Goal: Task Accomplishment & Management: Use online tool/utility

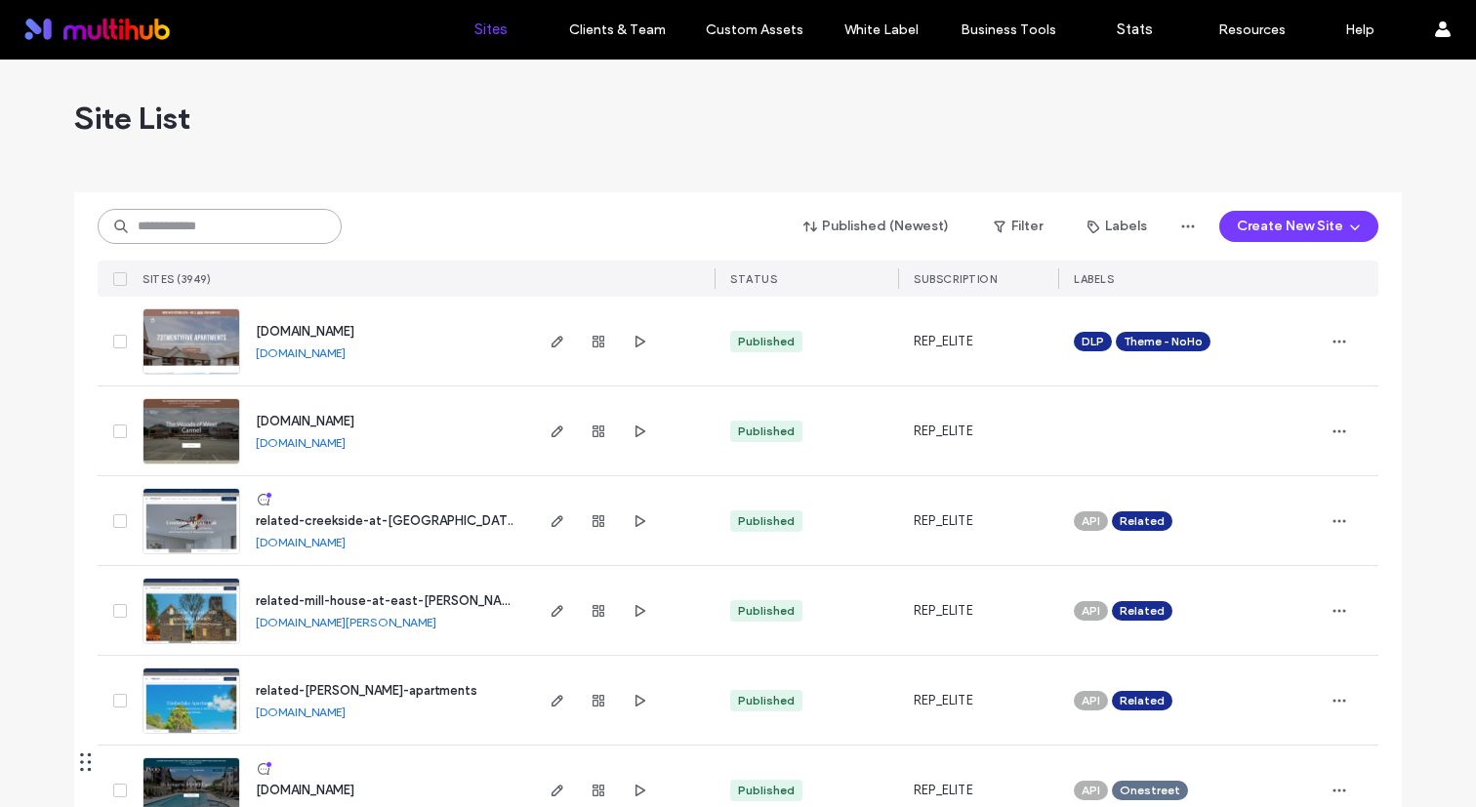
click at [255, 230] on input at bounding box center [220, 226] width 244 height 35
type input "*********"
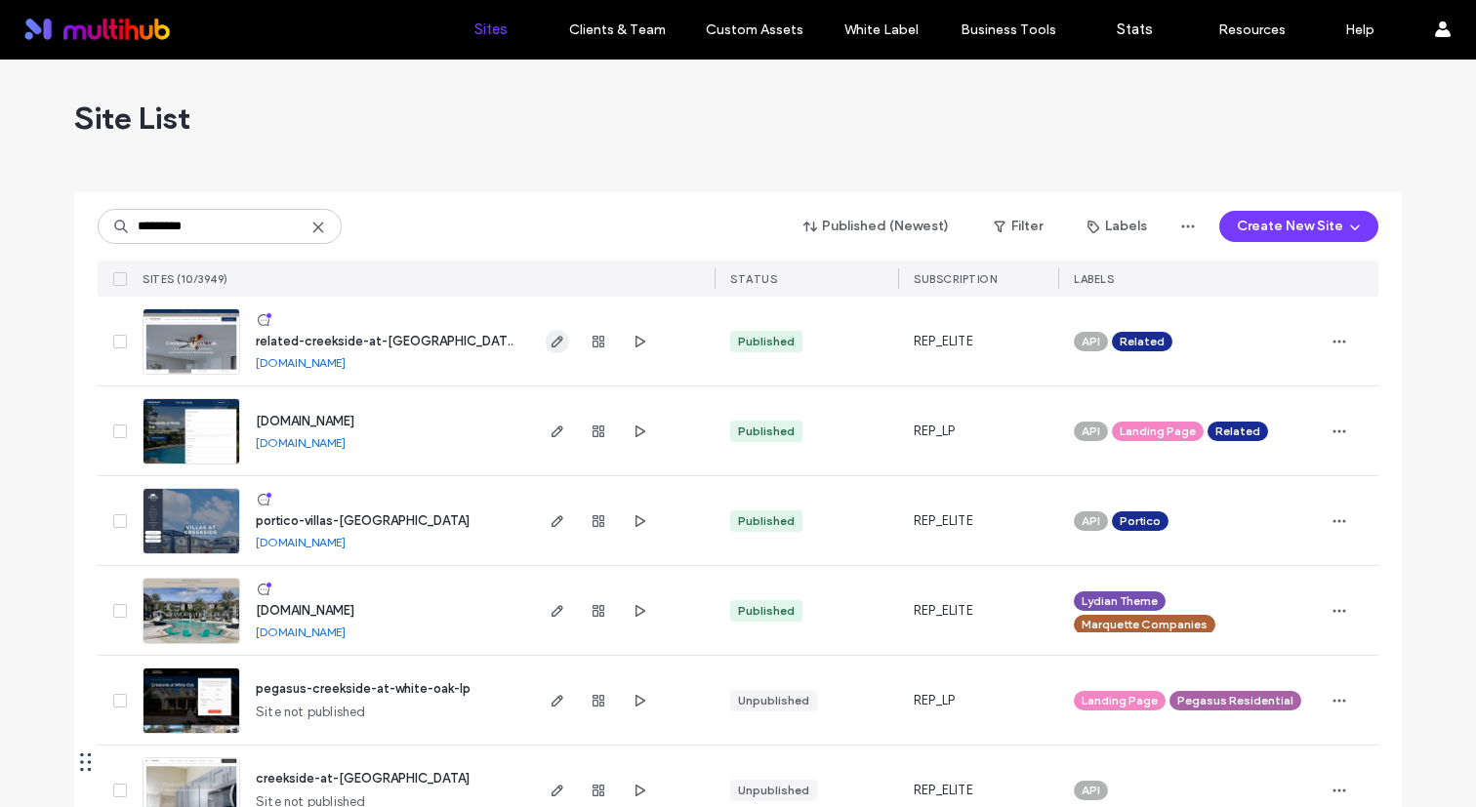
click at [552, 344] on use "button" at bounding box center [558, 342] width 12 height 12
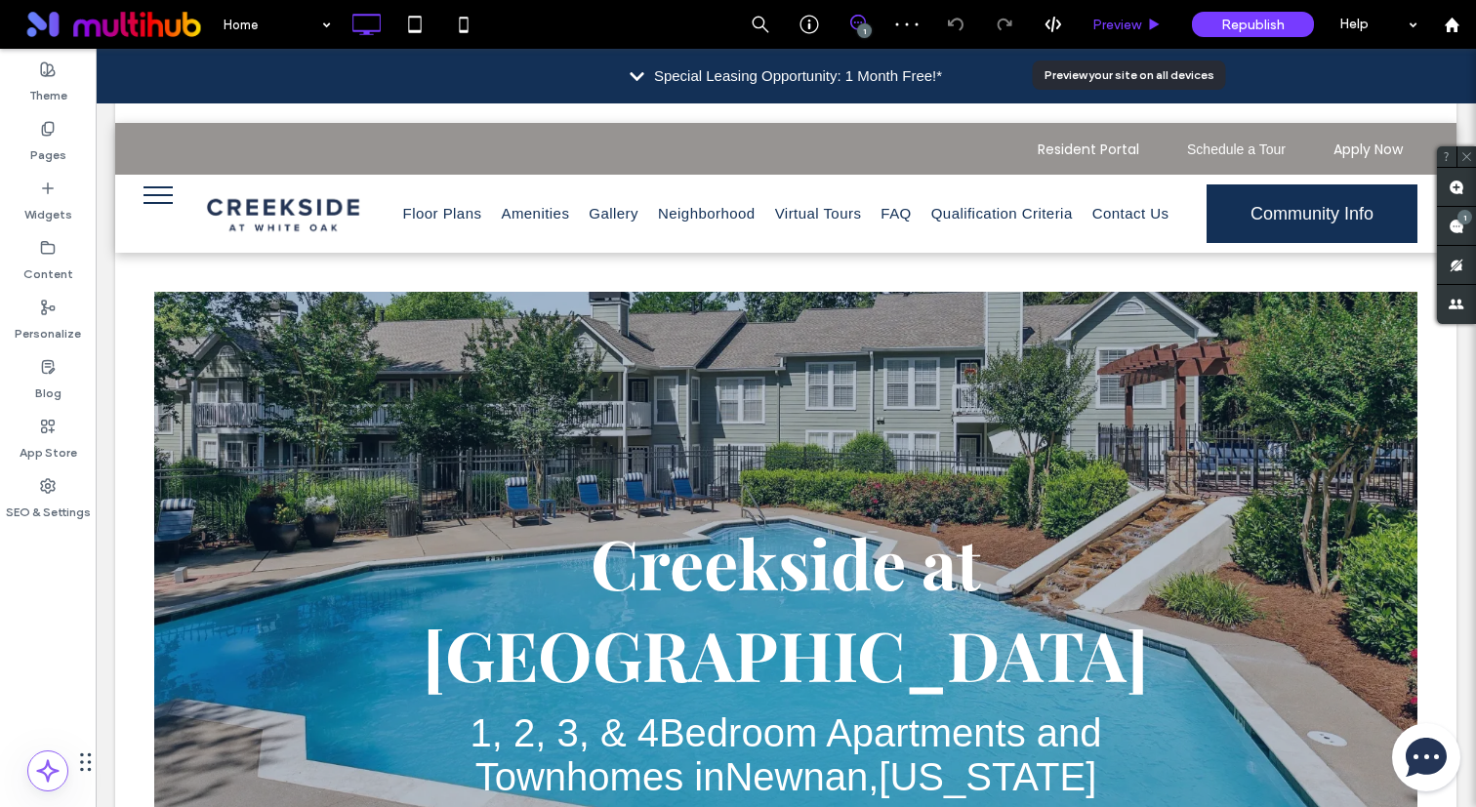
click at [1134, 23] on span "Preview" at bounding box center [1116, 25] width 49 height 17
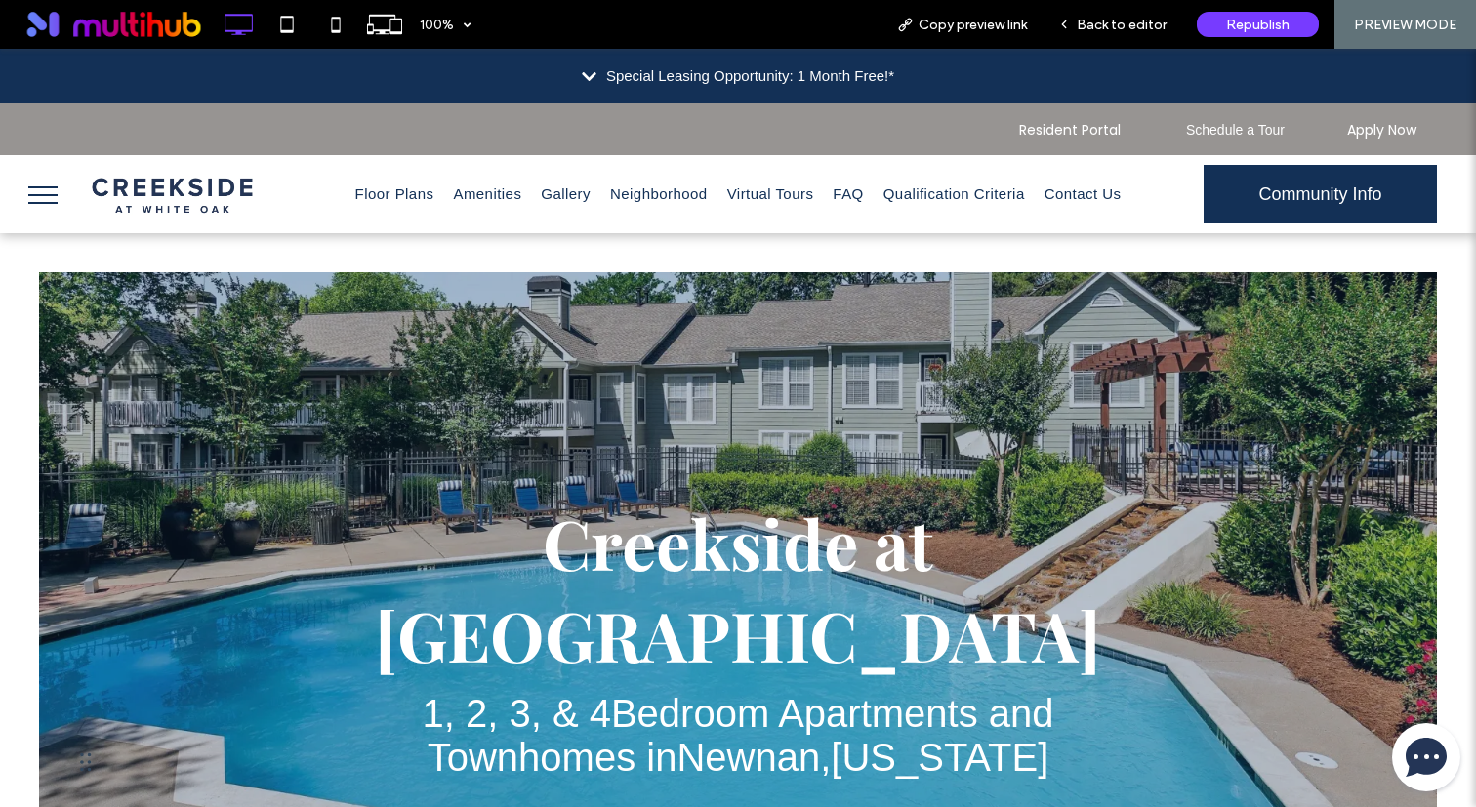
click at [1134, 23] on span "Back to editor" at bounding box center [1122, 25] width 90 height 17
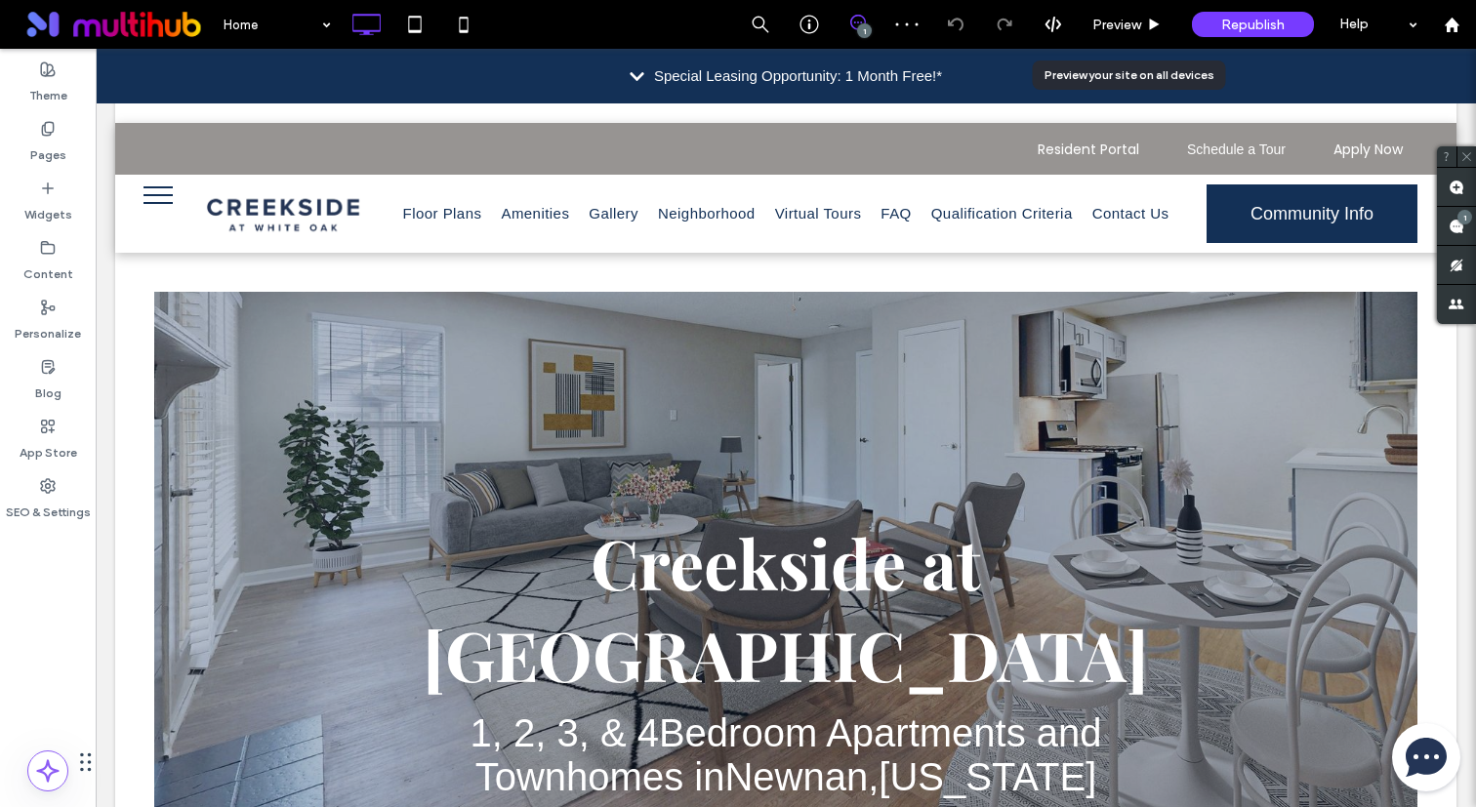
click at [1134, 23] on span "Preview" at bounding box center [1116, 25] width 49 height 17
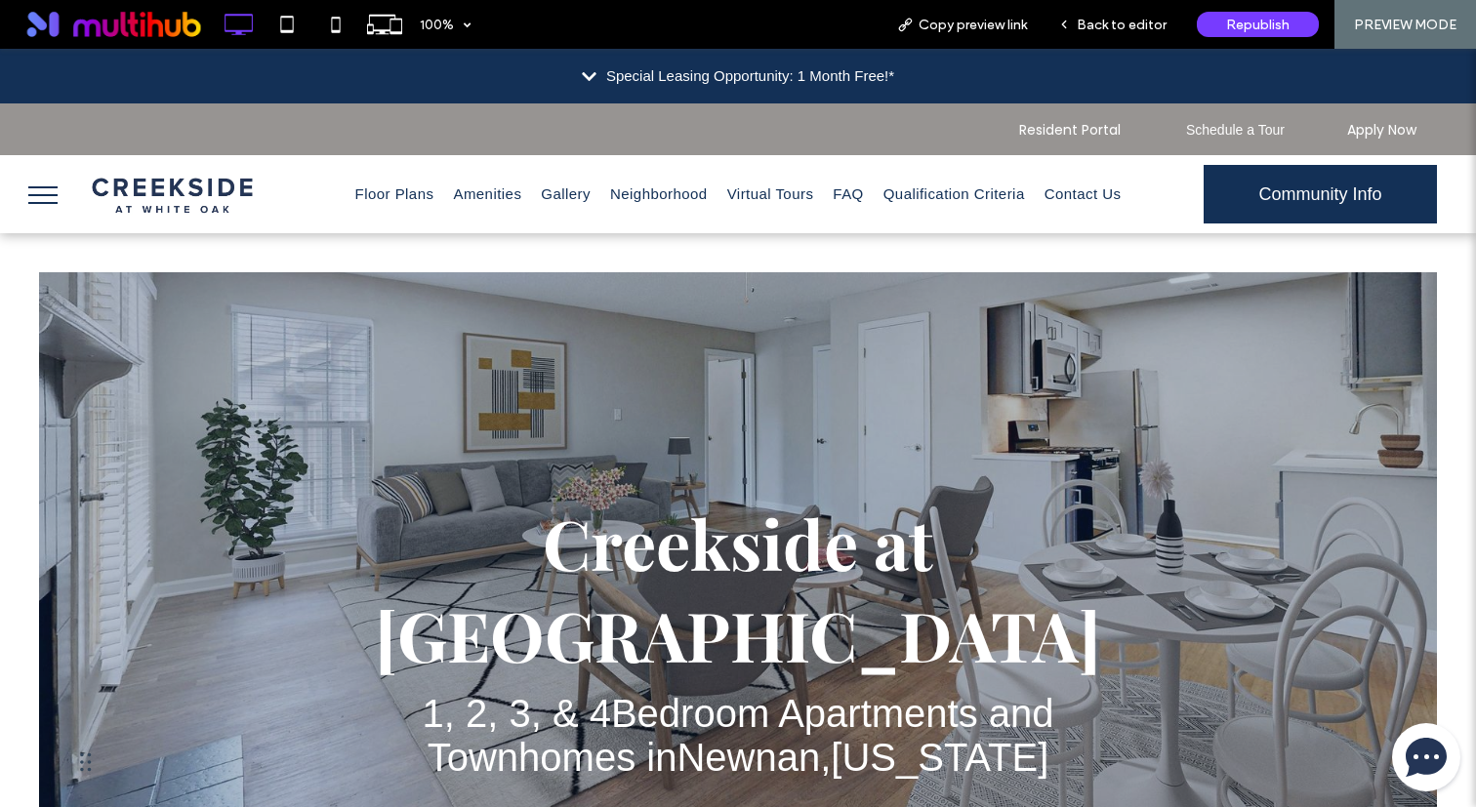
click at [582, 76] on icon at bounding box center [589, 76] width 14 height 9
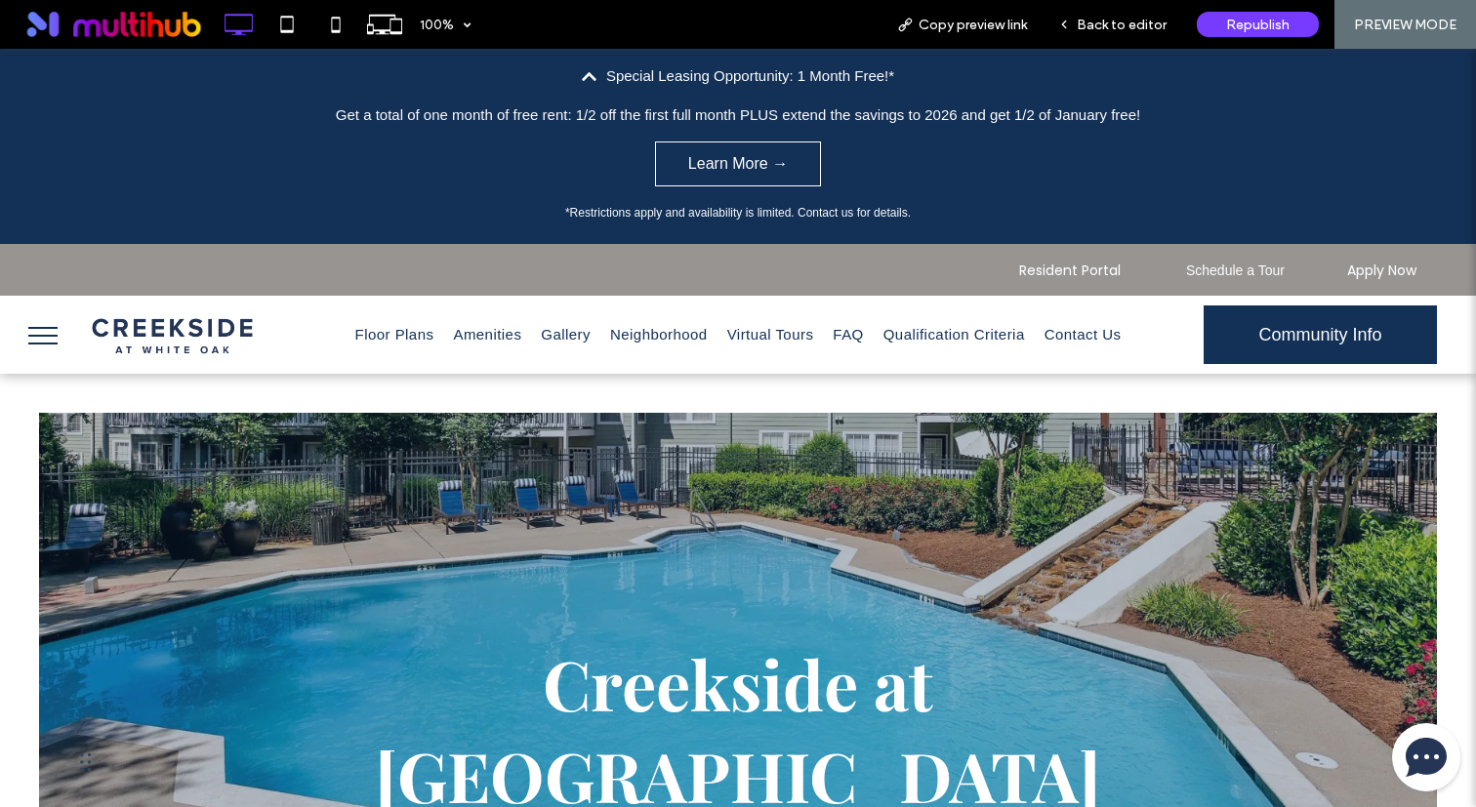
click at [582, 76] on icon at bounding box center [589, 76] width 14 height 9
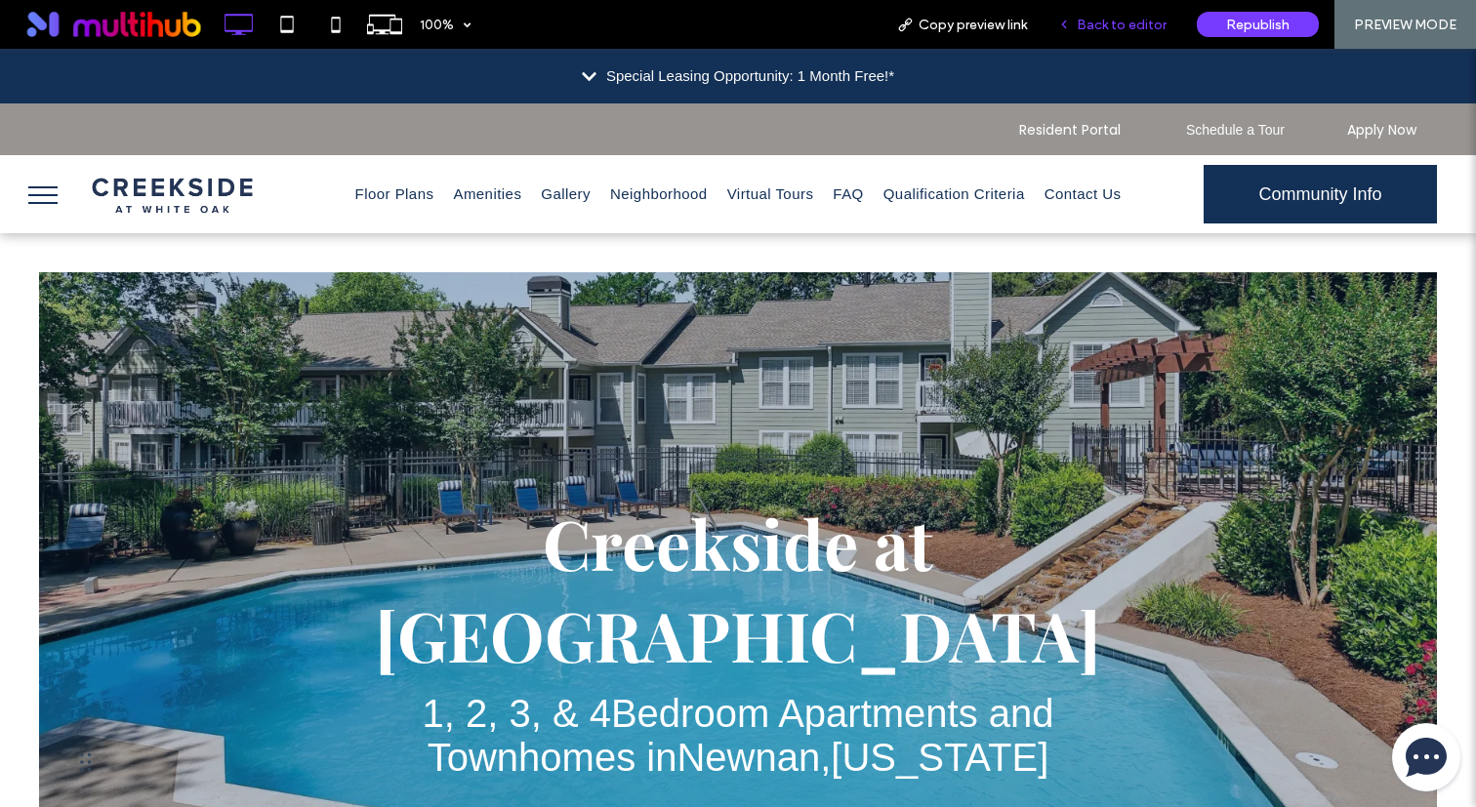
click at [1093, 19] on span "Back to editor" at bounding box center [1122, 25] width 90 height 17
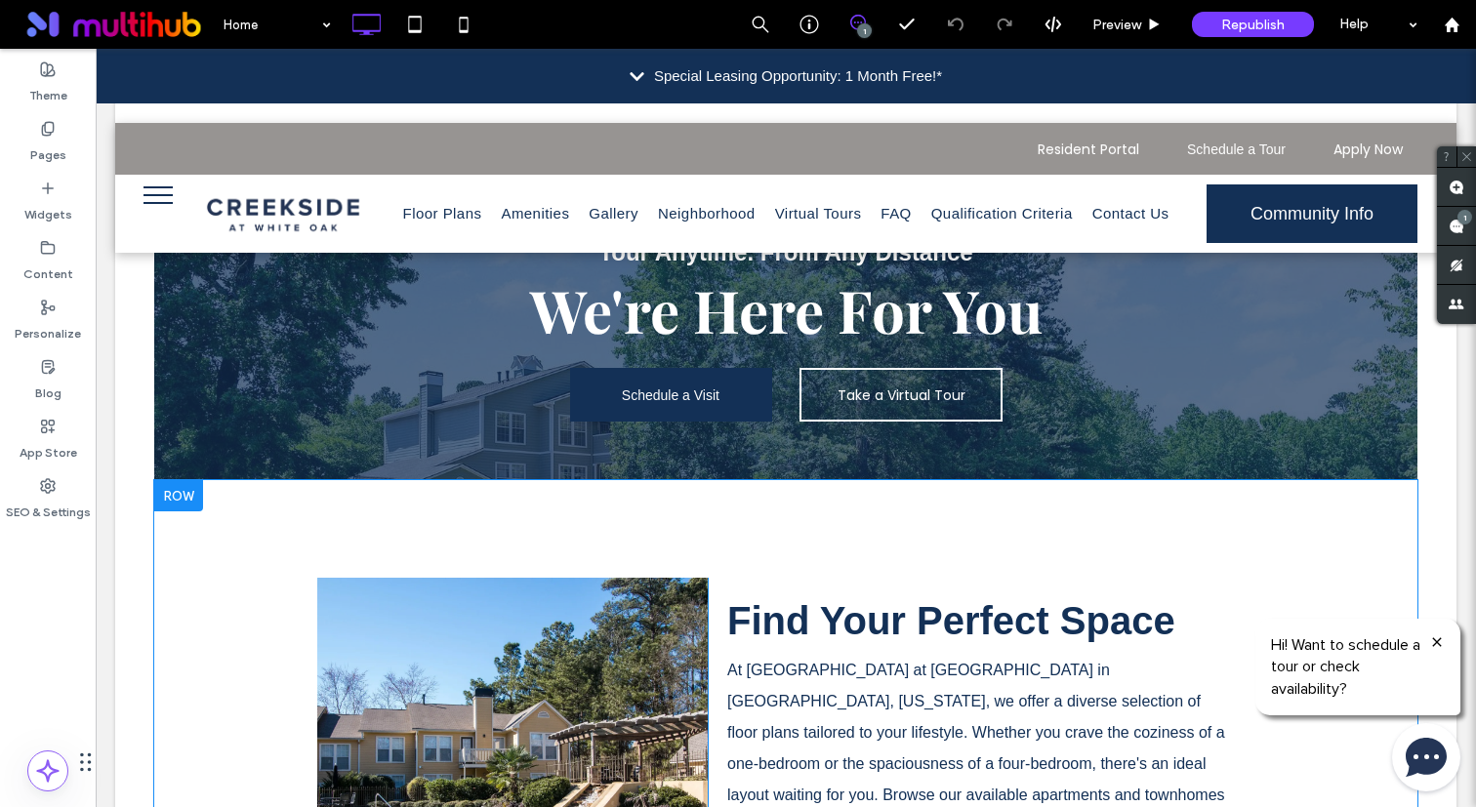
scroll to position [3020, 0]
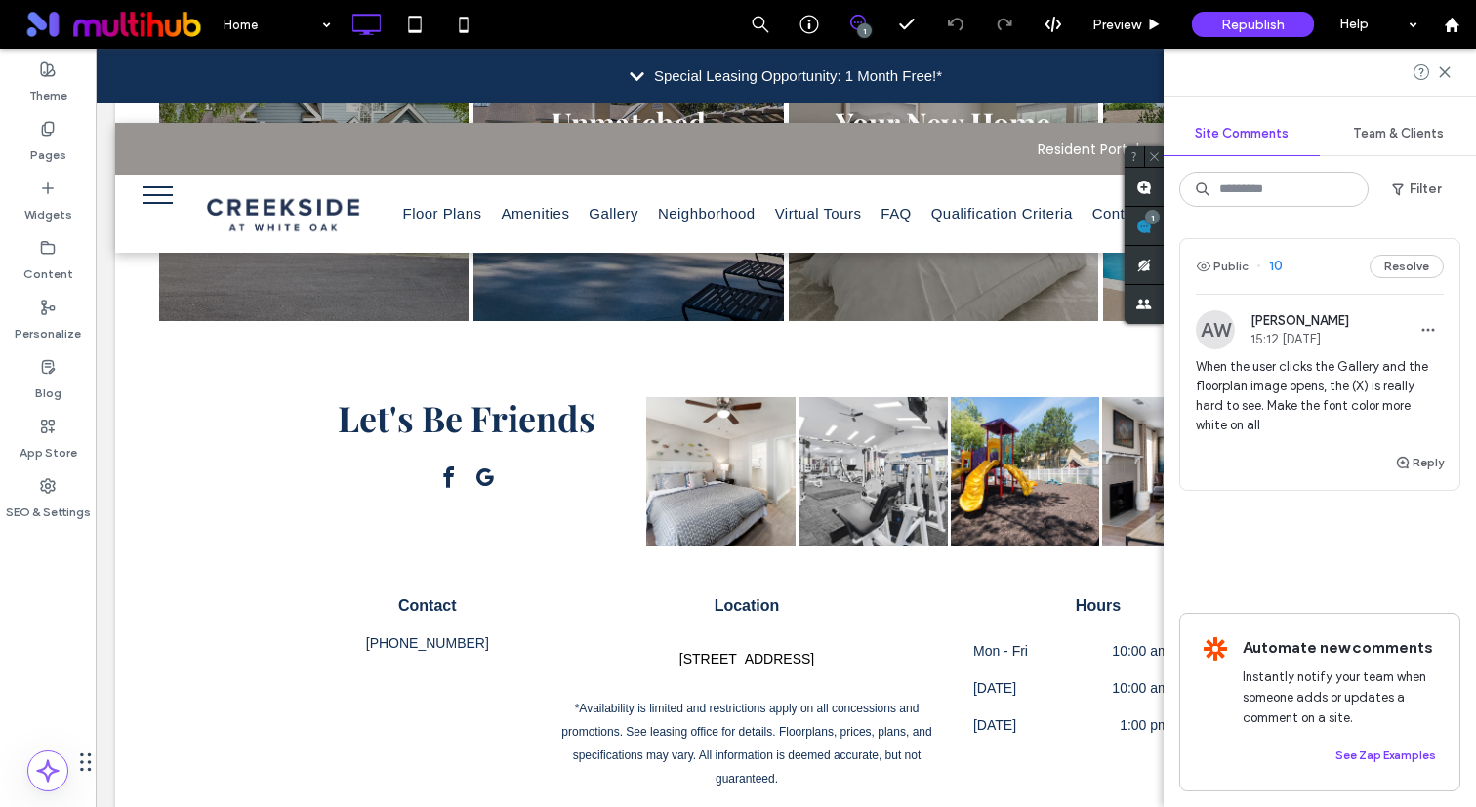
click at [1258, 400] on span "When the user clicks the Gallery and the floorplan image opens, the (X) is real…" at bounding box center [1320, 396] width 248 height 78
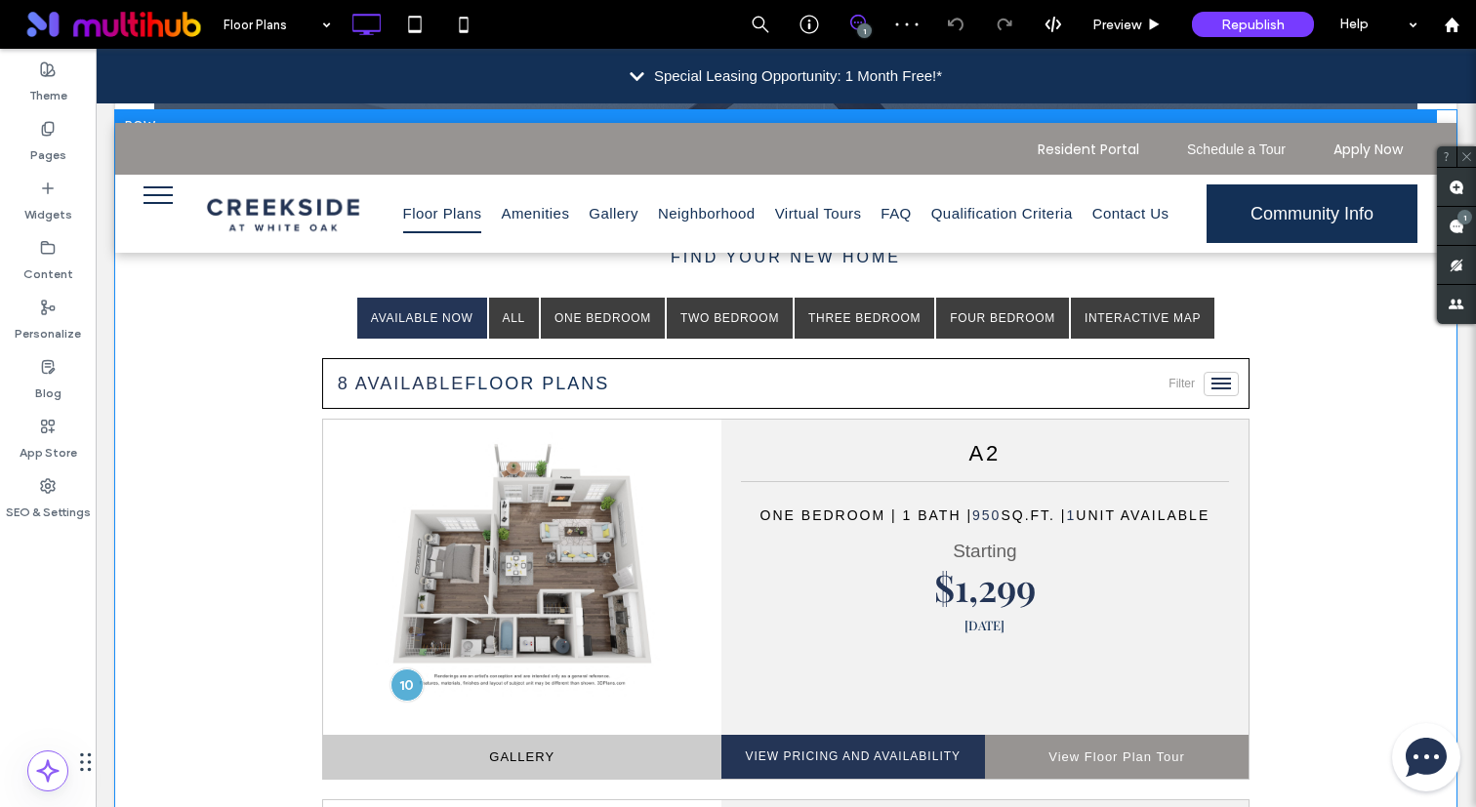
scroll to position [842, 0]
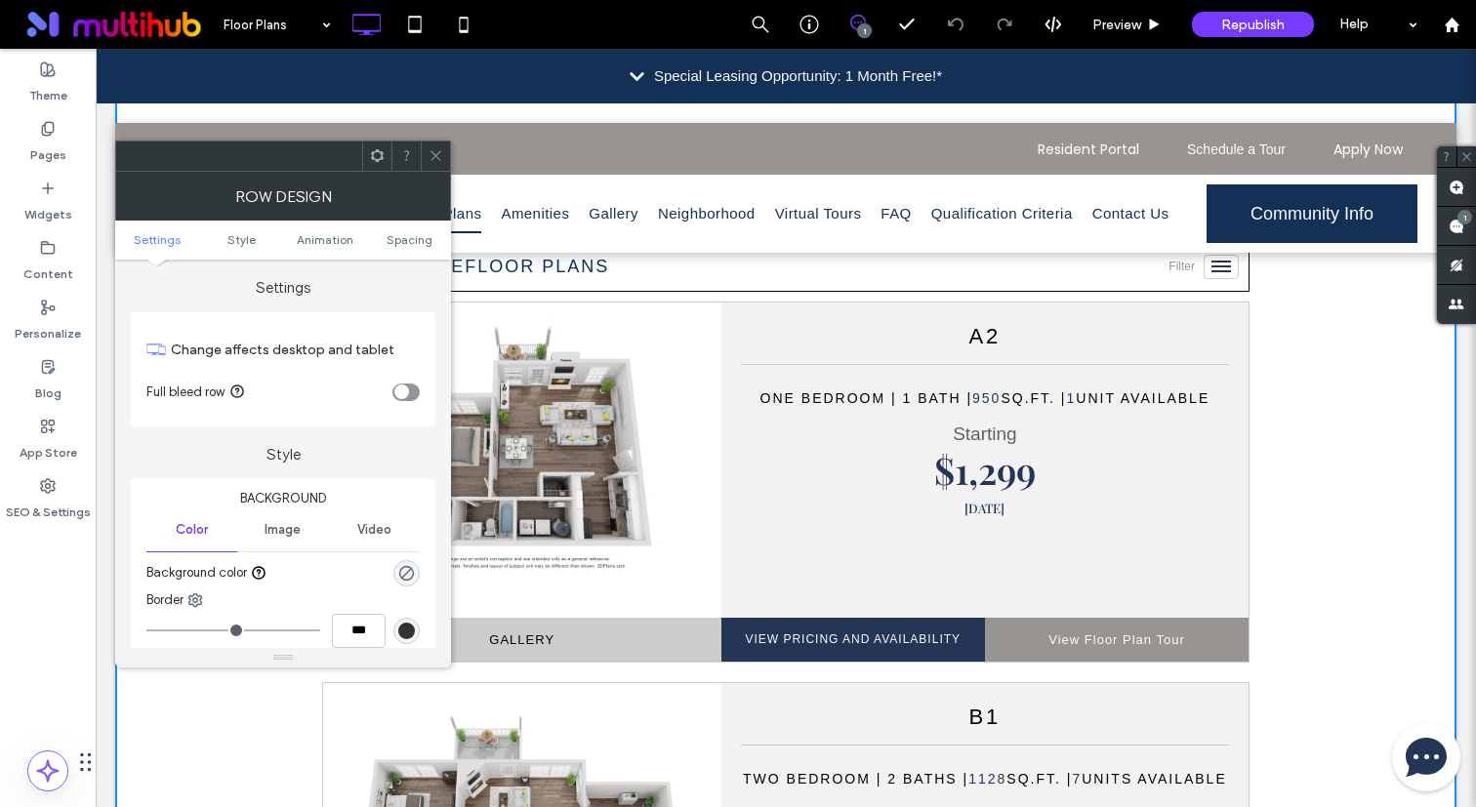
click at [411, 390] on div "toggle" at bounding box center [405, 393] width 27 height 18
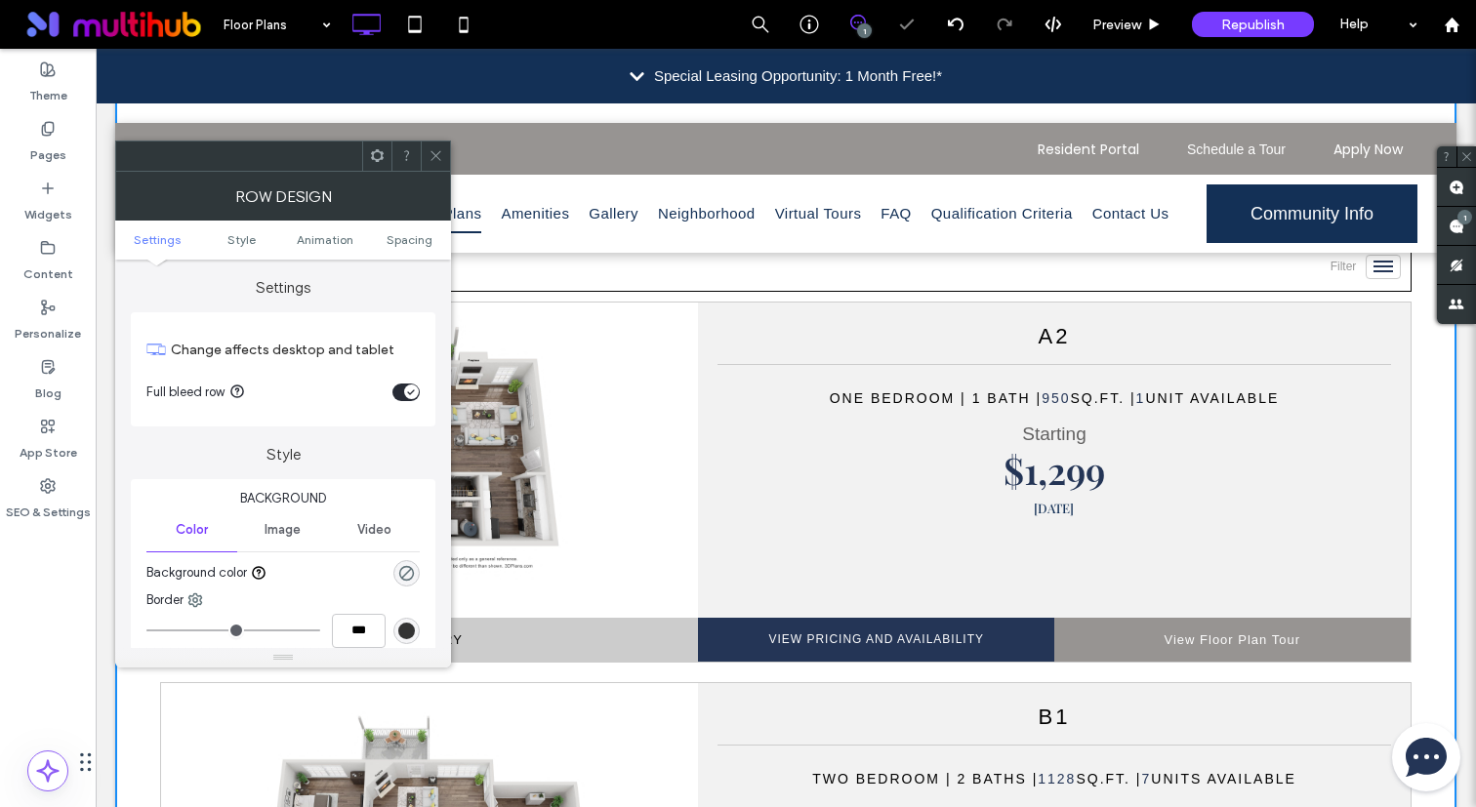
click at [437, 149] on icon at bounding box center [436, 155] width 15 height 15
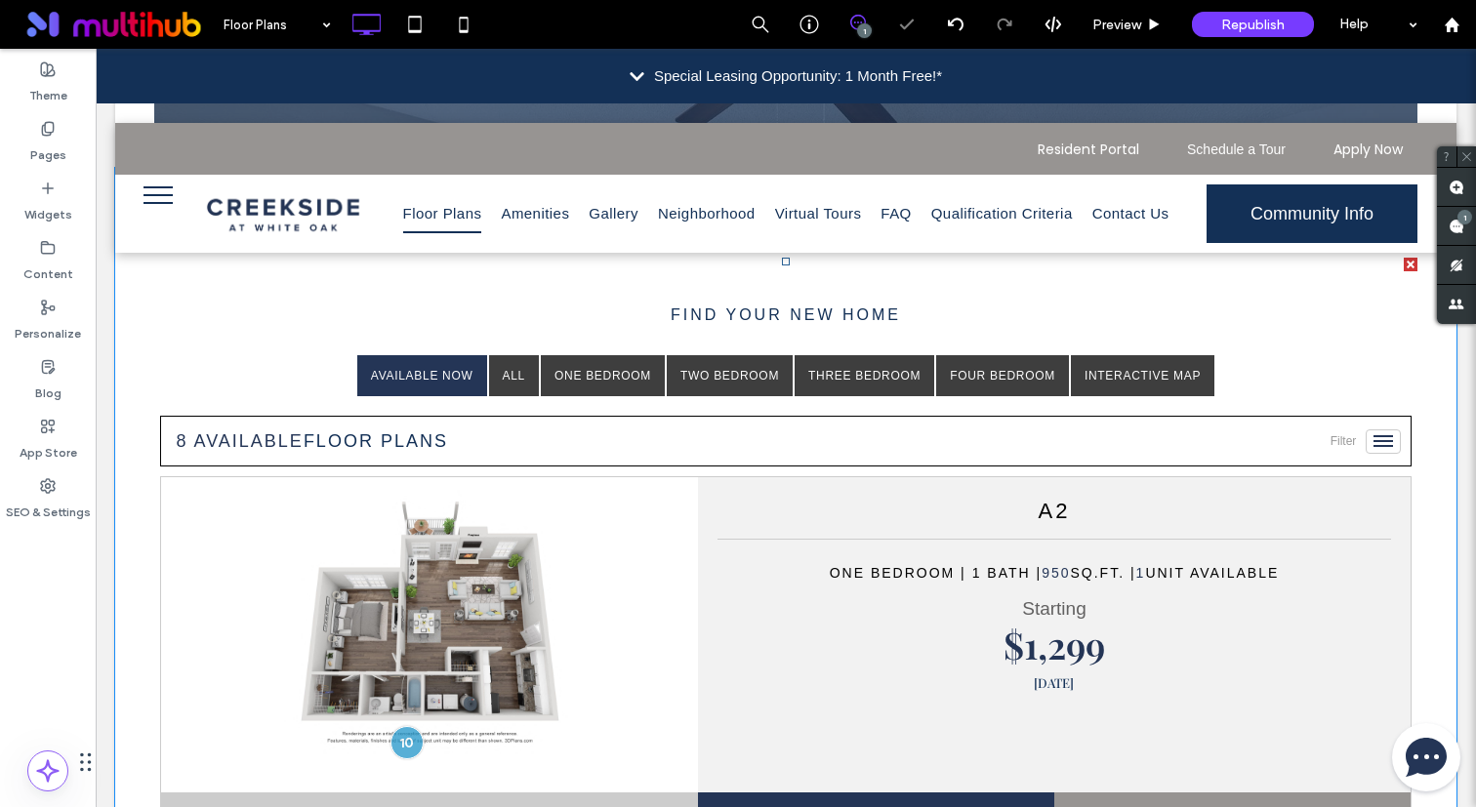
scroll to position [0, 0]
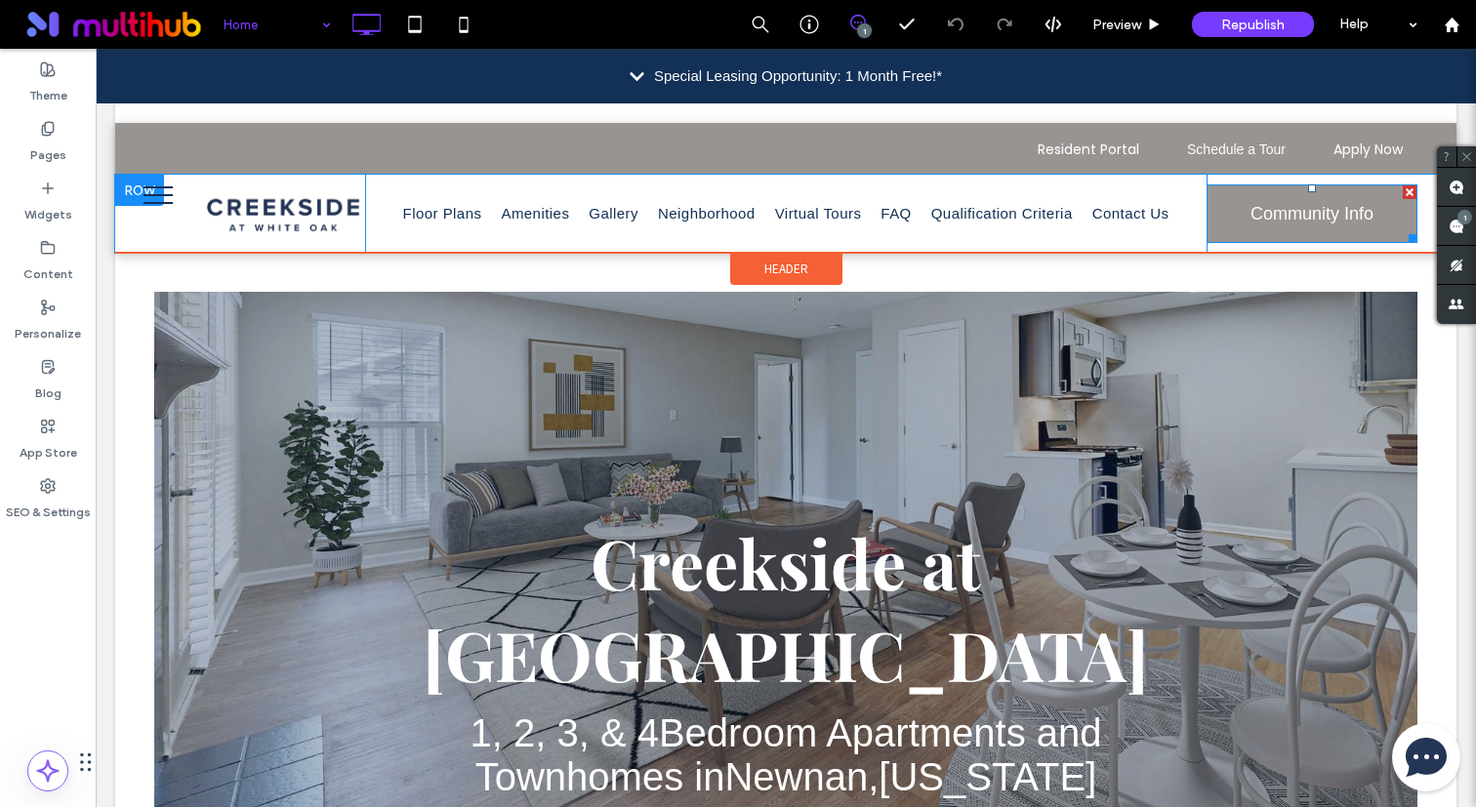
click at [1303, 223] on span "Community Info" at bounding box center [1311, 214] width 123 height 52
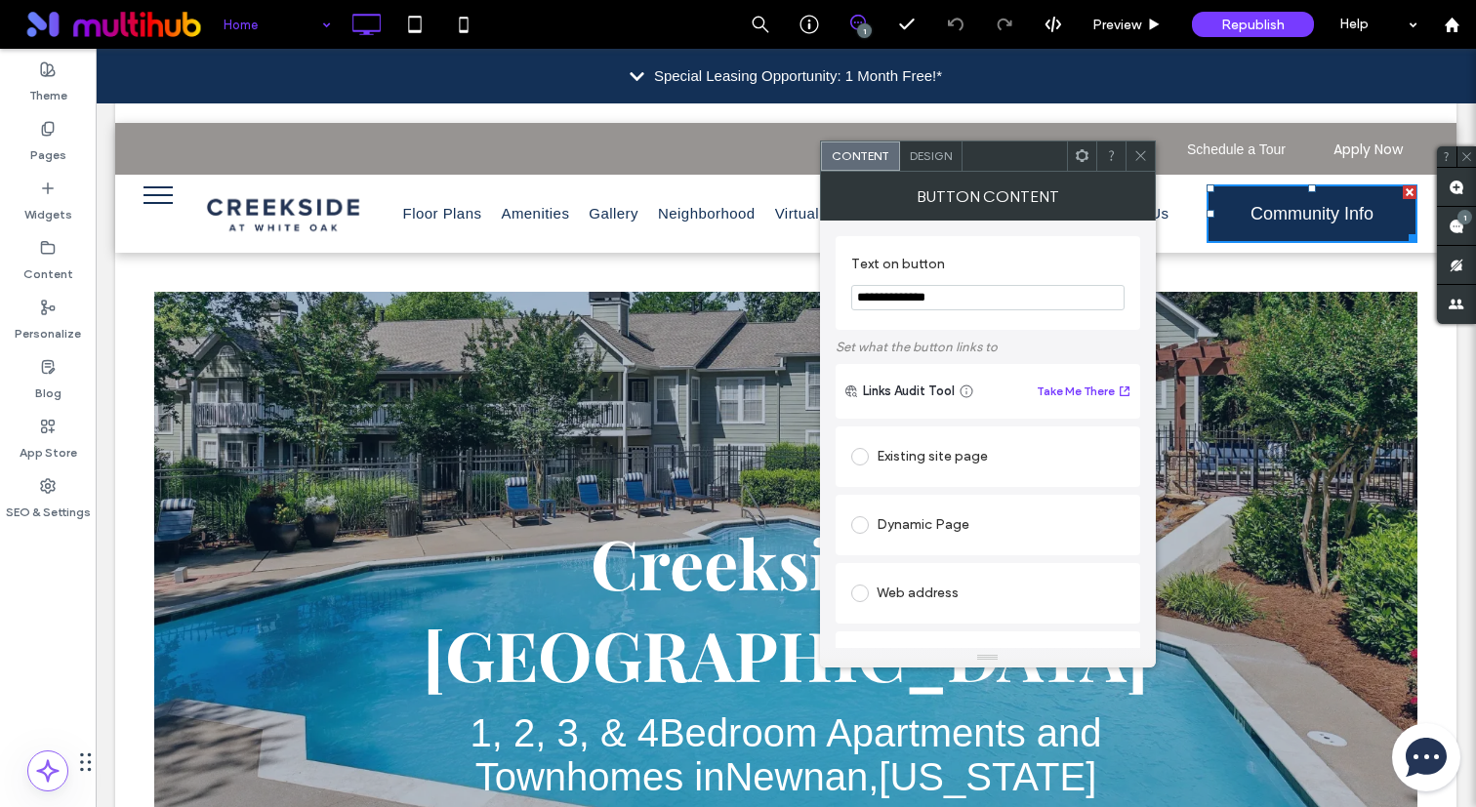
click at [1075, 160] on icon at bounding box center [1082, 155] width 15 height 15
click at [941, 163] on div "Design" at bounding box center [931, 156] width 62 height 29
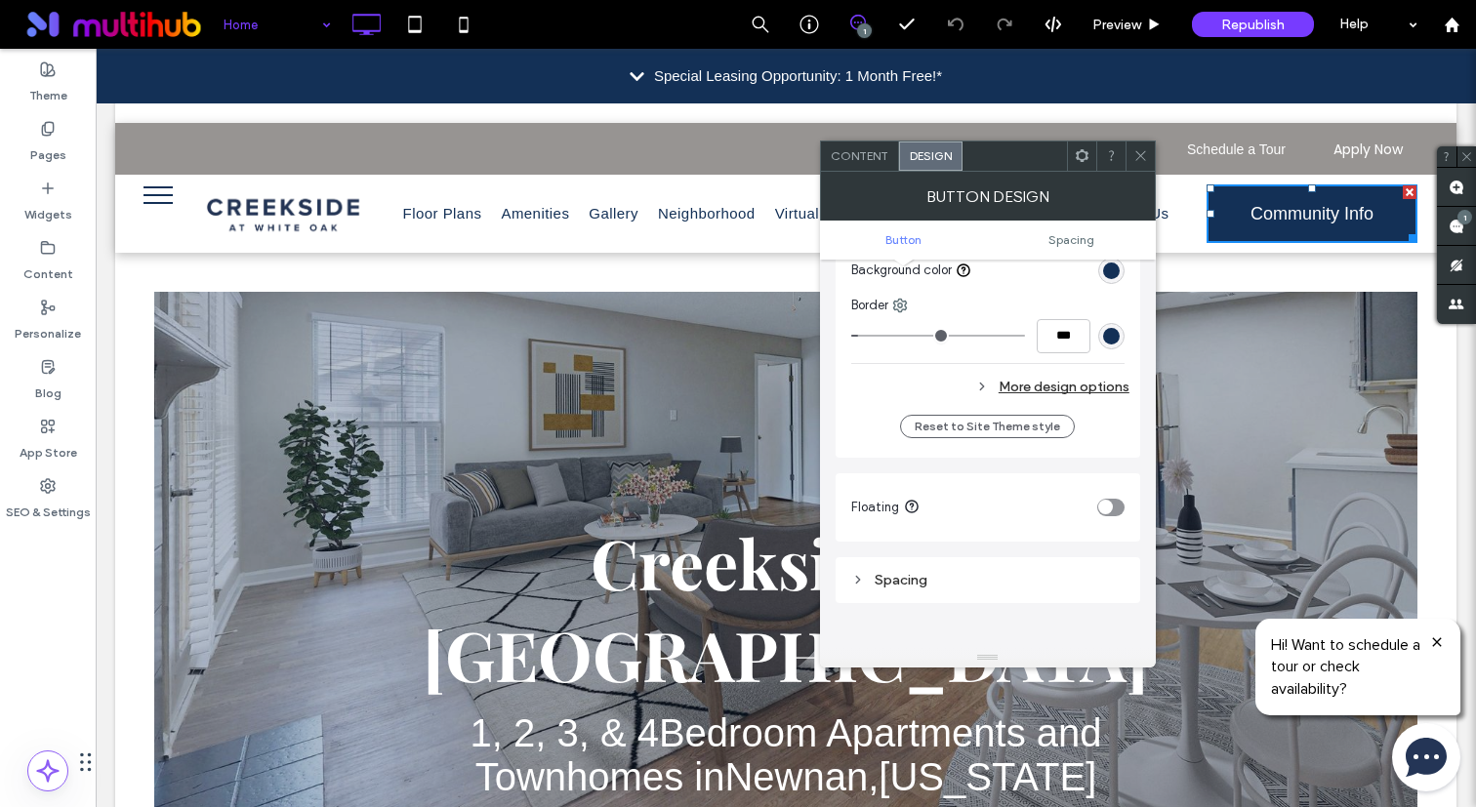
scroll to position [567, 0]
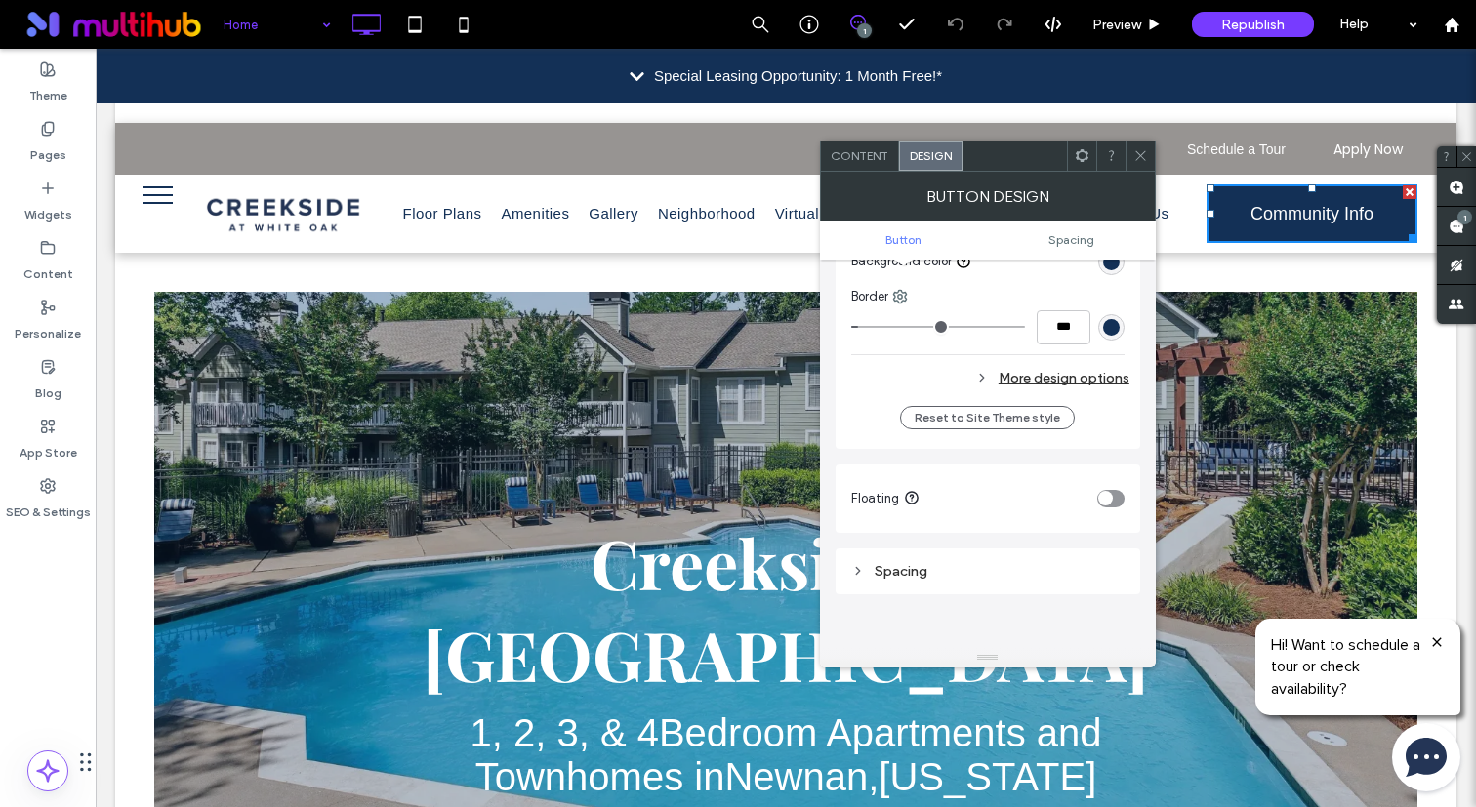
click at [1059, 374] on div "More design options" at bounding box center [990, 378] width 278 height 26
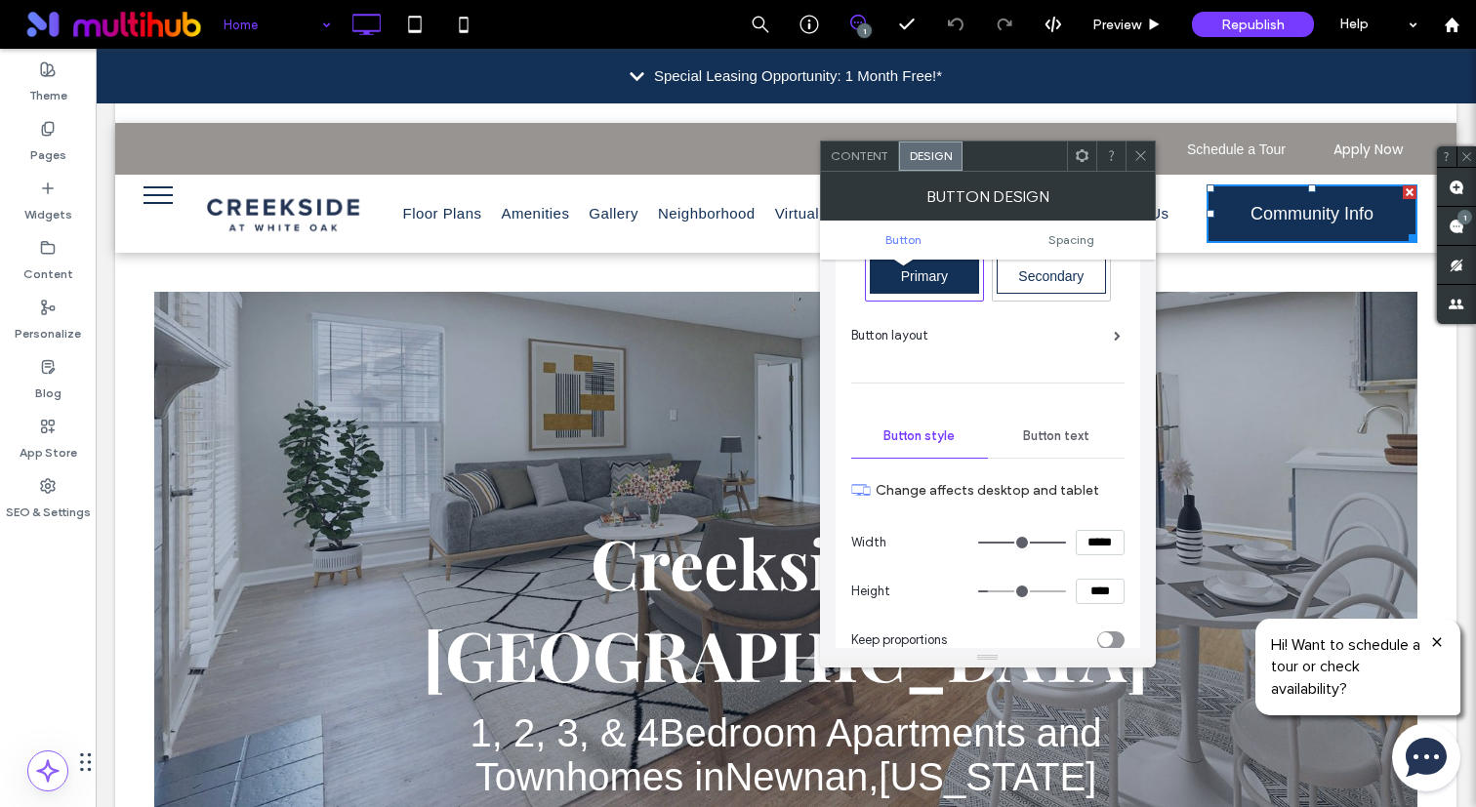
scroll to position [49, 0]
click at [1047, 431] on span "Button text" at bounding box center [1056, 437] width 66 height 16
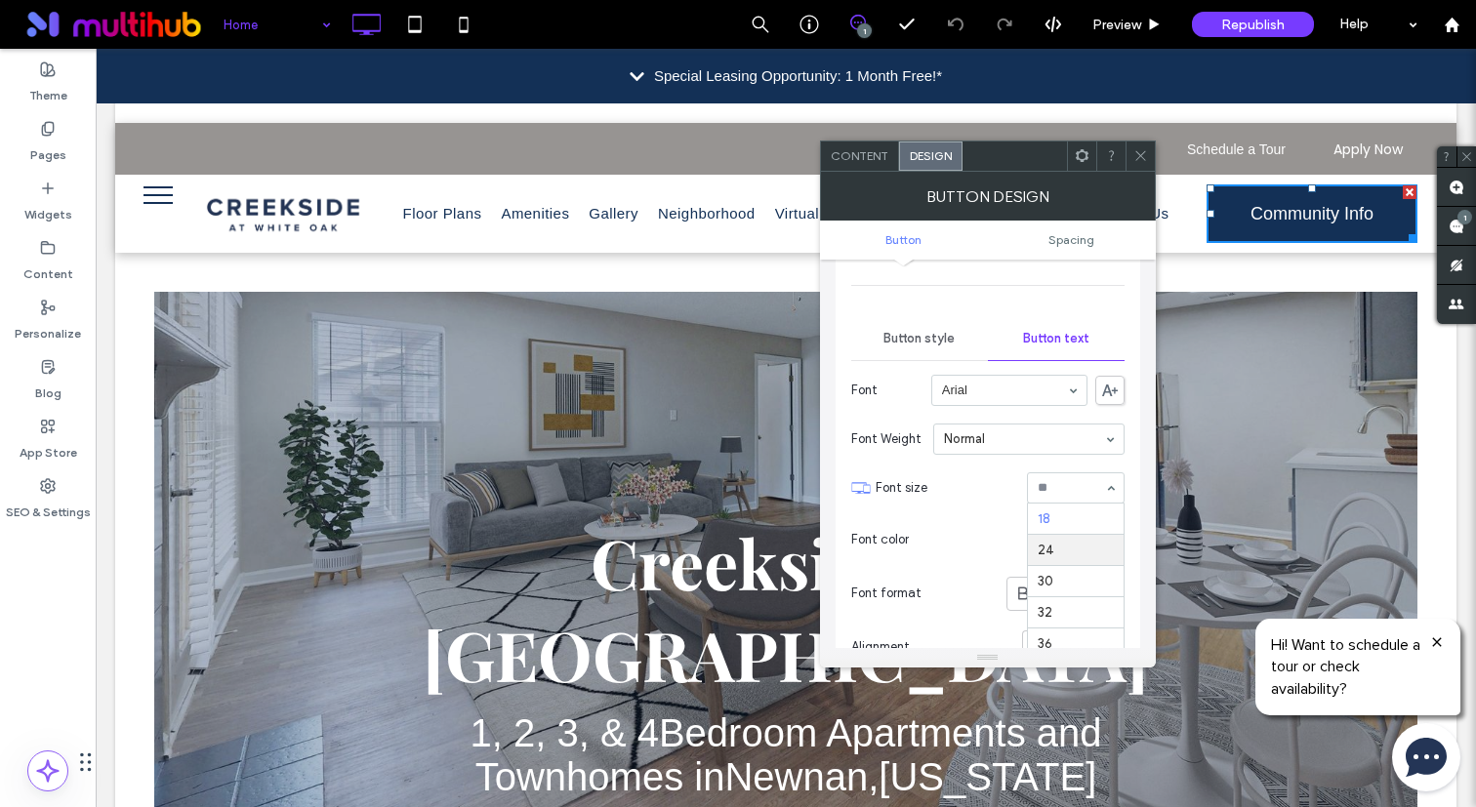
scroll to position [197, 0]
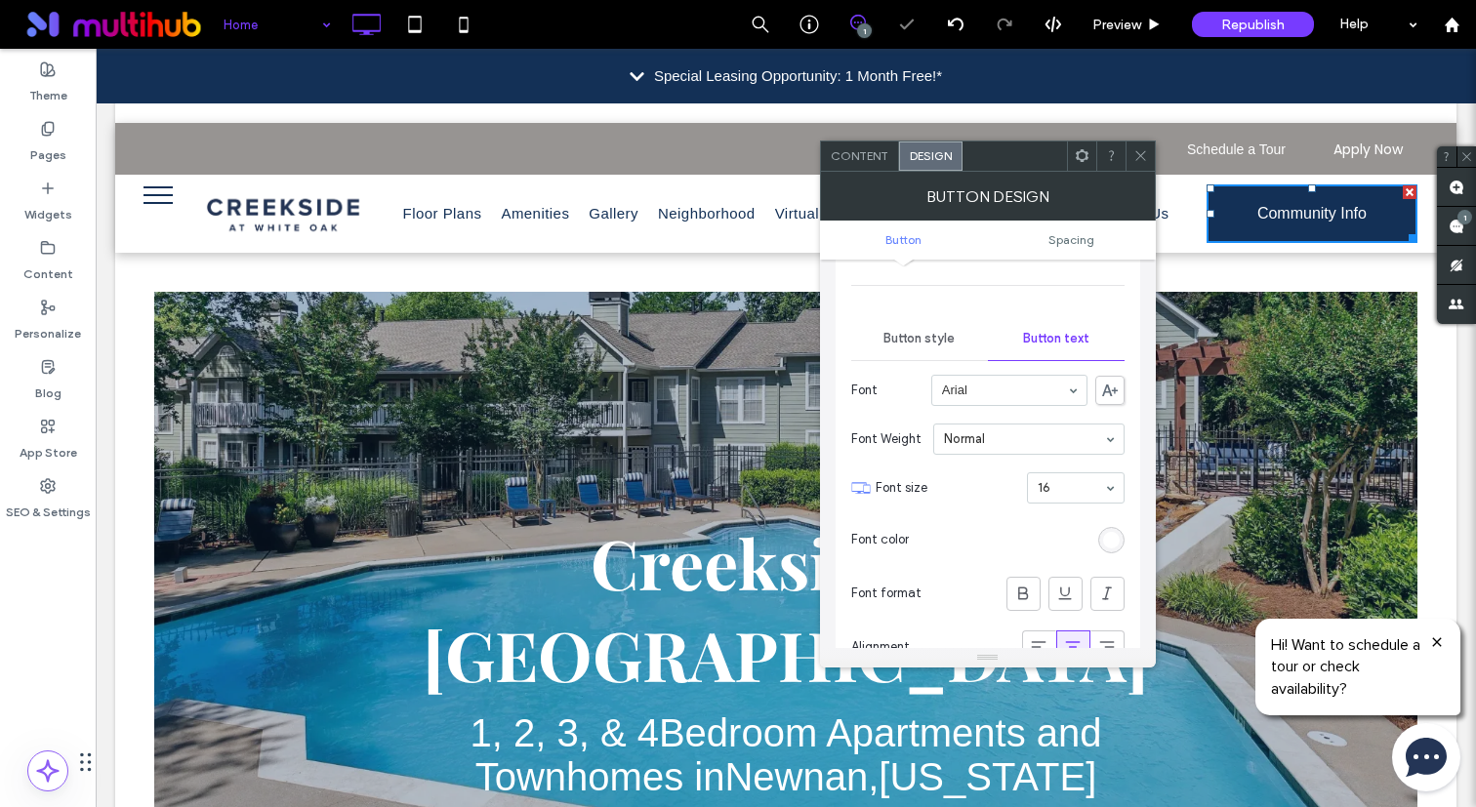
click at [1144, 161] on icon at bounding box center [1140, 155] width 15 height 15
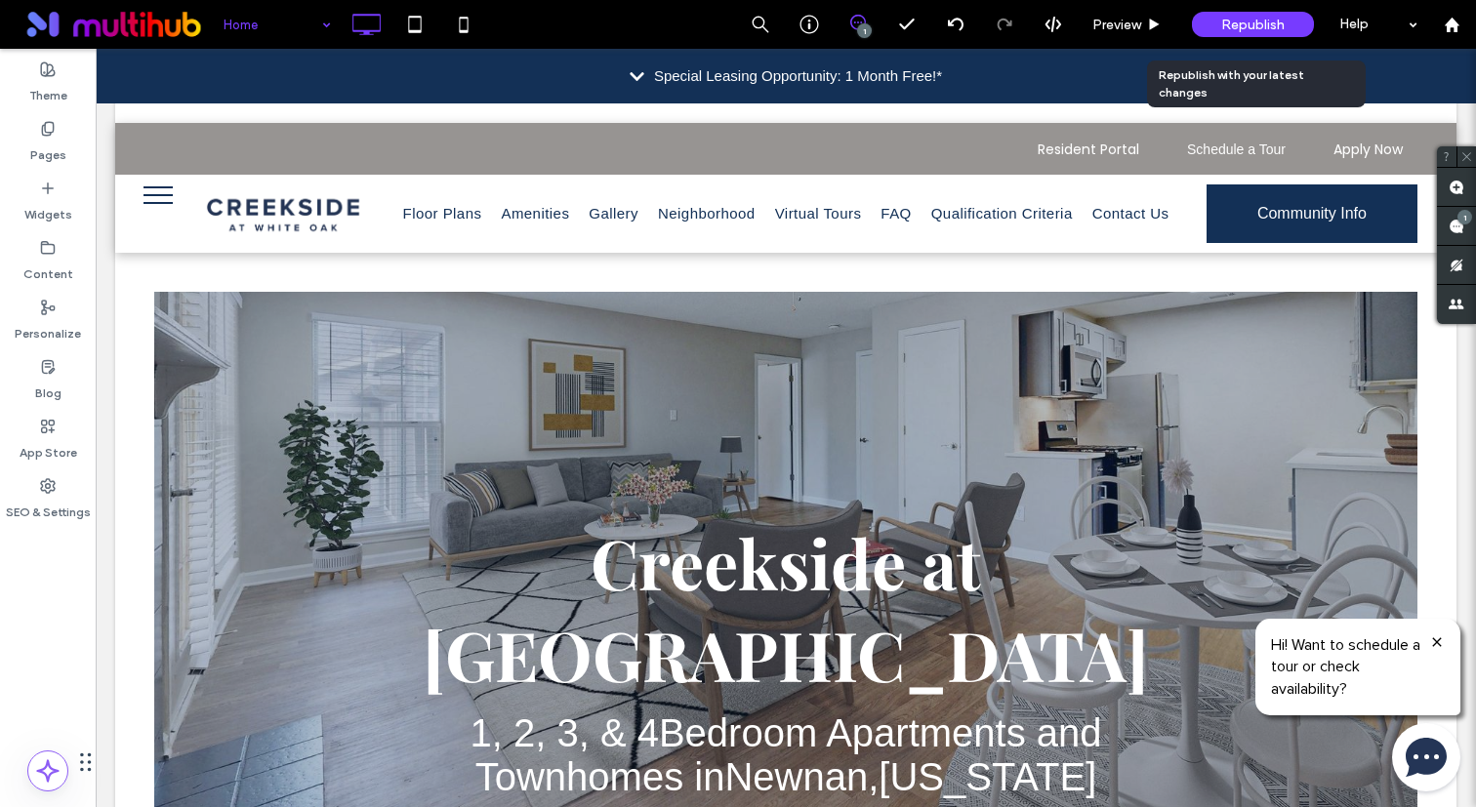
click at [1259, 33] on div "Republish" at bounding box center [1253, 24] width 122 height 25
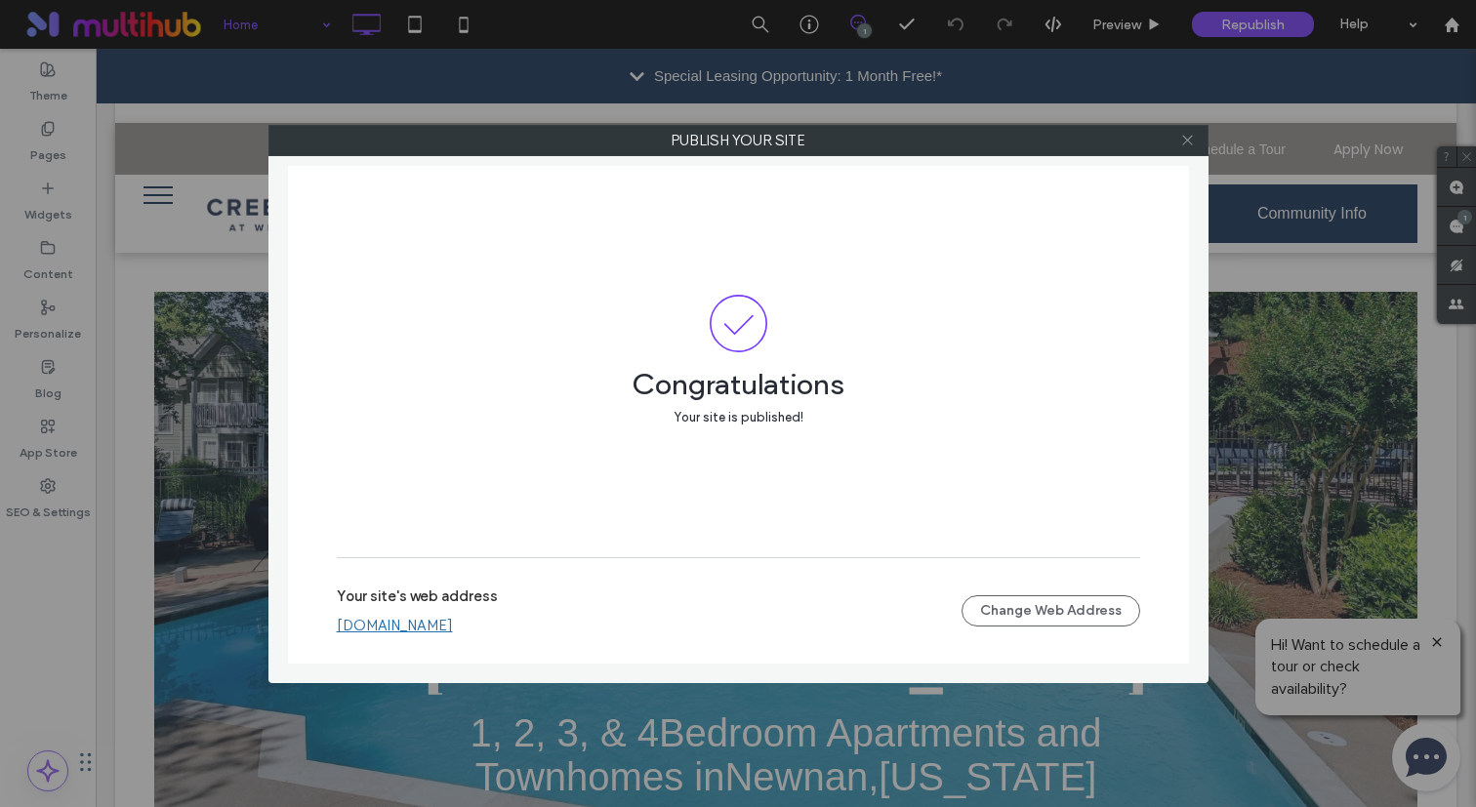
click at [1192, 142] on icon at bounding box center [1187, 140] width 15 height 15
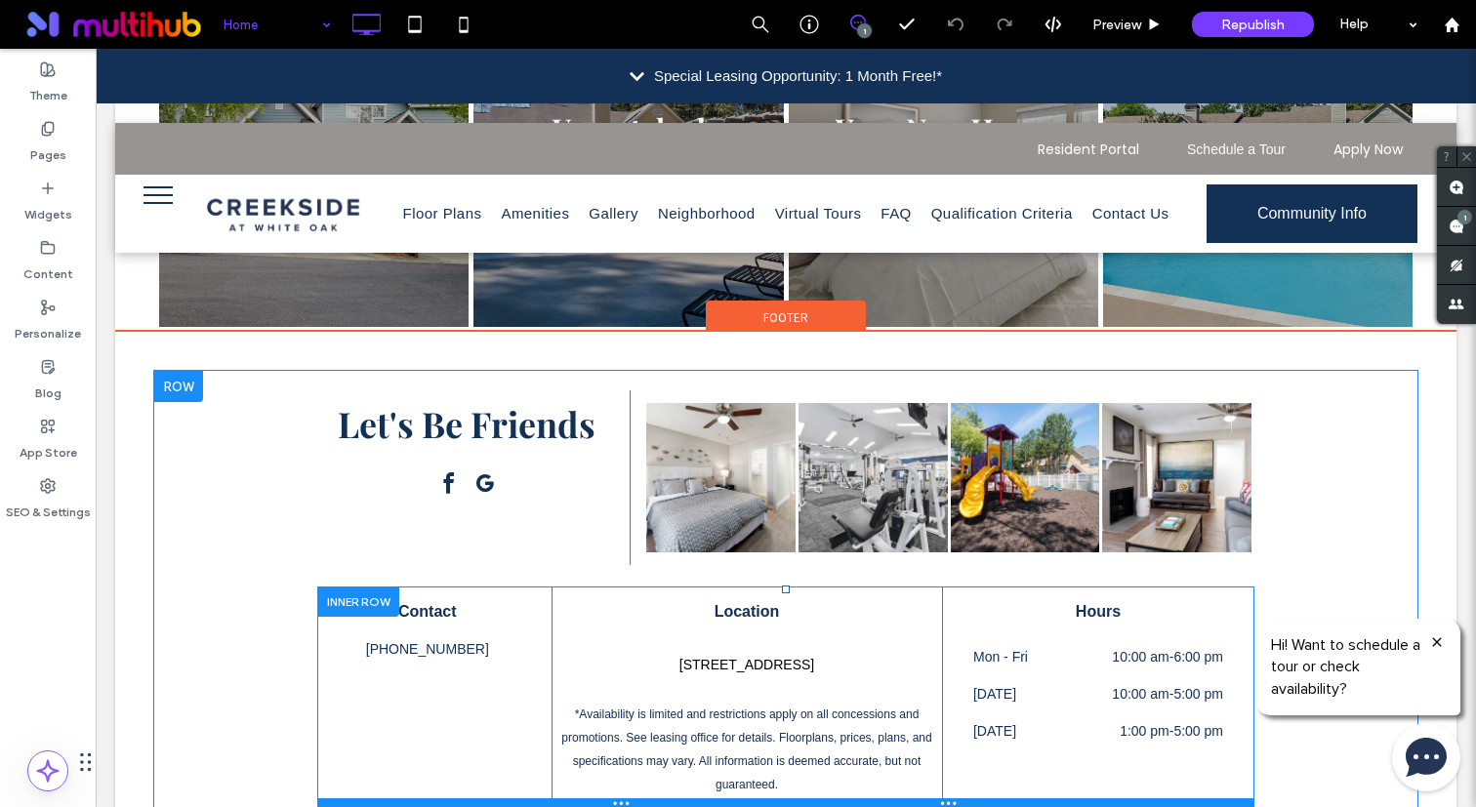
scroll to position [3020, 0]
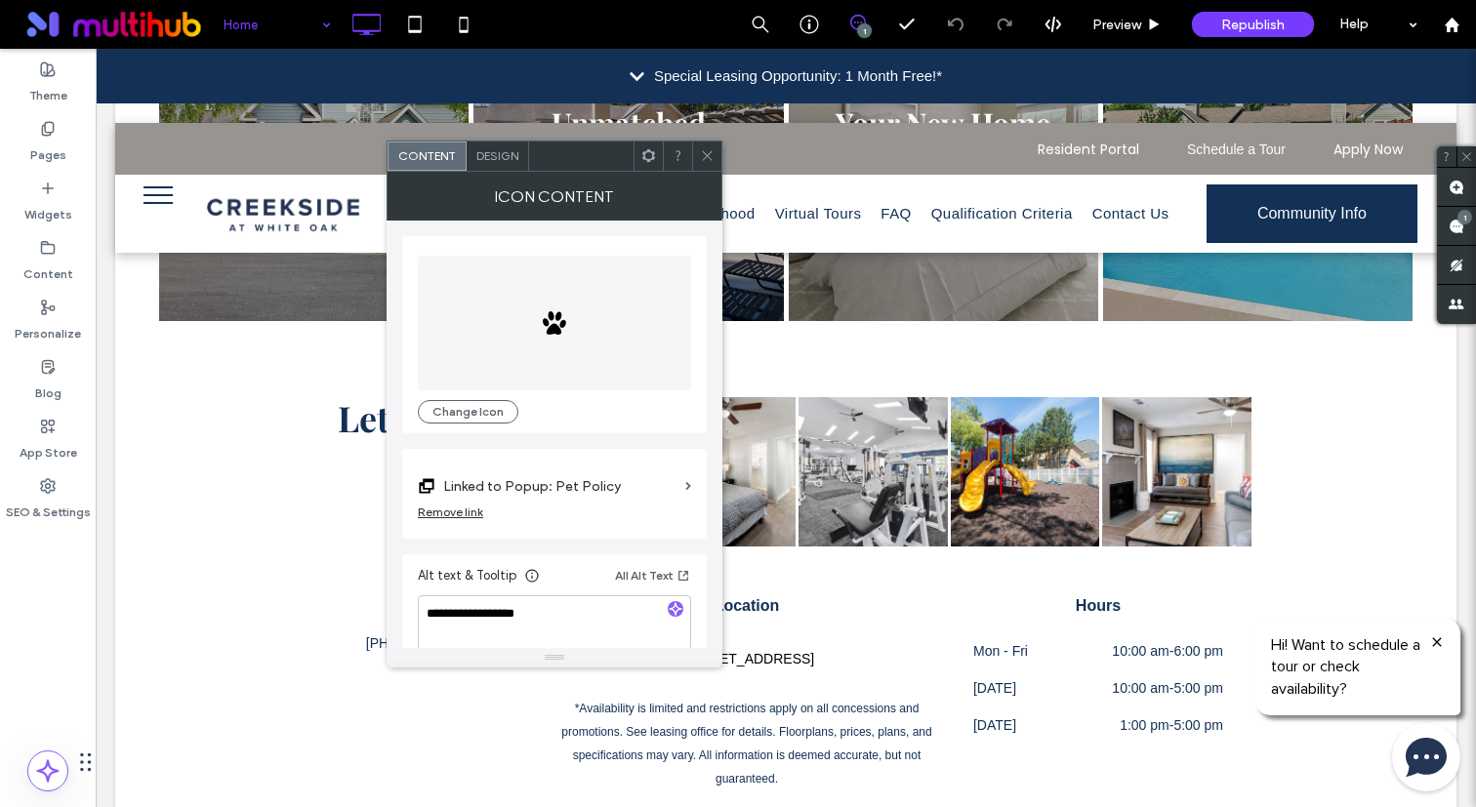
click at [711, 154] on icon at bounding box center [707, 155] width 15 height 15
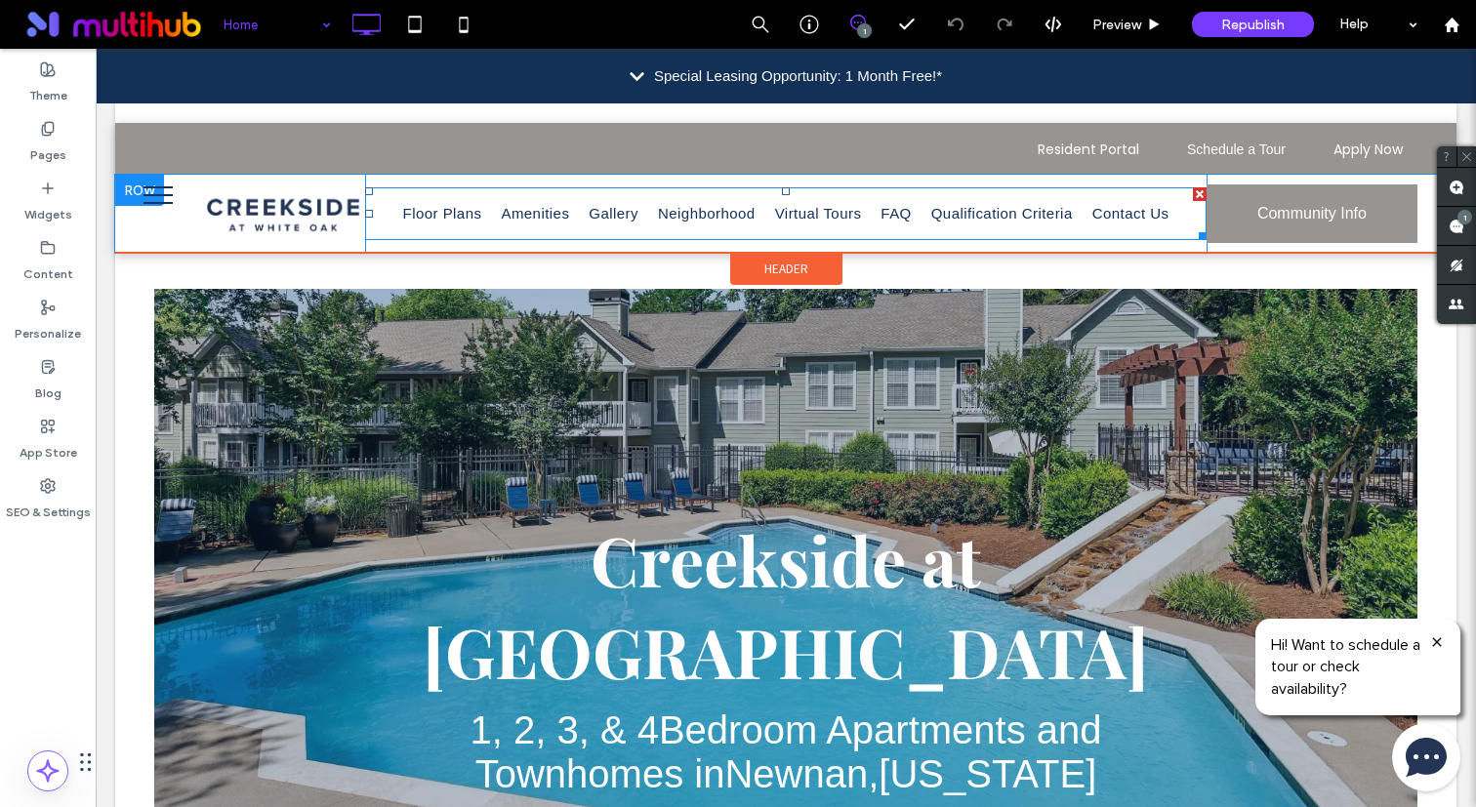
scroll to position [0, 0]
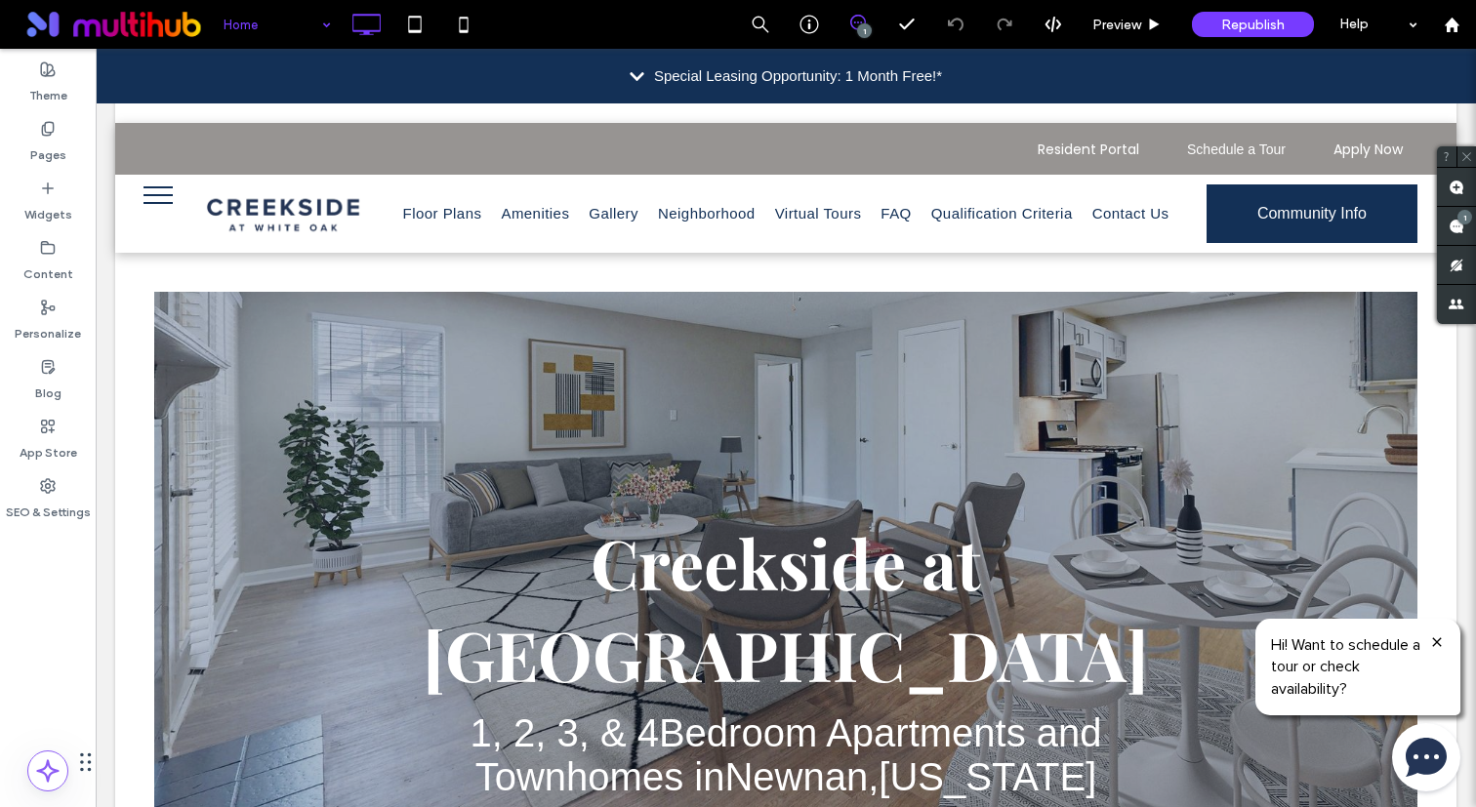
click at [164, 199] on button "menu" at bounding box center [158, 195] width 51 height 51
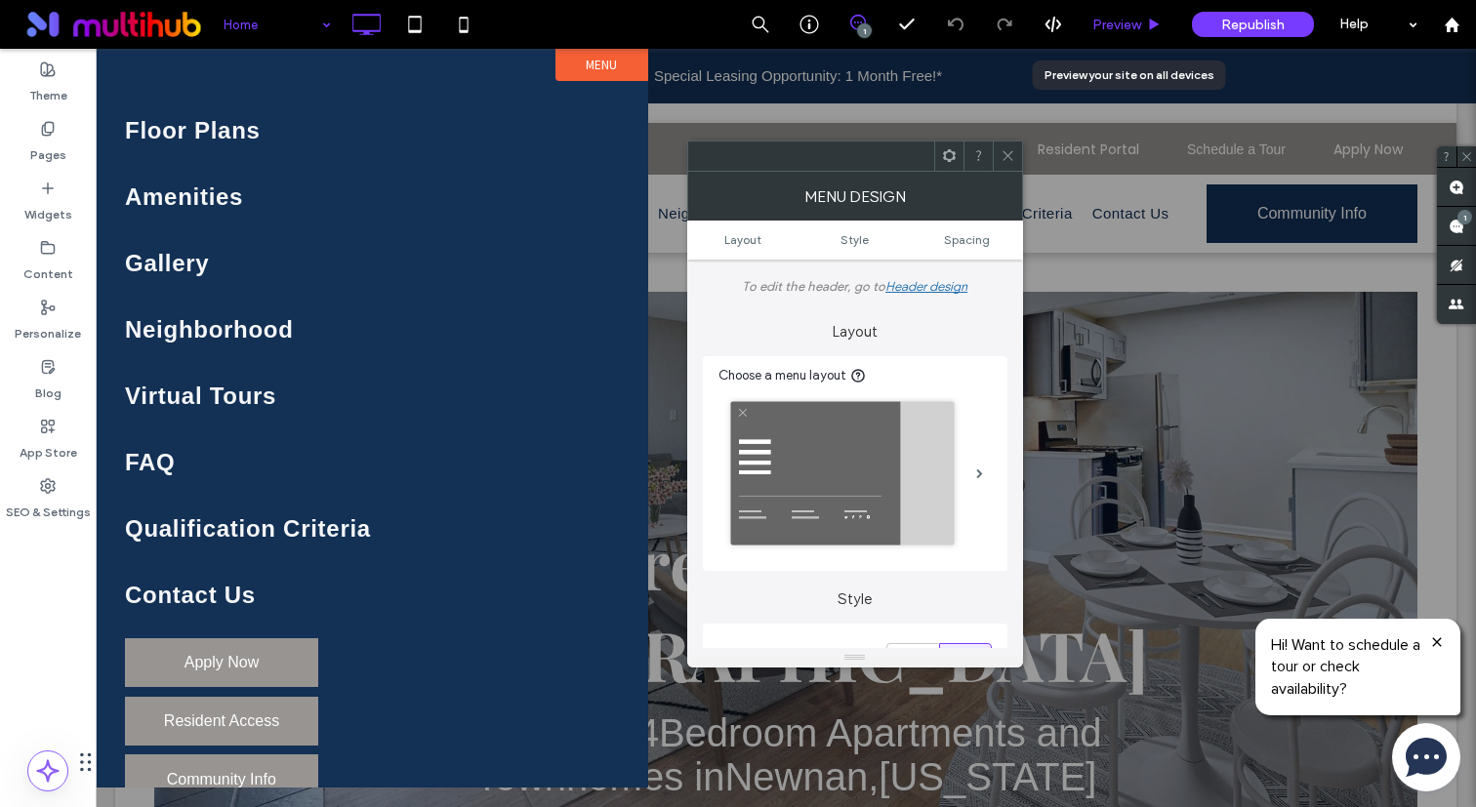
click at [1157, 29] on icon at bounding box center [1154, 25] width 15 height 15
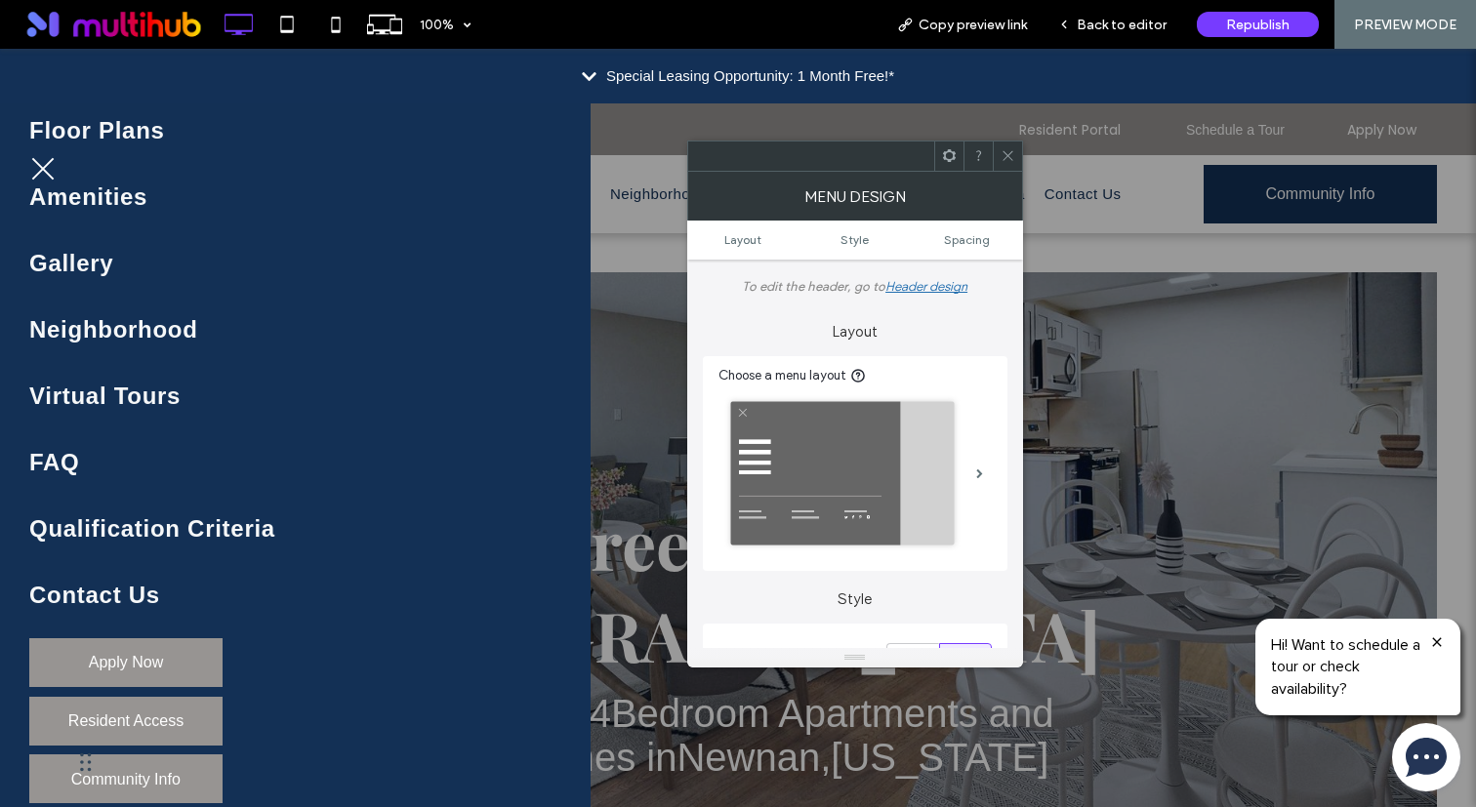
click at [46, 168] on span "menu" at bounding box center [42, 169] width 29 height 2
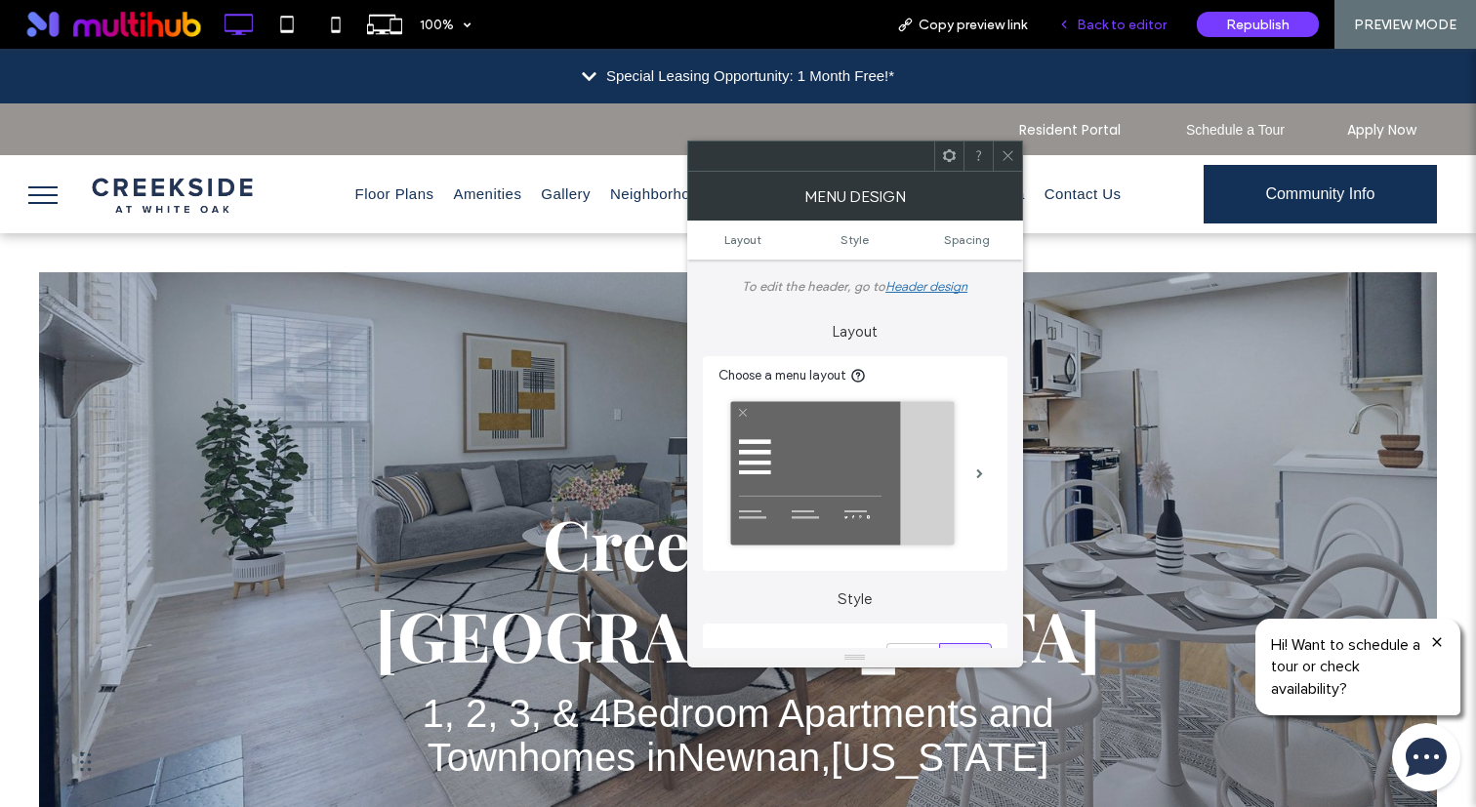
click at [1149, 33] on div "Back to editor" at bounding box center [1113, 24] width 140 height 49
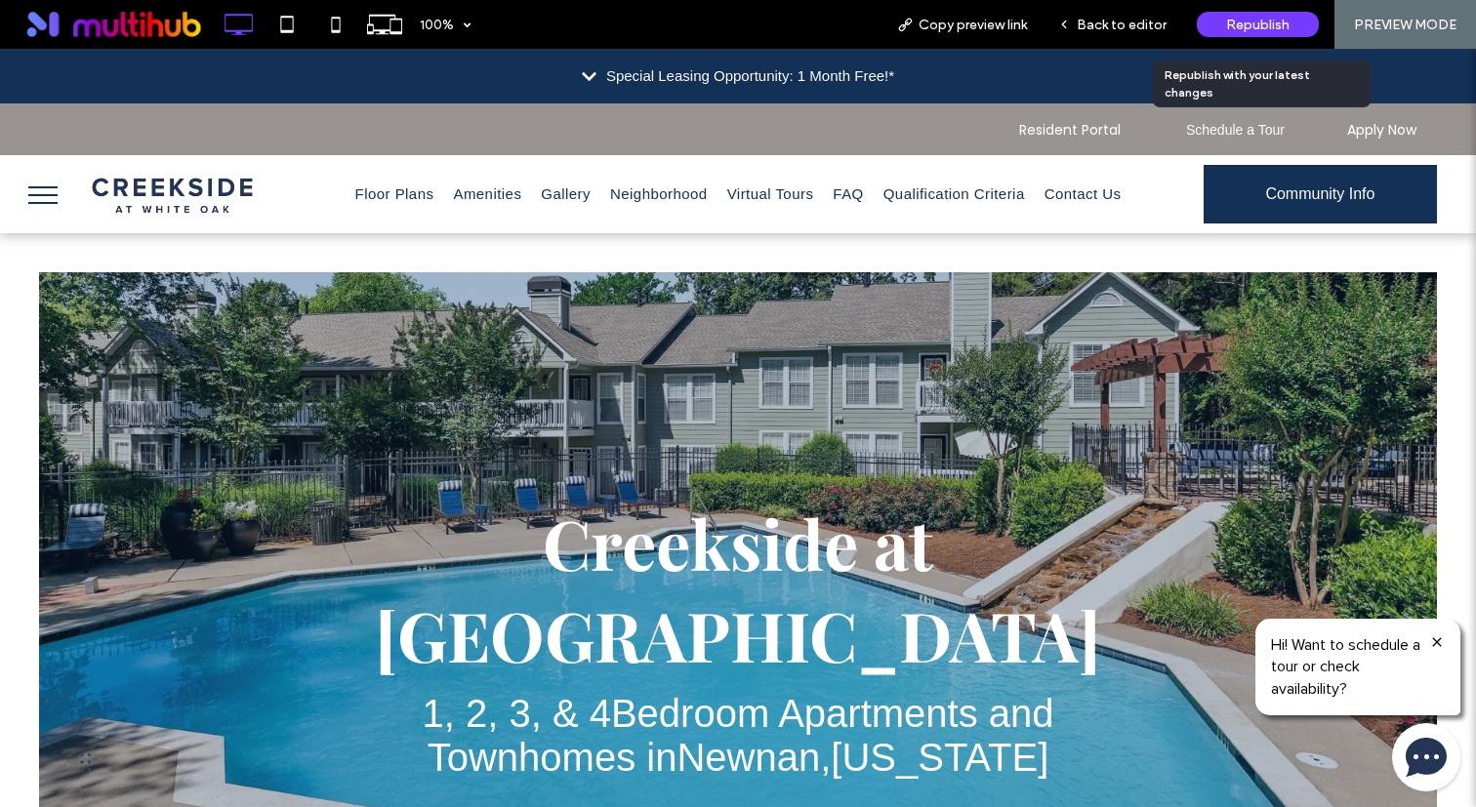
click at [1233, 26] on span "Republish" at bounding box center [1257, 25] width 63 height 17
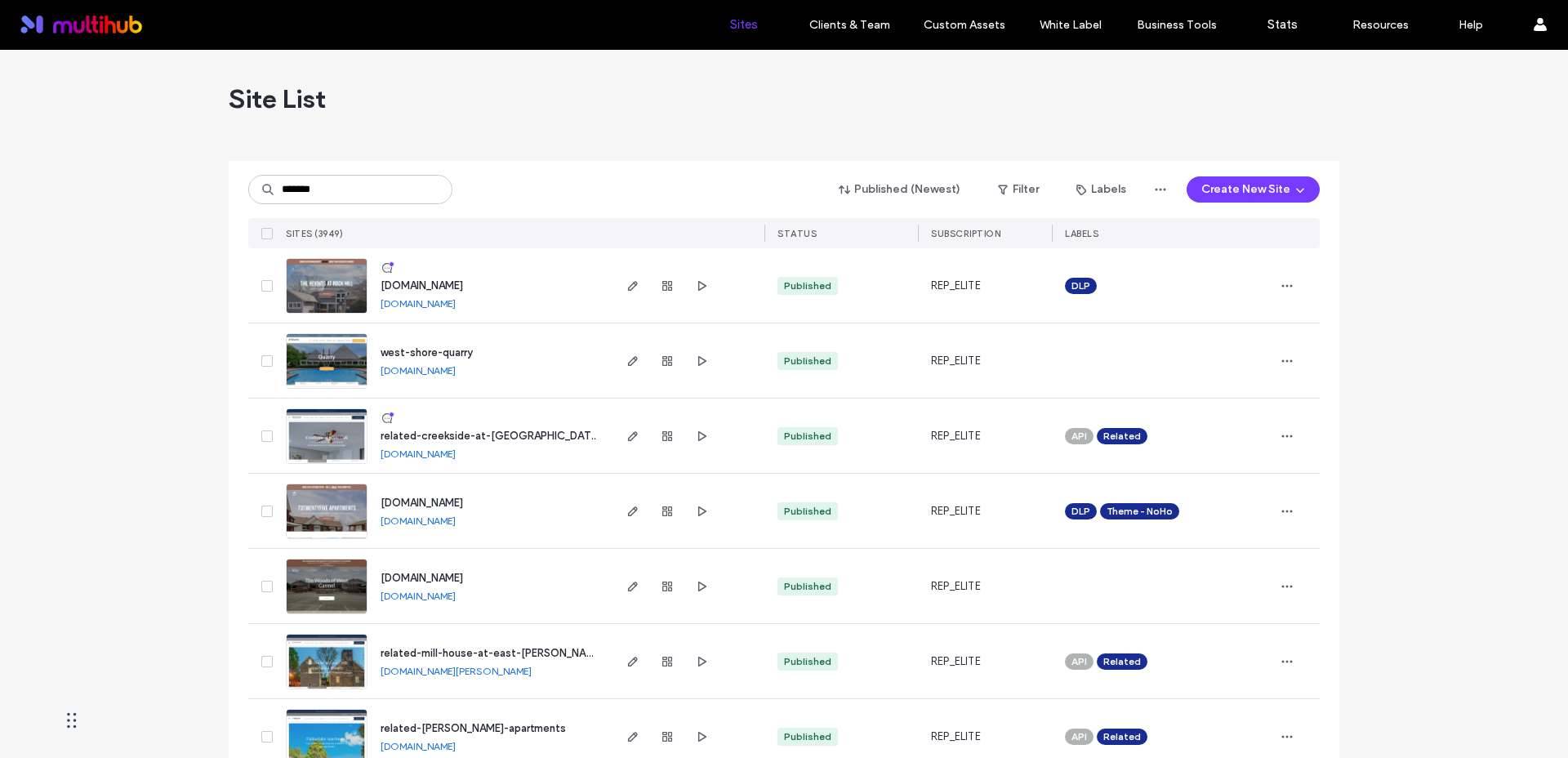
type input "*******"
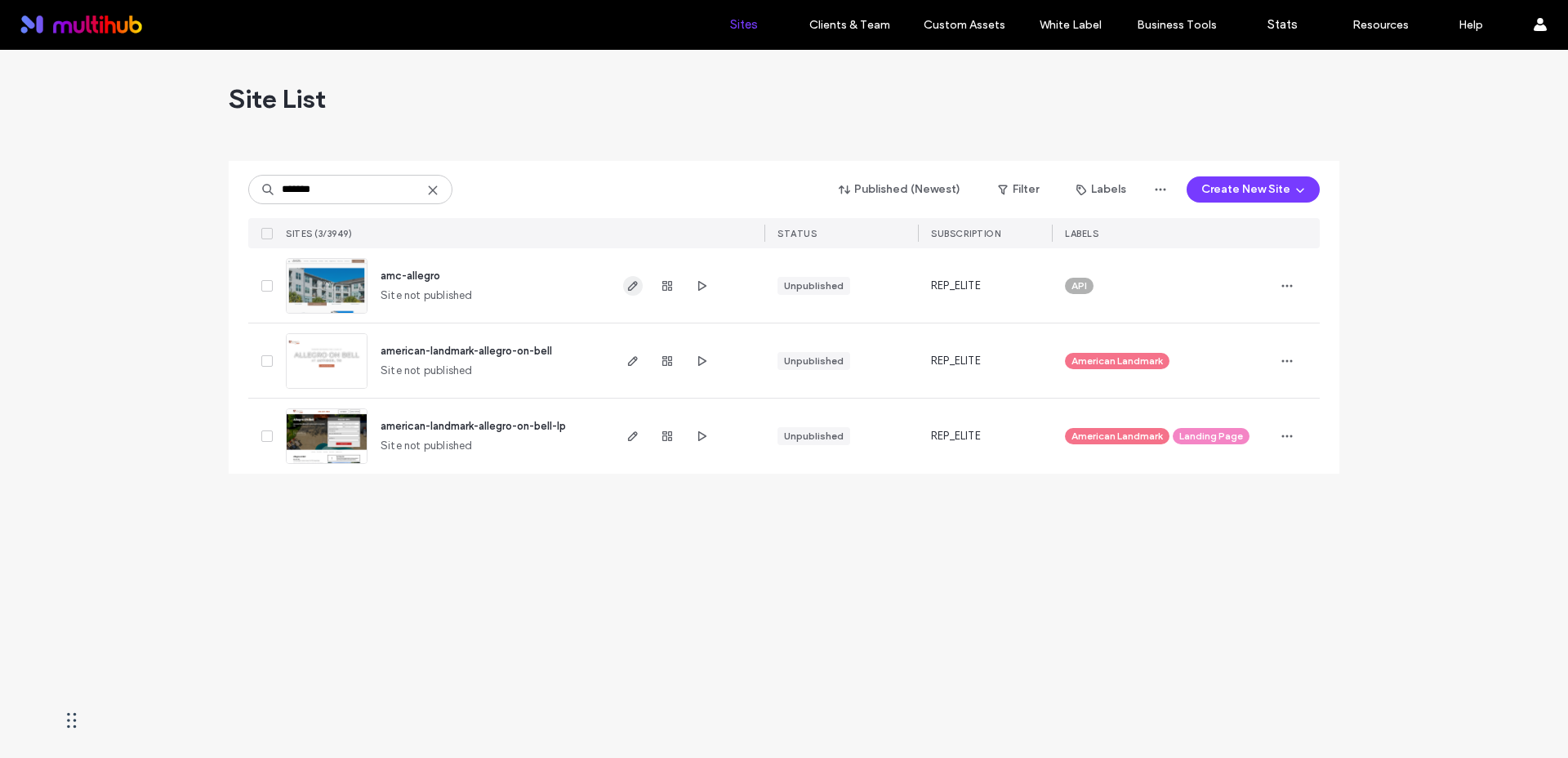
click at [635, 289] on icon "button" at bounding box center [633, 286] width 13 height 13
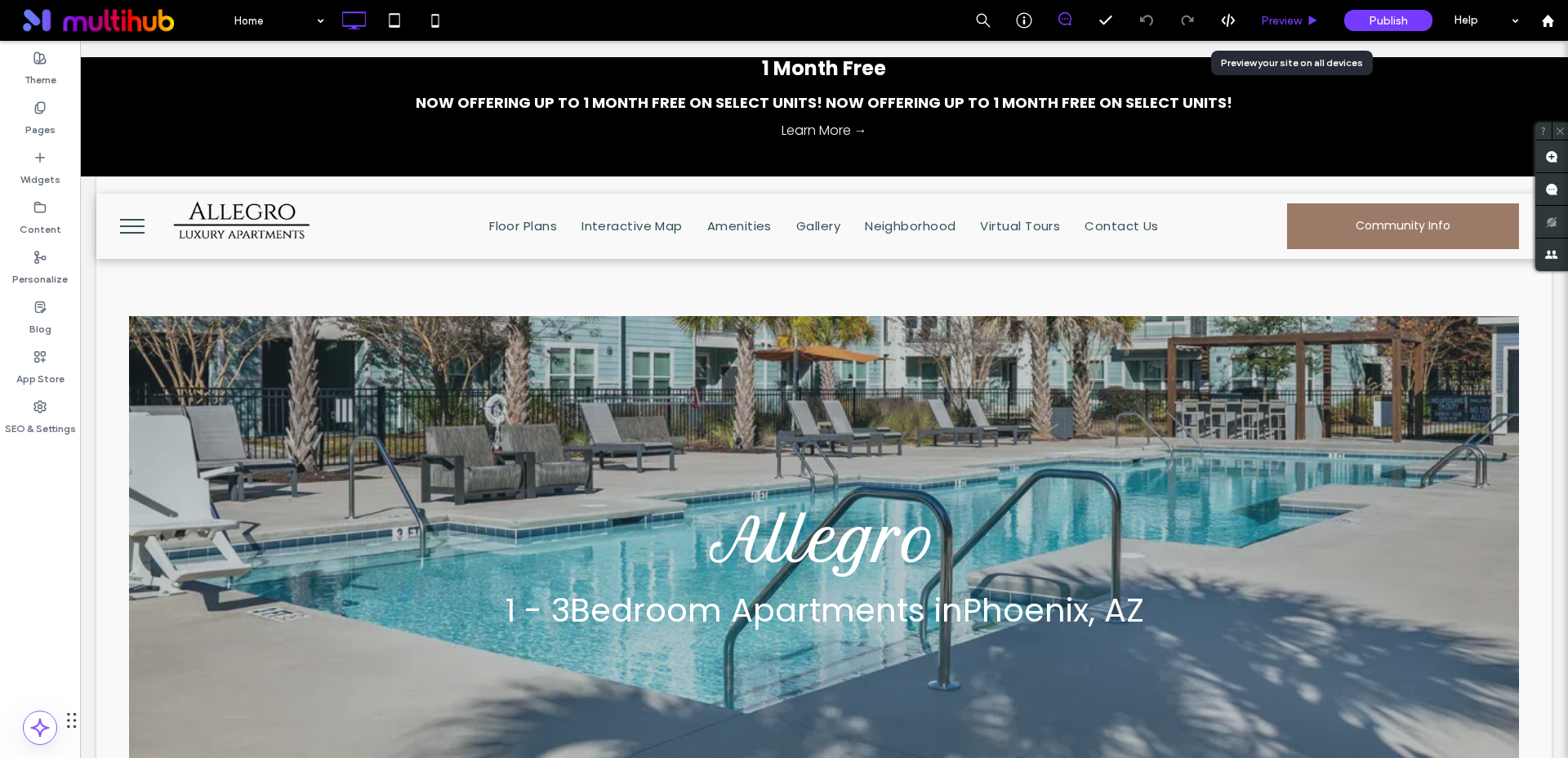
click at [1284, 17] on span "Preview" at bounding box center [1281, 21] width 41 height 14
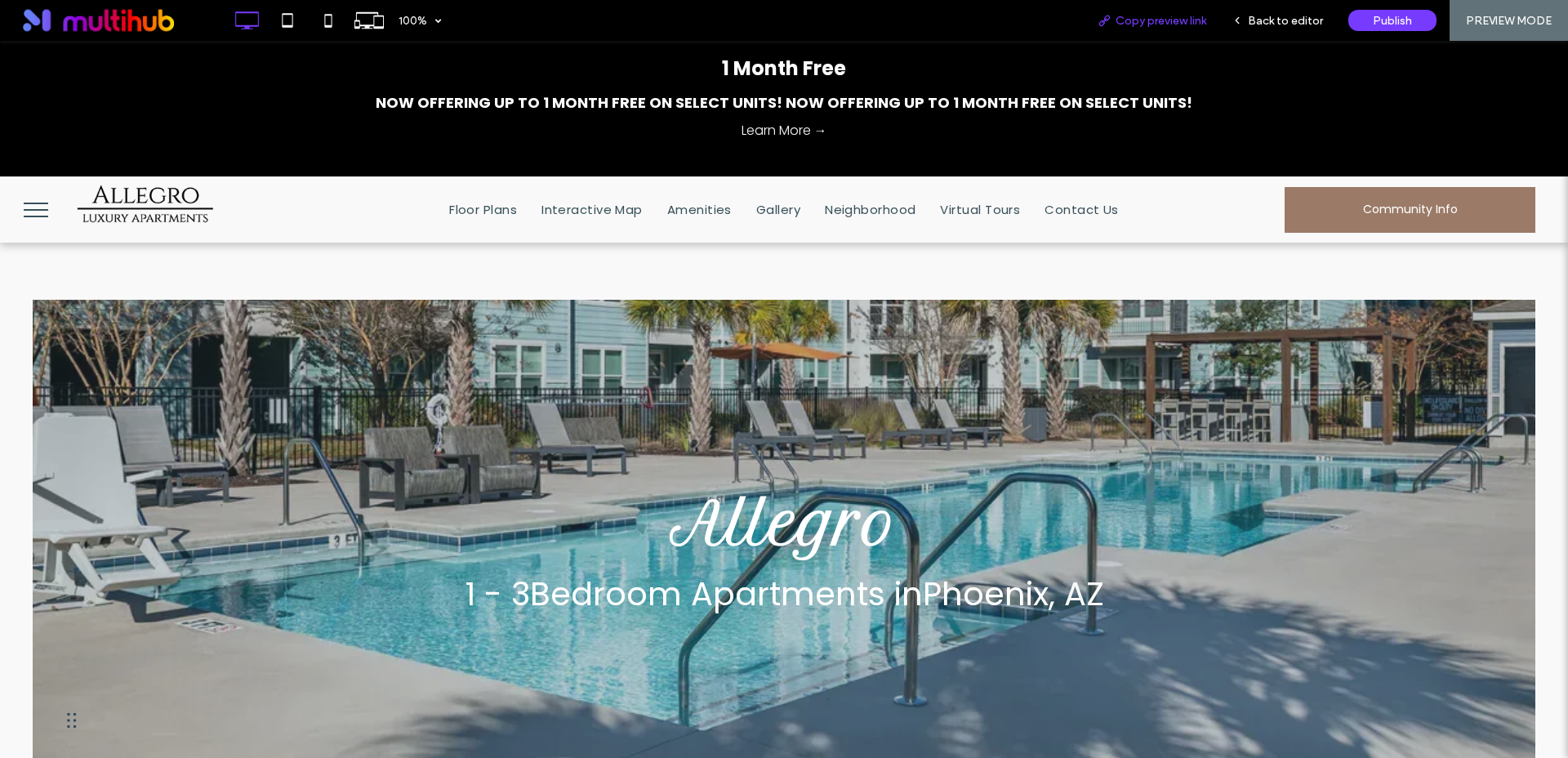
click at [1123, 18] on span "Copy preview link" at bounding box center [1161, 21] width 90 height 14
click at [38, 209] on span "menu" at bounding box center [35, 210] width 24 height 2
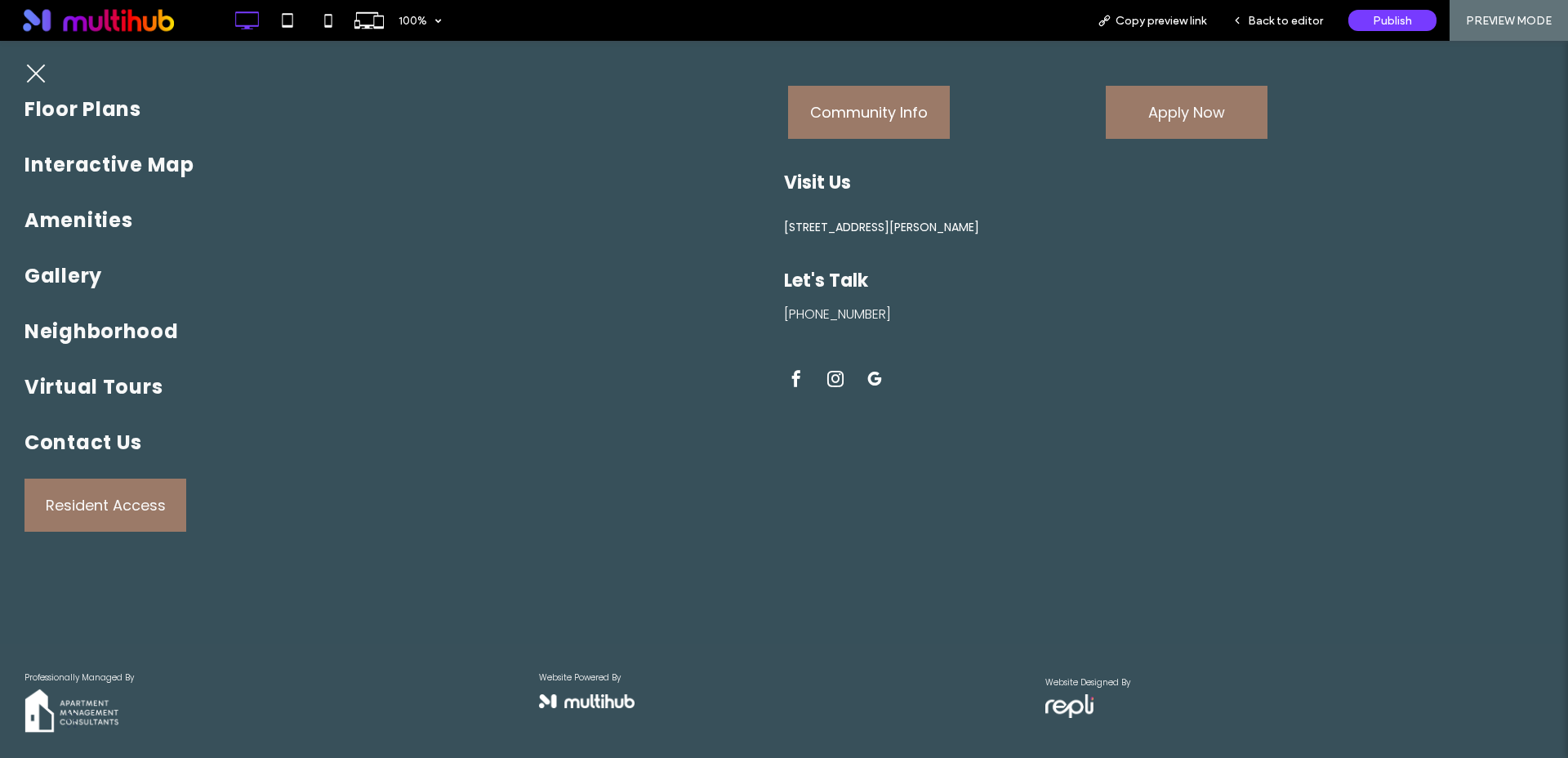
click at [33, 78] on button "menu" at bounding box center [36, 73] width 43 height 43
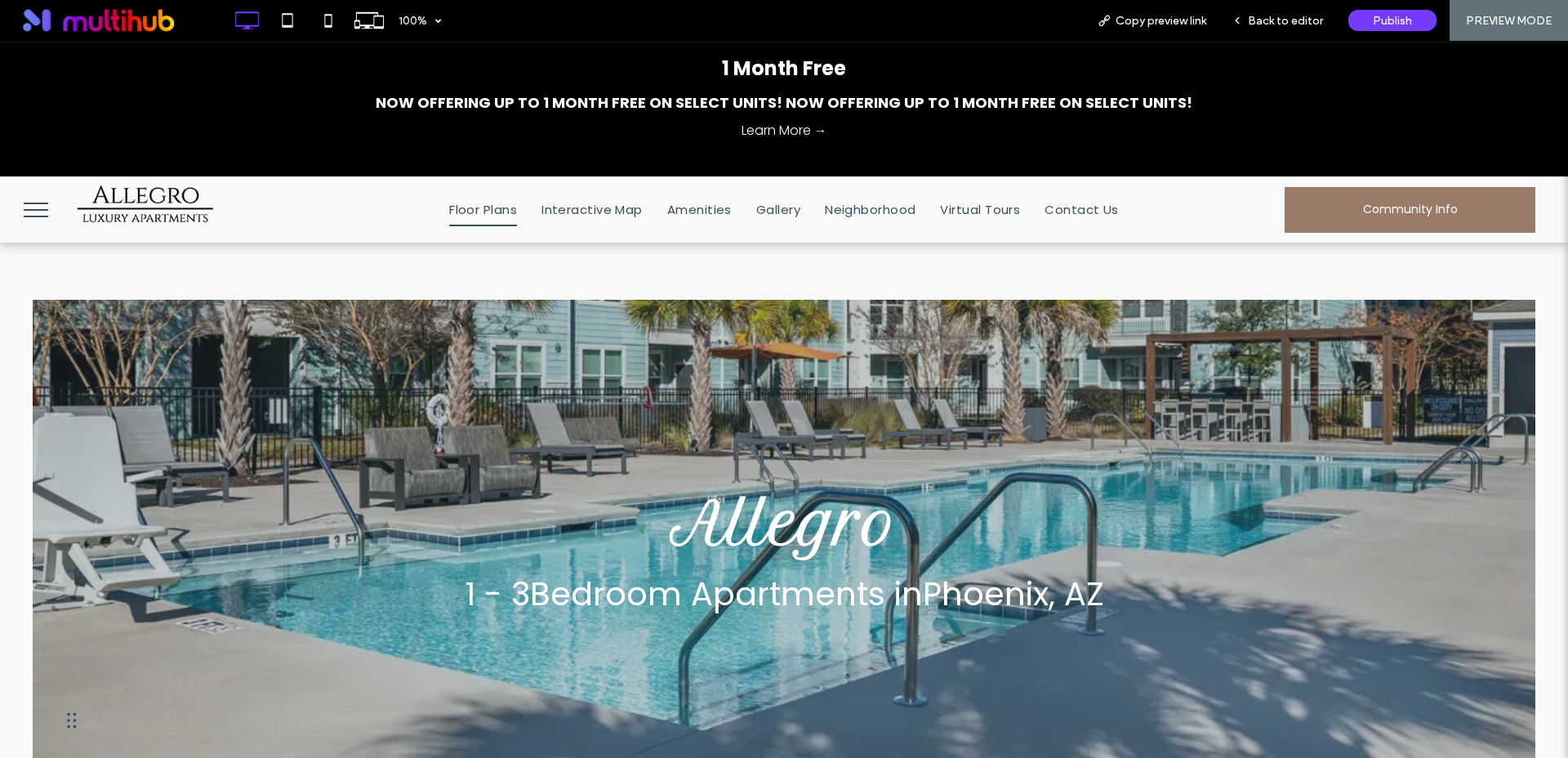
drag, startPoint x: 486, startPoint y: 210, endPoint x: 492, endPoint y: 253, distance: 43.4
click at [486, 210] on span "Floor Plans" at bounding box center [483, 209] width 68 height 33
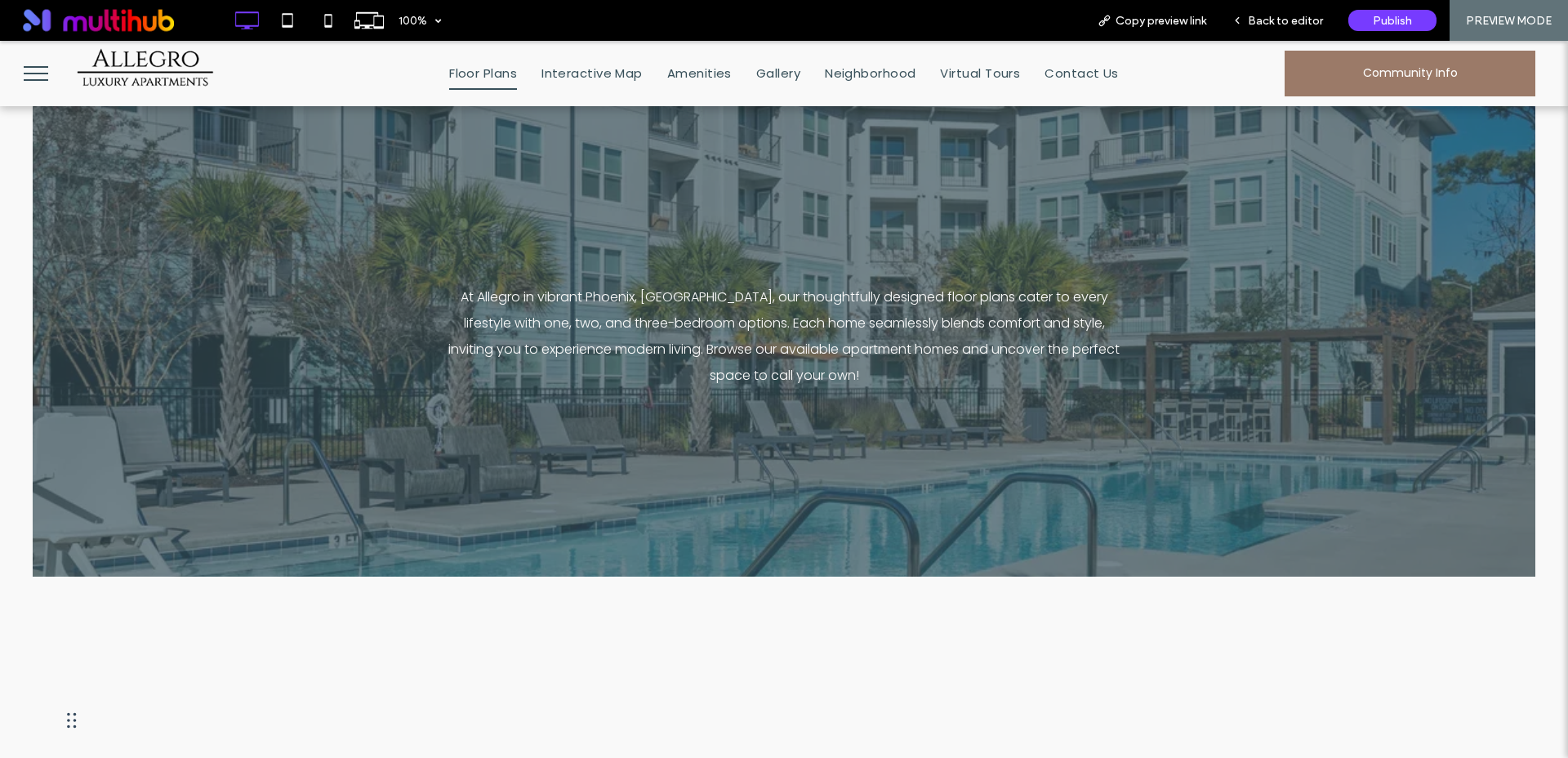
scroll to position [293, 0]
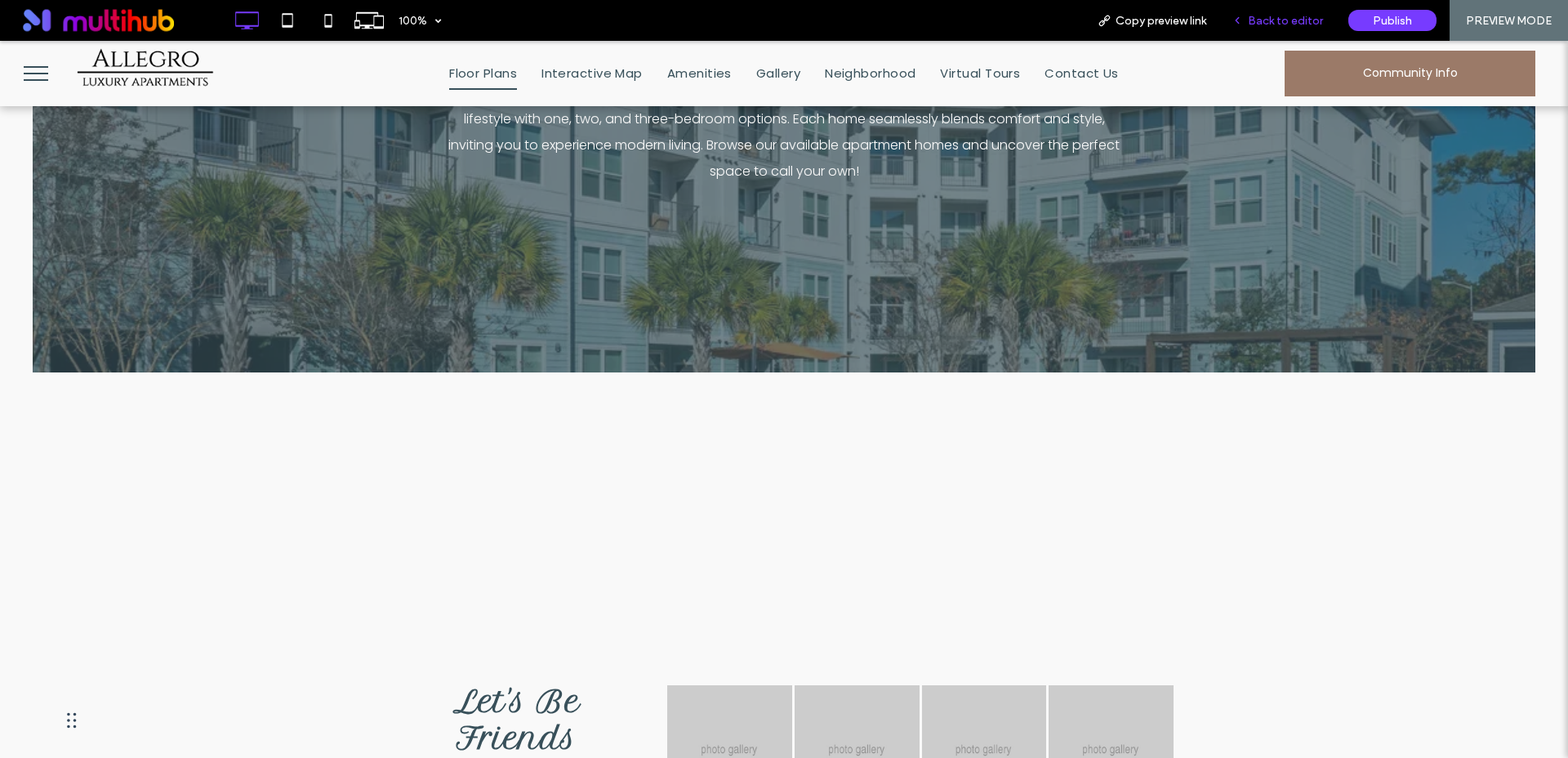
click at [1317, 23] on span "Back to editor" at bounding box center [1286, 21] width 75 height 14
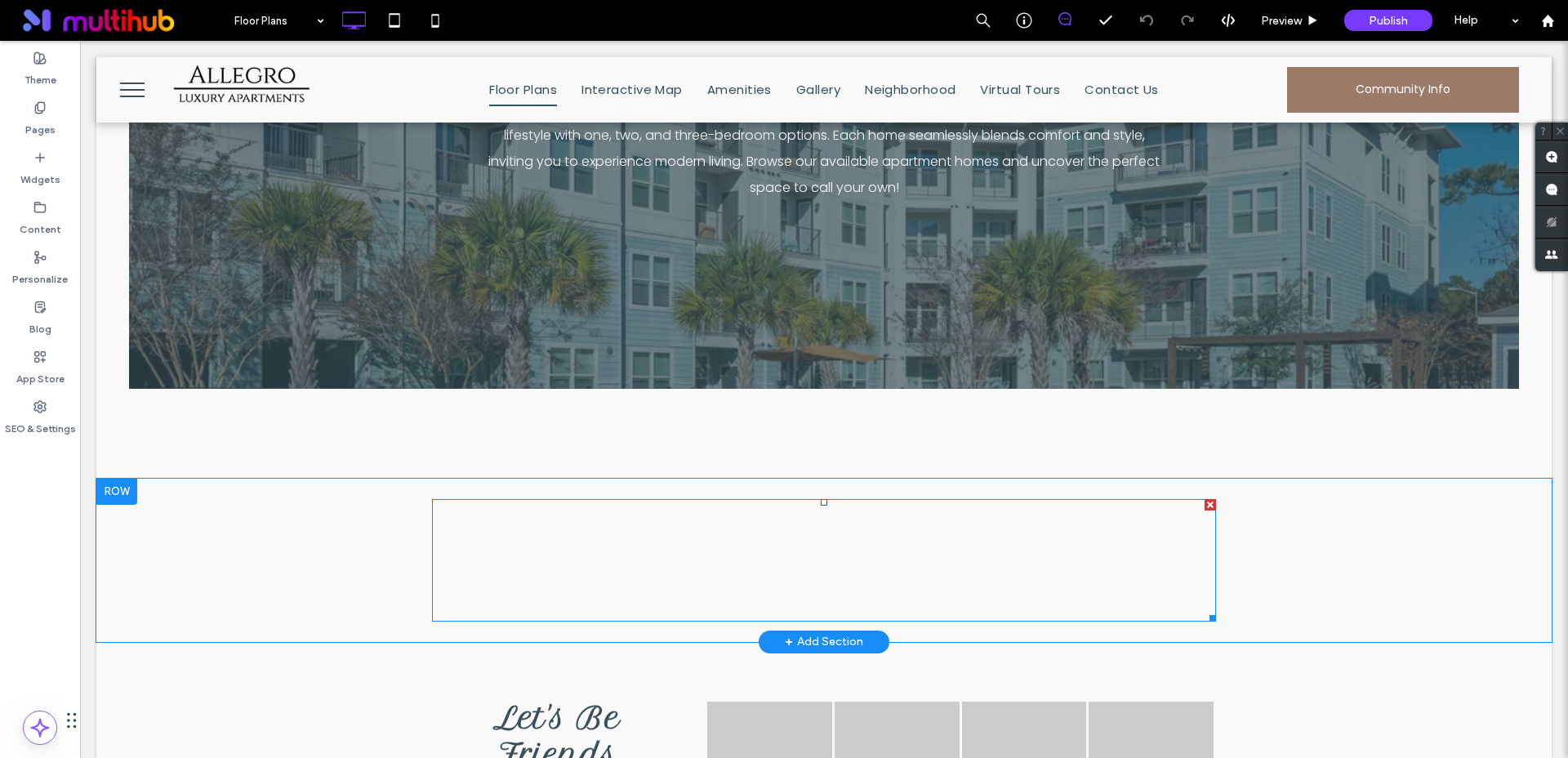
click at [595, 543] on span at bounding box center [823, 560] width 784 height 122
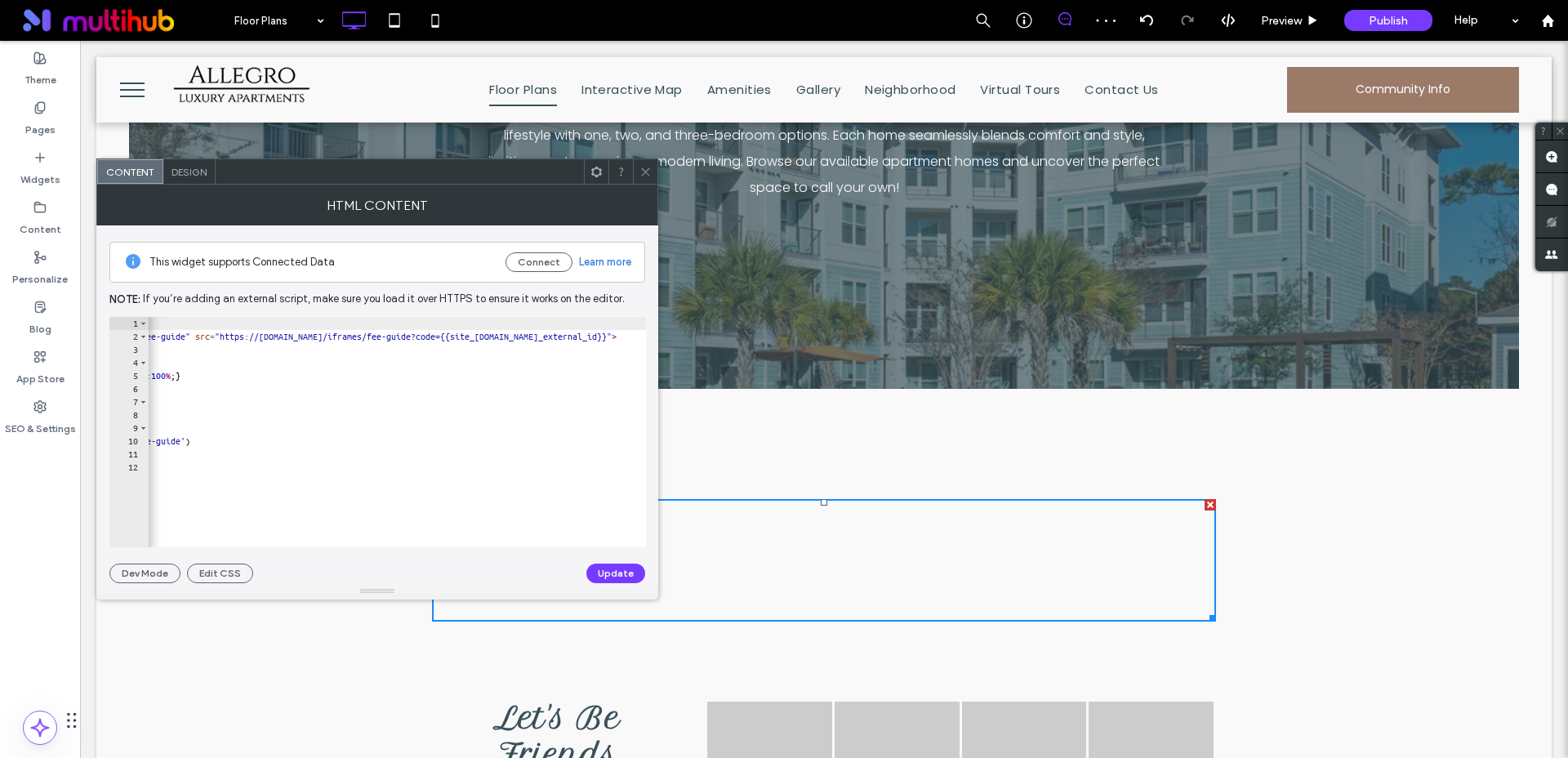
scroll to position [0, 308]
click at [650, 171] on icon at bounding box center [645, 172] width 13 height 13
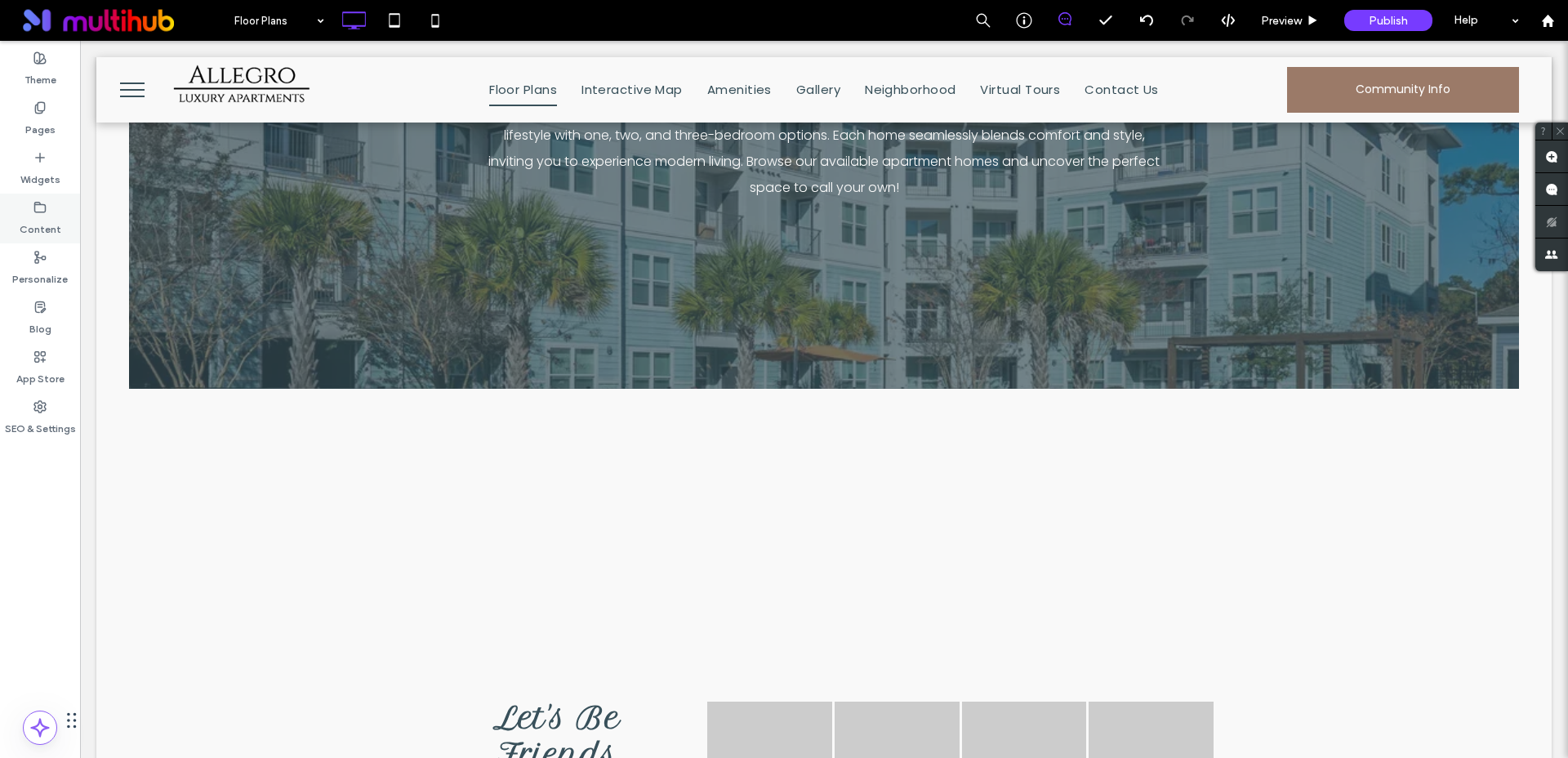
click at [41, 221] on label "Content" at bounding box center [40, 225] width 42 height 23
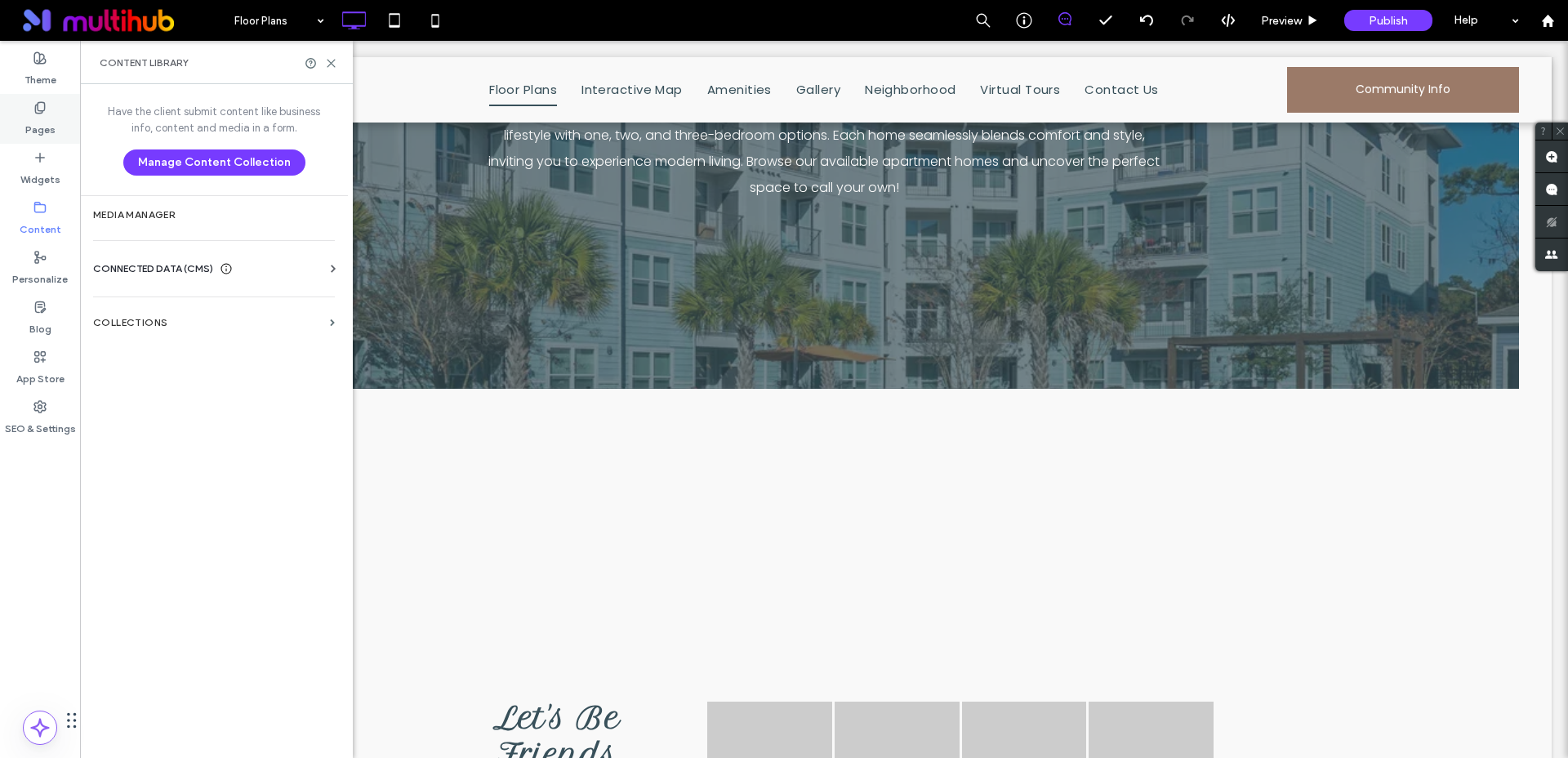
click at [33, 110] on icon at bounding box center [40, 108] width 13 height 13
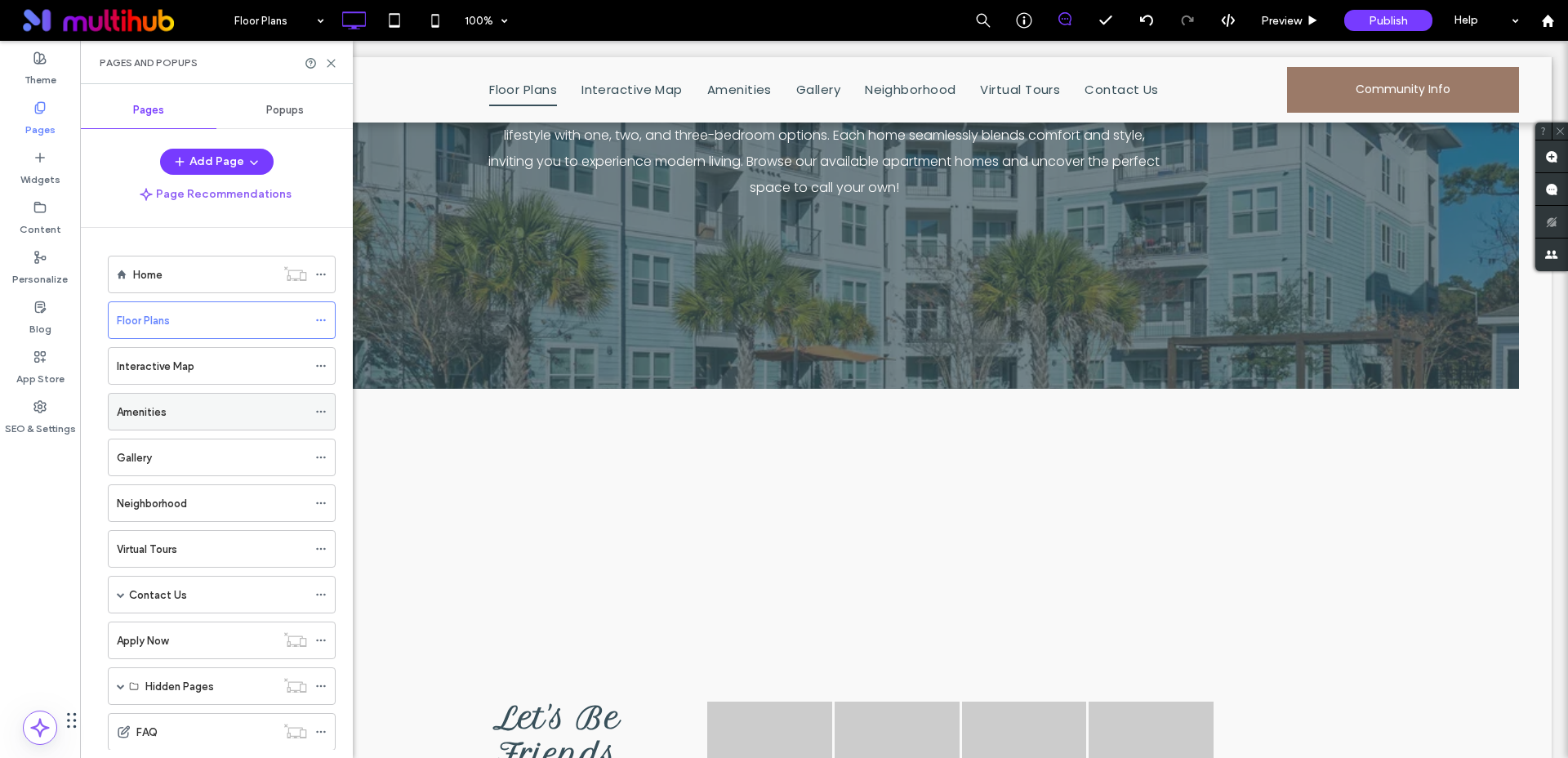
scroll to position [3, 0]
click at [46, 200] on span at bounding box center [40, 207] width 13 height 14
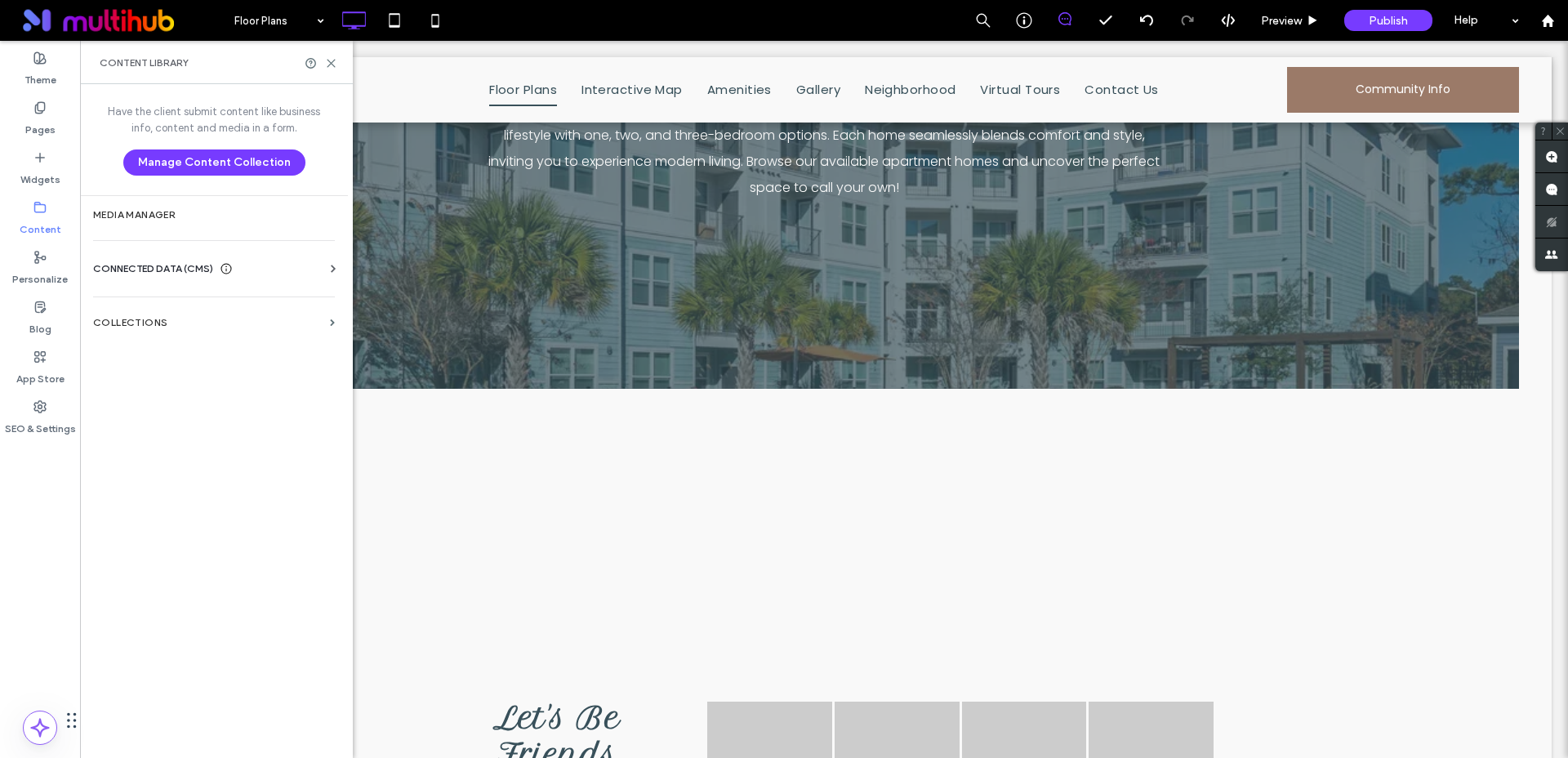
click at [162, 321] on label "Collections" at bounding box center [208, 323] width 230 height 12
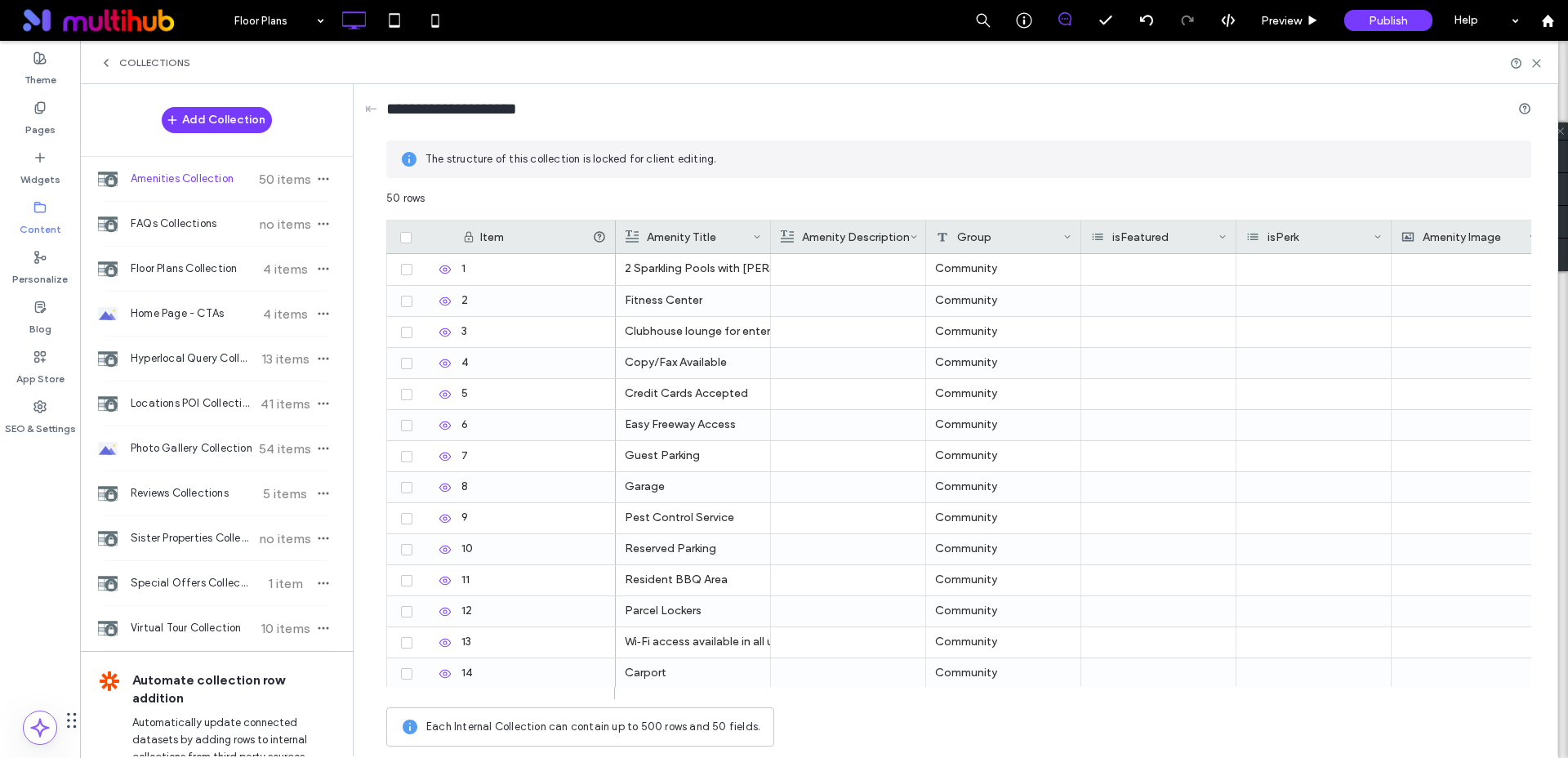
click at [112, 70] on div "Collections" at bounding box center [819, 63] width 1478 height 44
click at [126, 59] on span "Collections" at bounding box center [155, 63] width 71 height 13
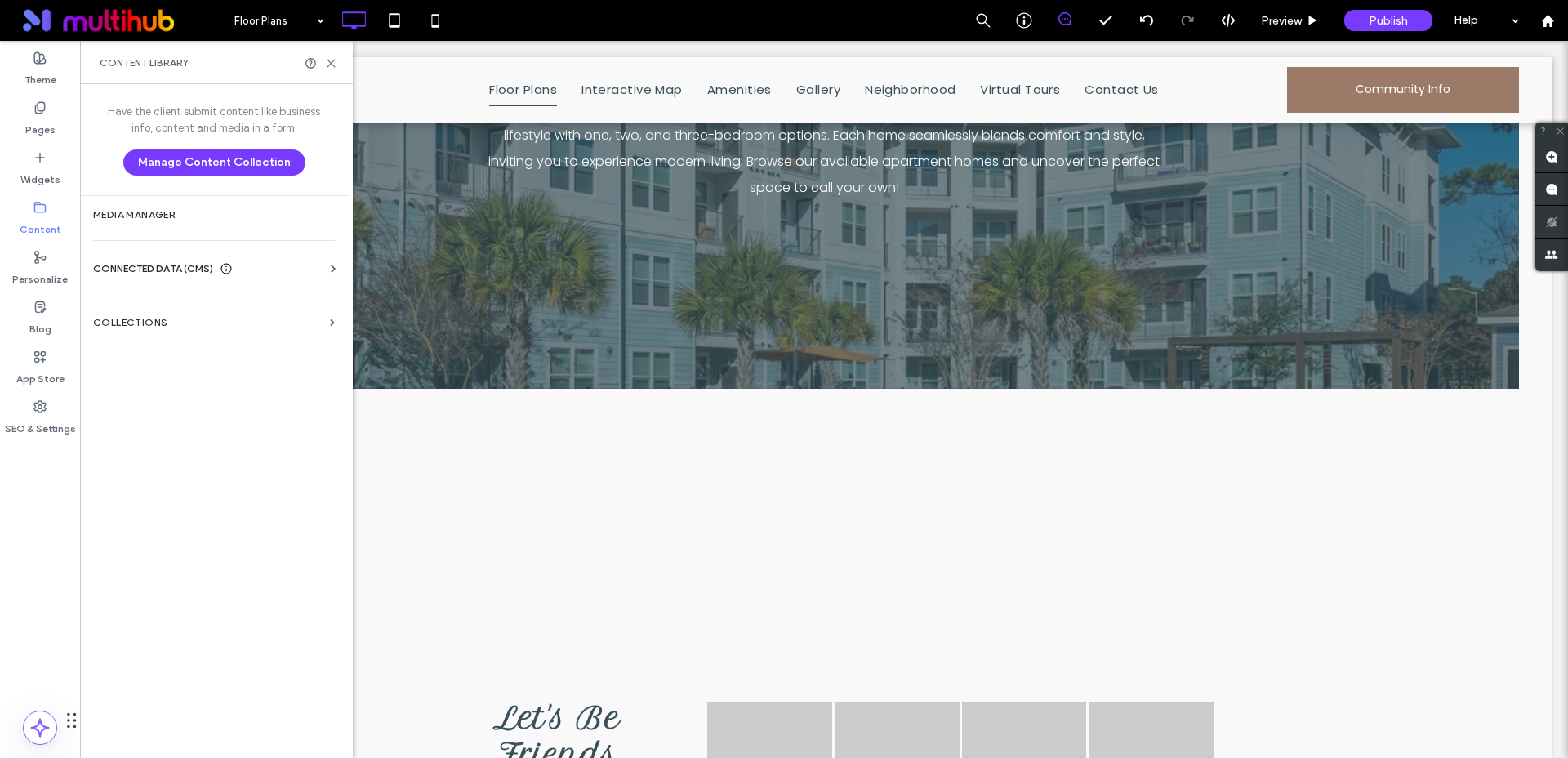
click at [209, 274] on span "CONNECTED DATA (CMS)" at bounding box center [152, 269] width 120 height 17
click at [177, 341] on label "Business Text" at bounding box center [218, 346] width 223 height 12
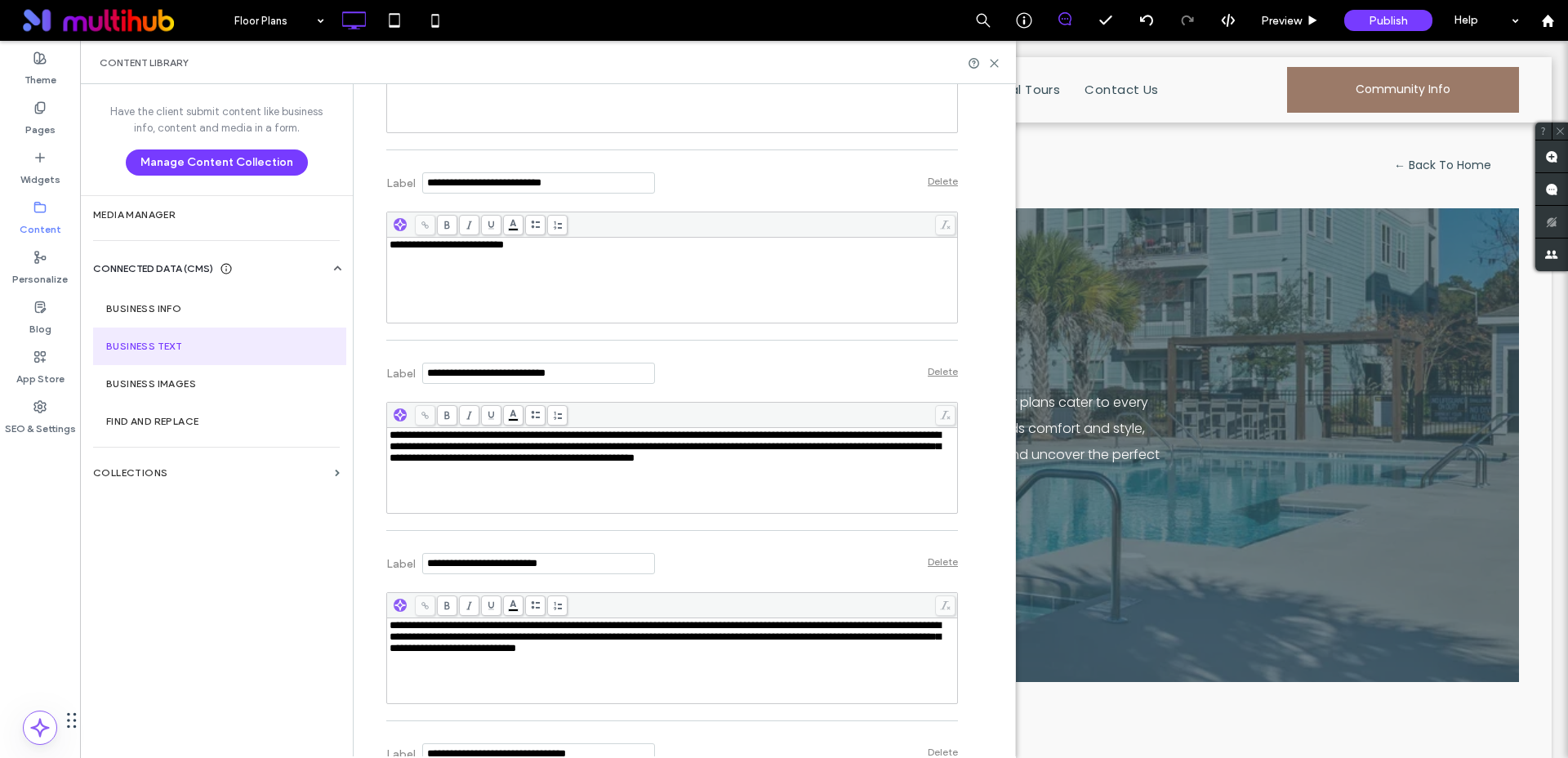
scroll to position [411, 0]
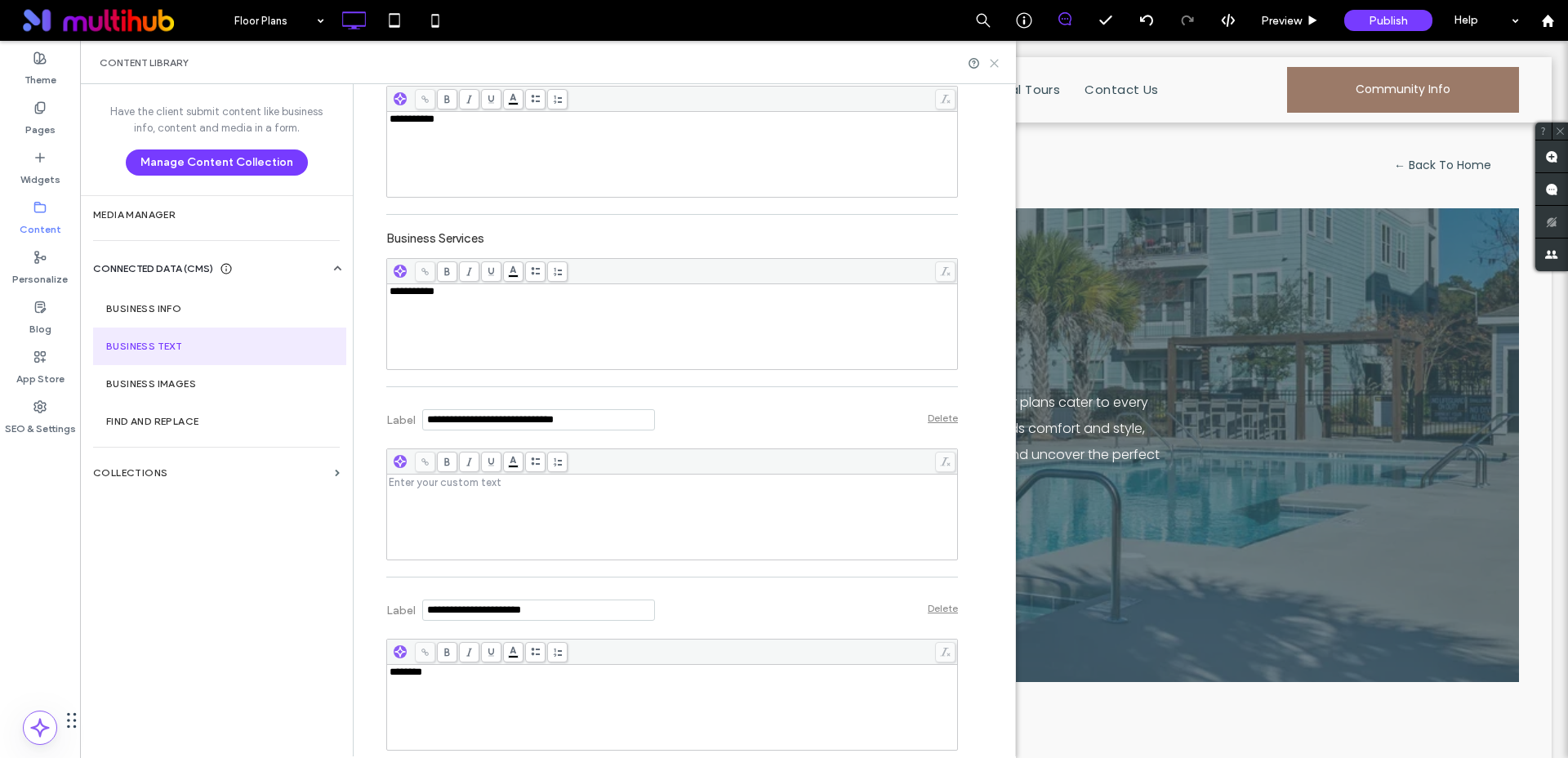
click at [991, 64] on icon at bounding box center [994, 63] width 13 height 13
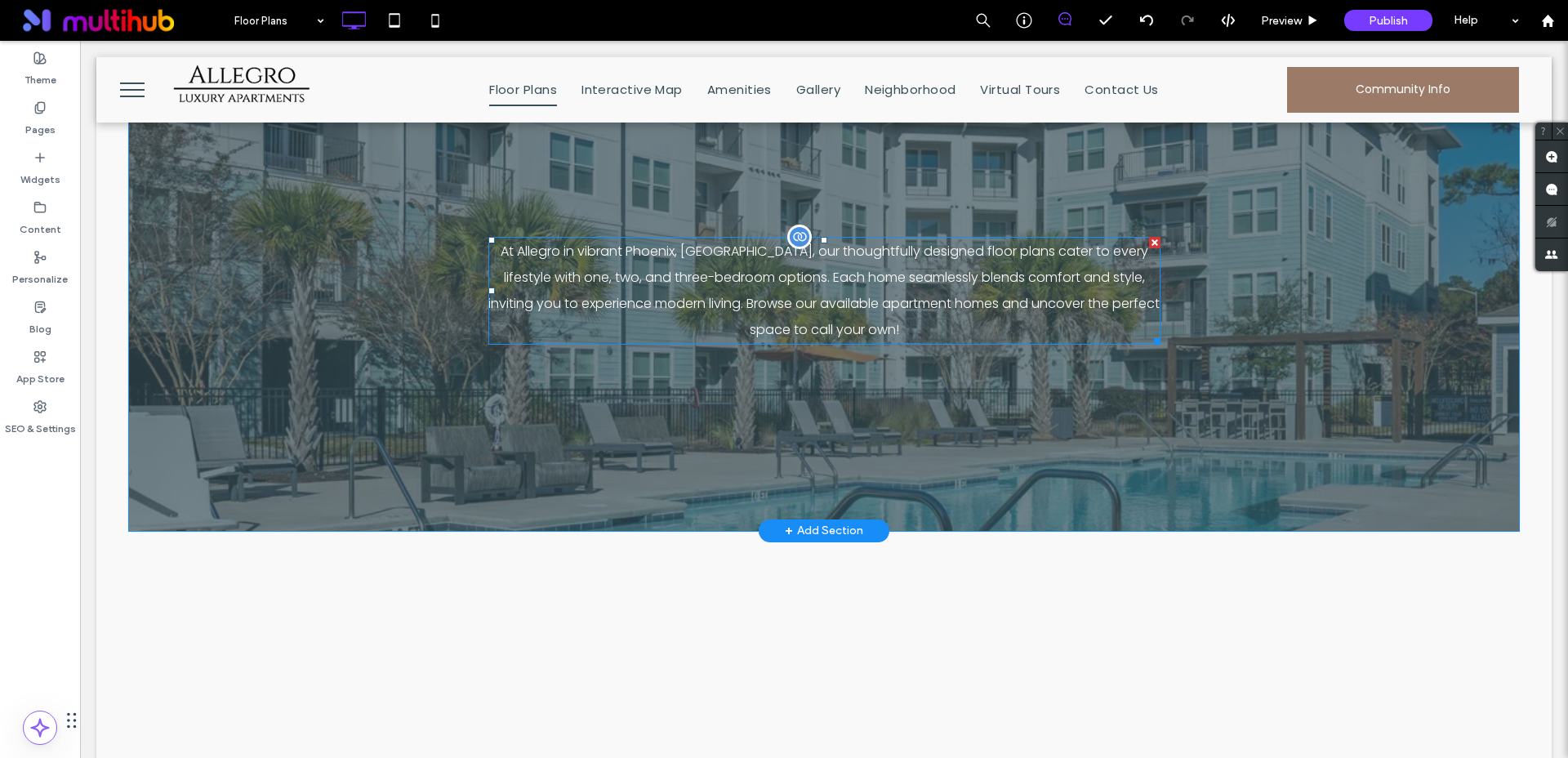
scroll to position [324, 0]
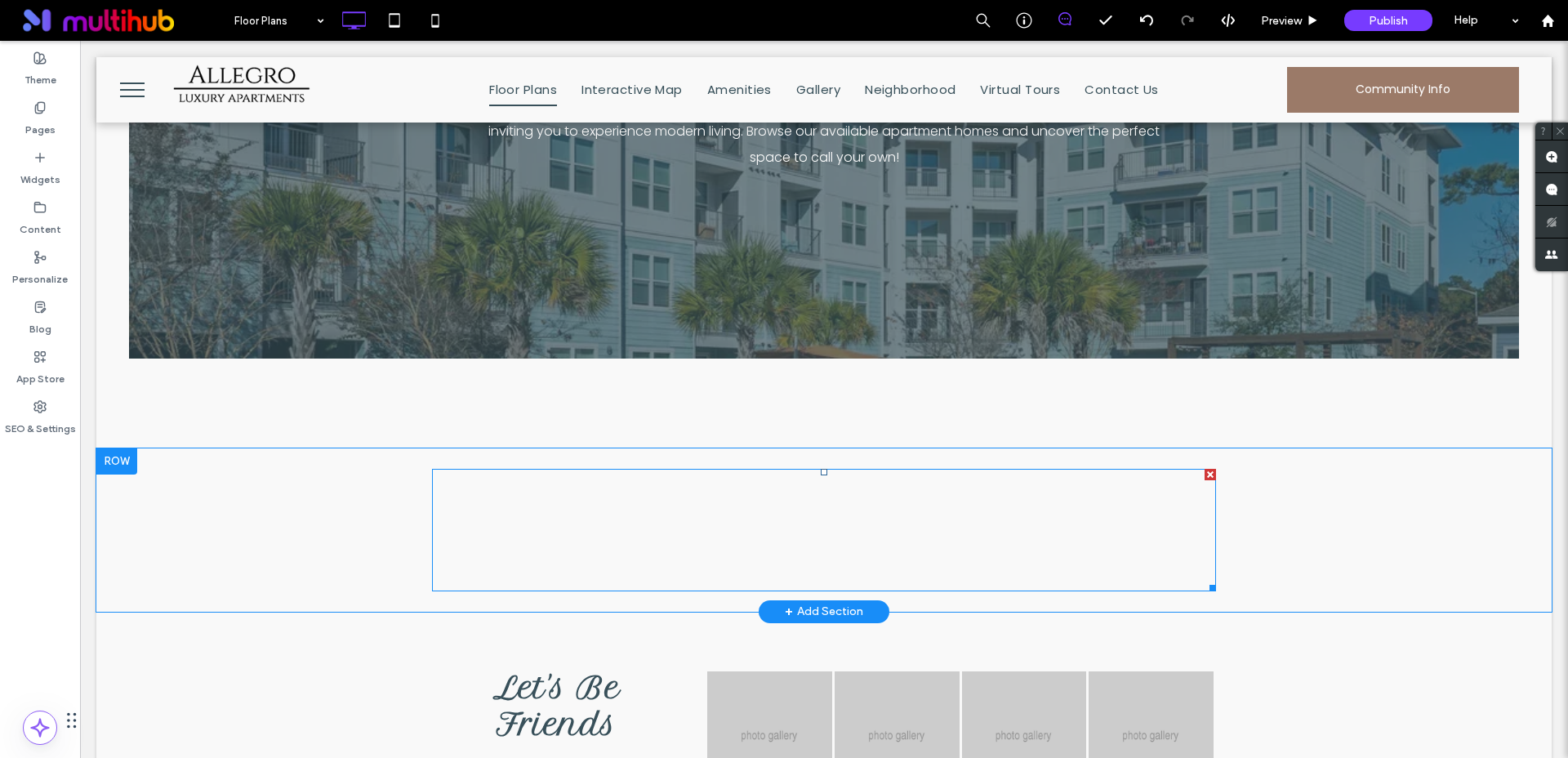
click at [722, 538] on span at bounding box center [823, 530] width 784 height 122
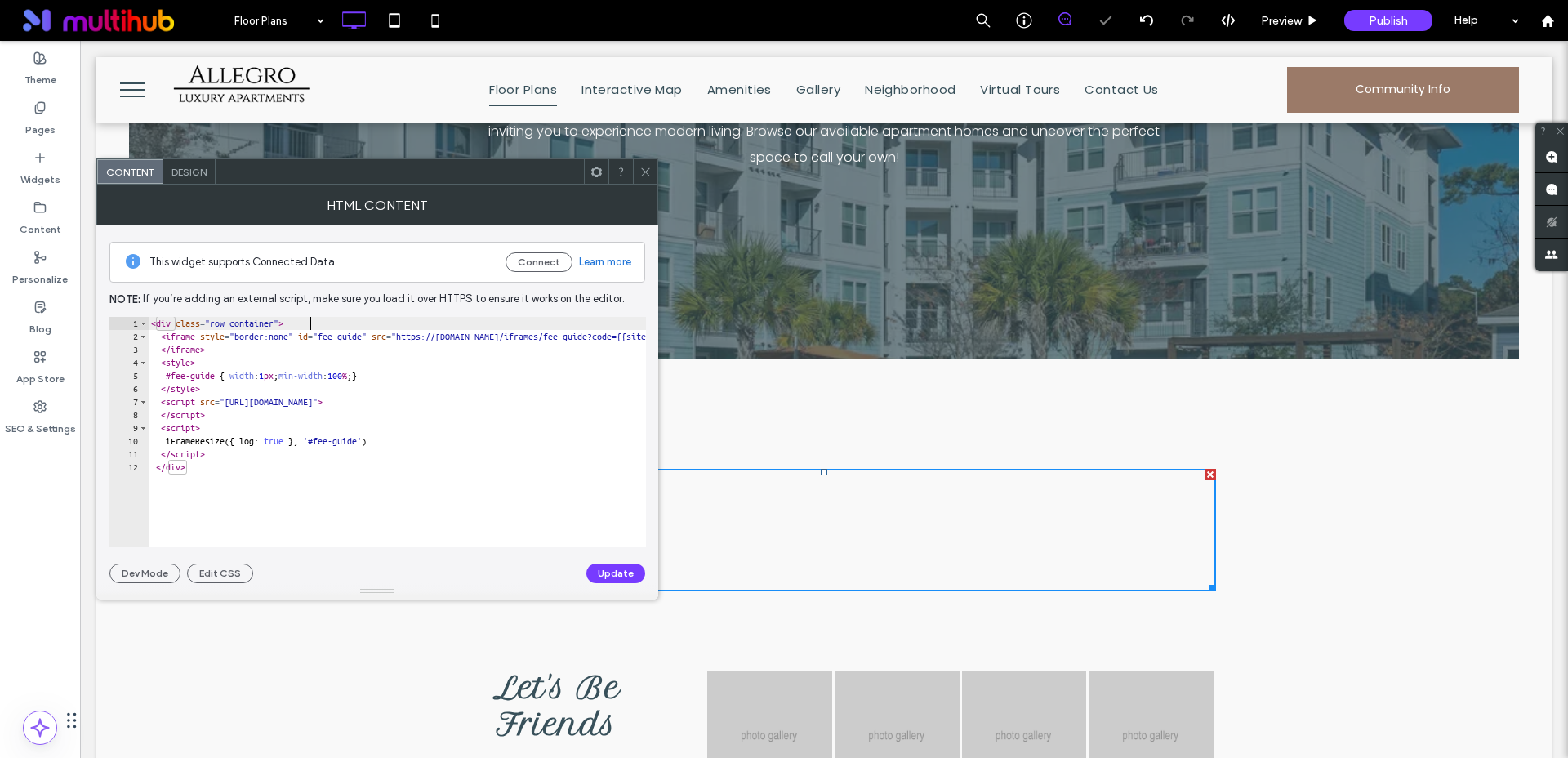
click at [510, 327] on div "< div class = "row container" > < iframe style = "border:none" id = "fee-guide"…" at bounding box center [551, 439] width 806 height 244
click at [513, 338] on div "< div class = "row container" > < iframe style = "border:none" id = "fee-guide"…" at bounding box center [551, 439] width 806 height 244
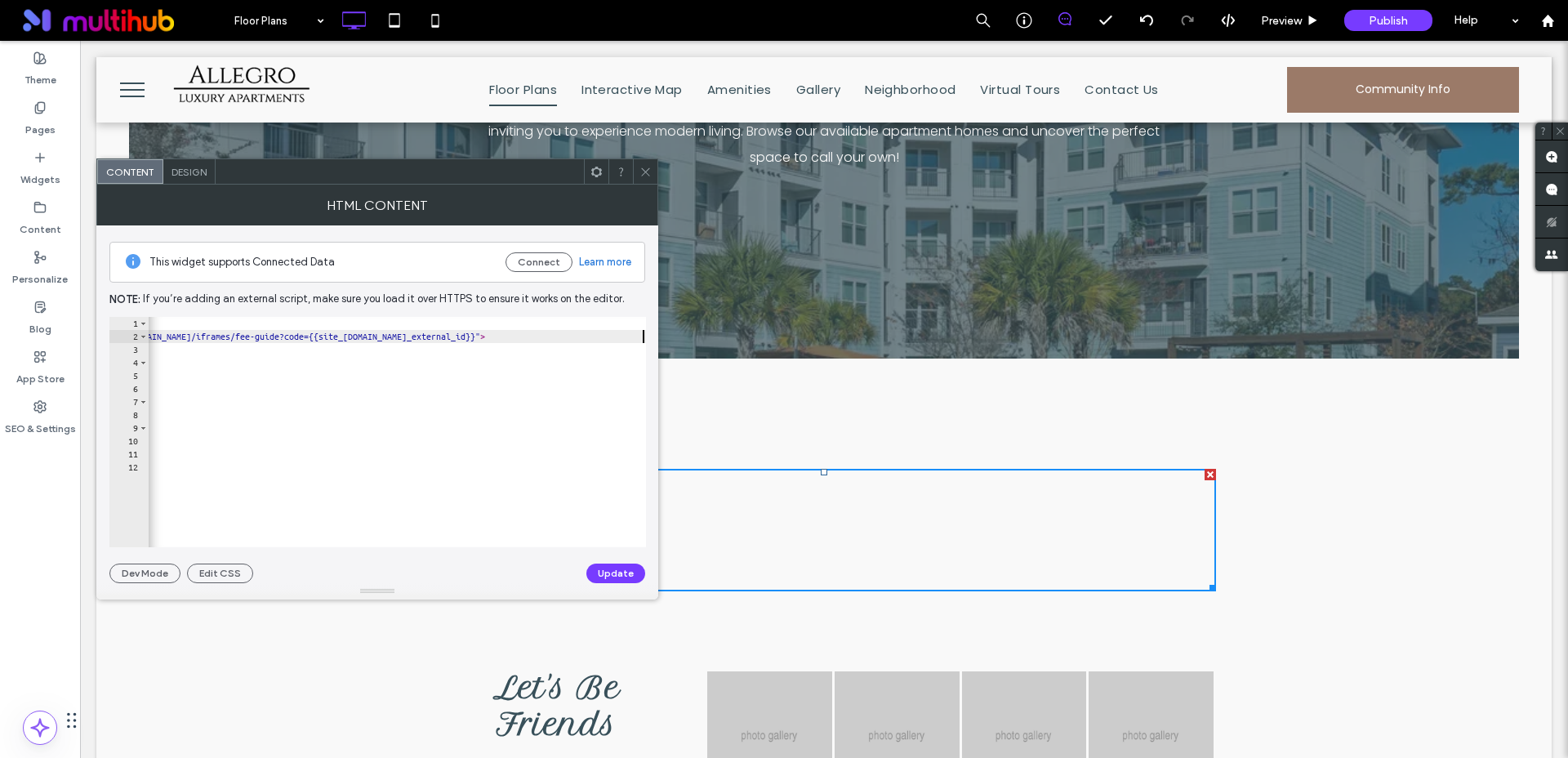
scroll to position [0, 0]
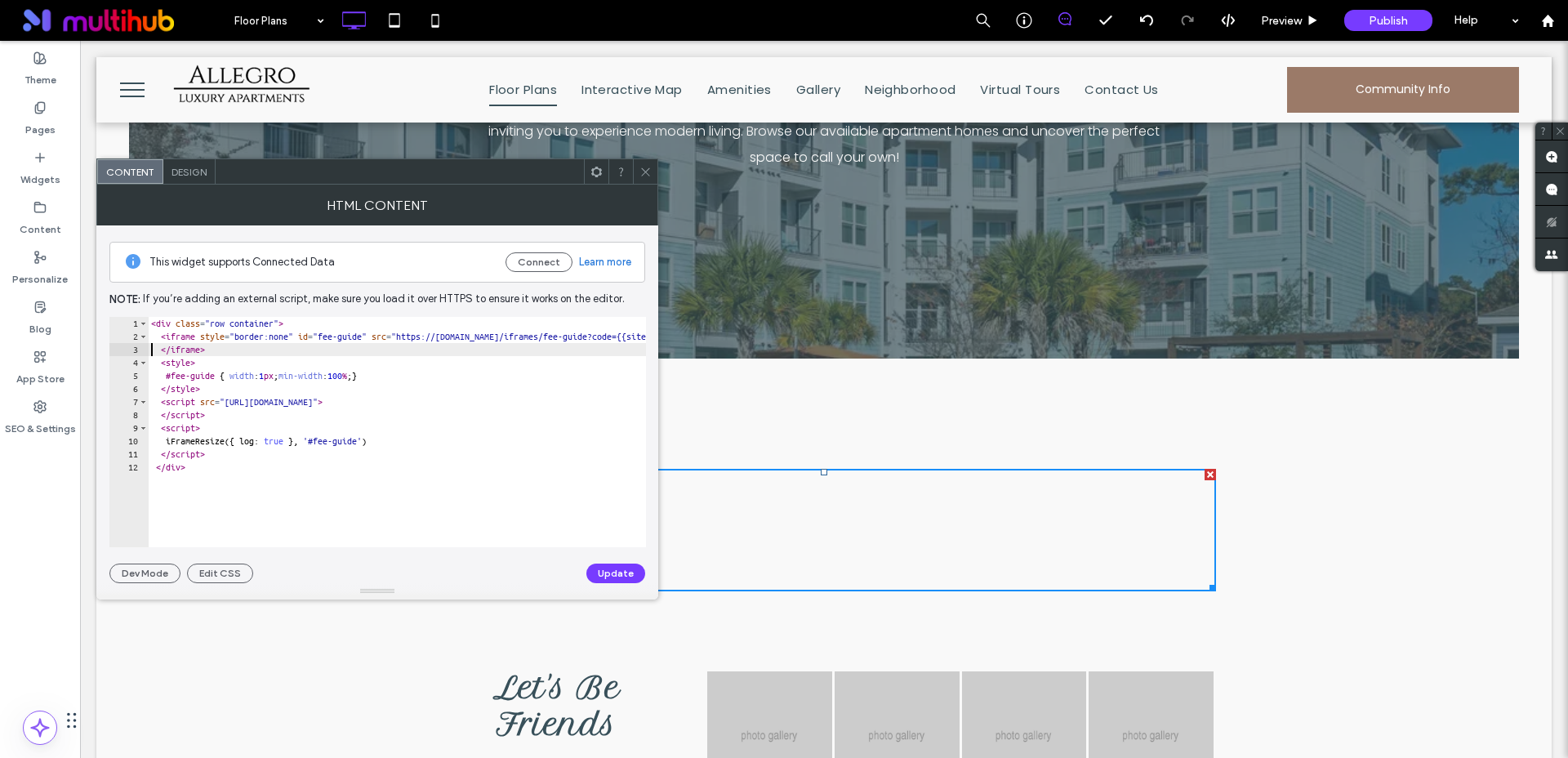
type textarea "**********"
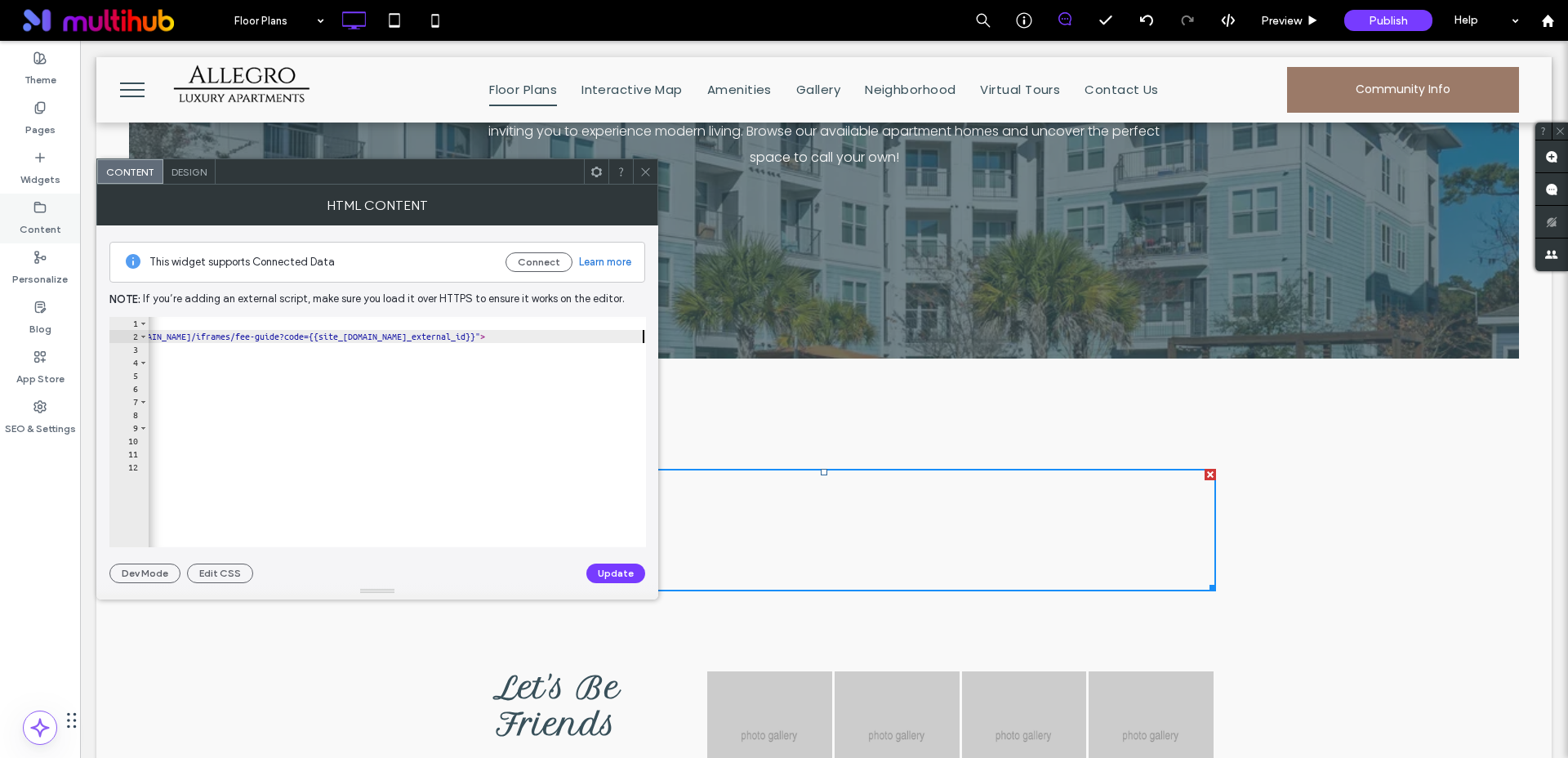
click at [23, 224] on label "Content" at bounding box center [40, 225] width 42 height 23
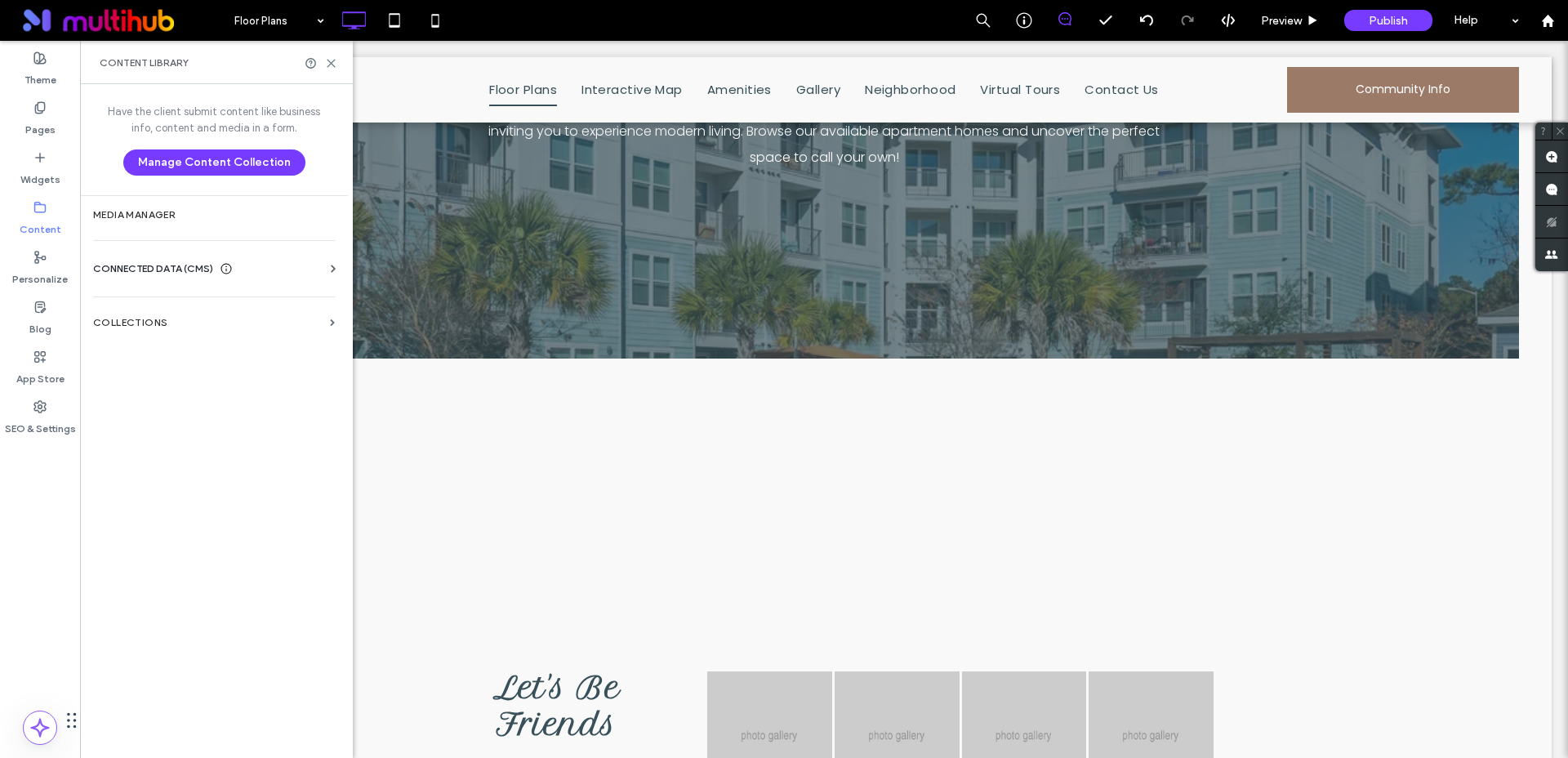
click at [170, 258] on div "CONNECTED DATA (CMS) Business Info Business Text Business Images Find and Repla…" at bounding box center [214, 269] width 268 height 43
click at [169, 269] on span "CONNECTED DATA (CMS)" at bounding box center [152, 269] width 120 height 17
click at [162, 344] on label "Business Text" at bounding box center [218, 346] width 223 height 12
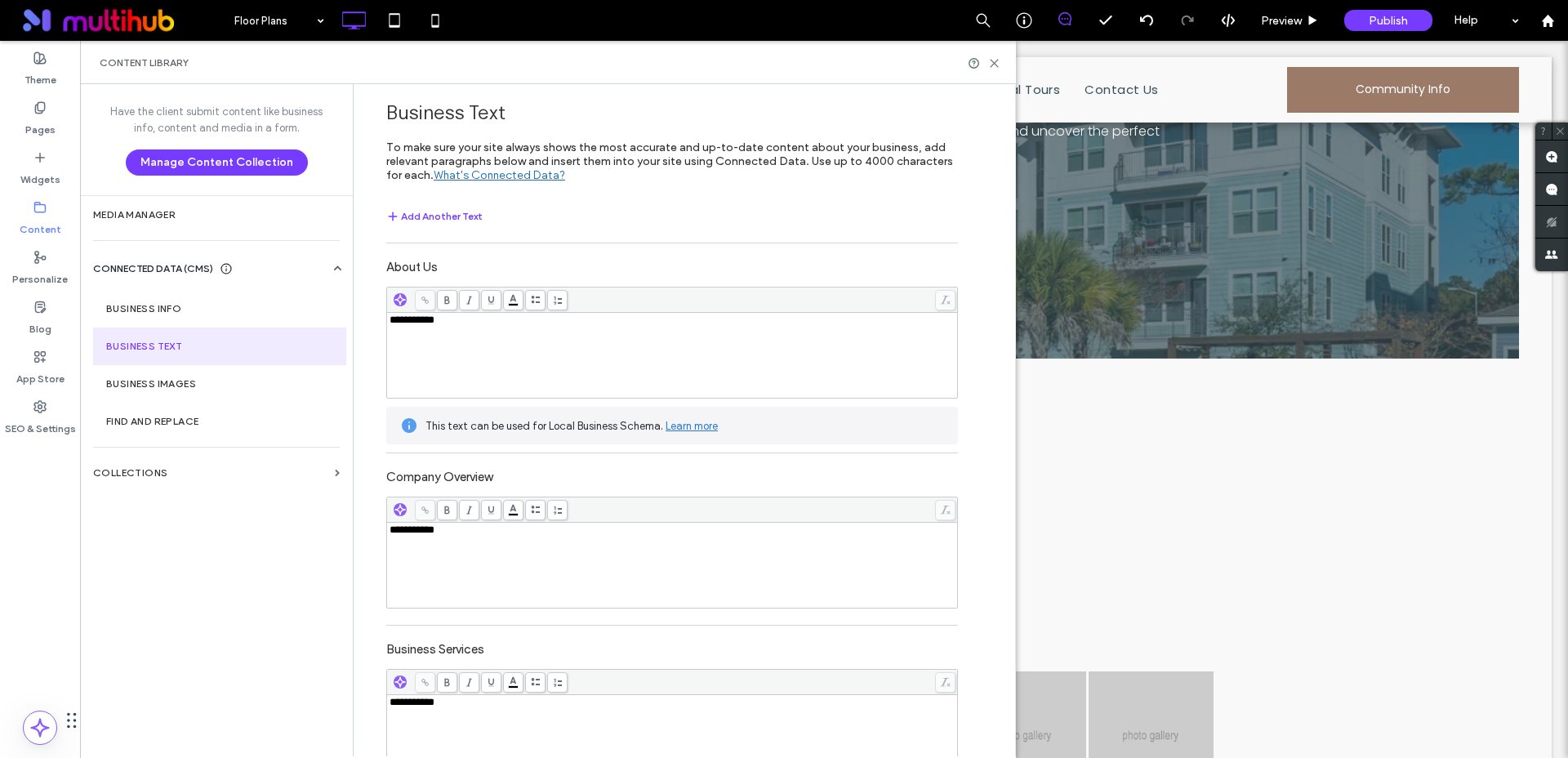
scroll to position [2694, 0]
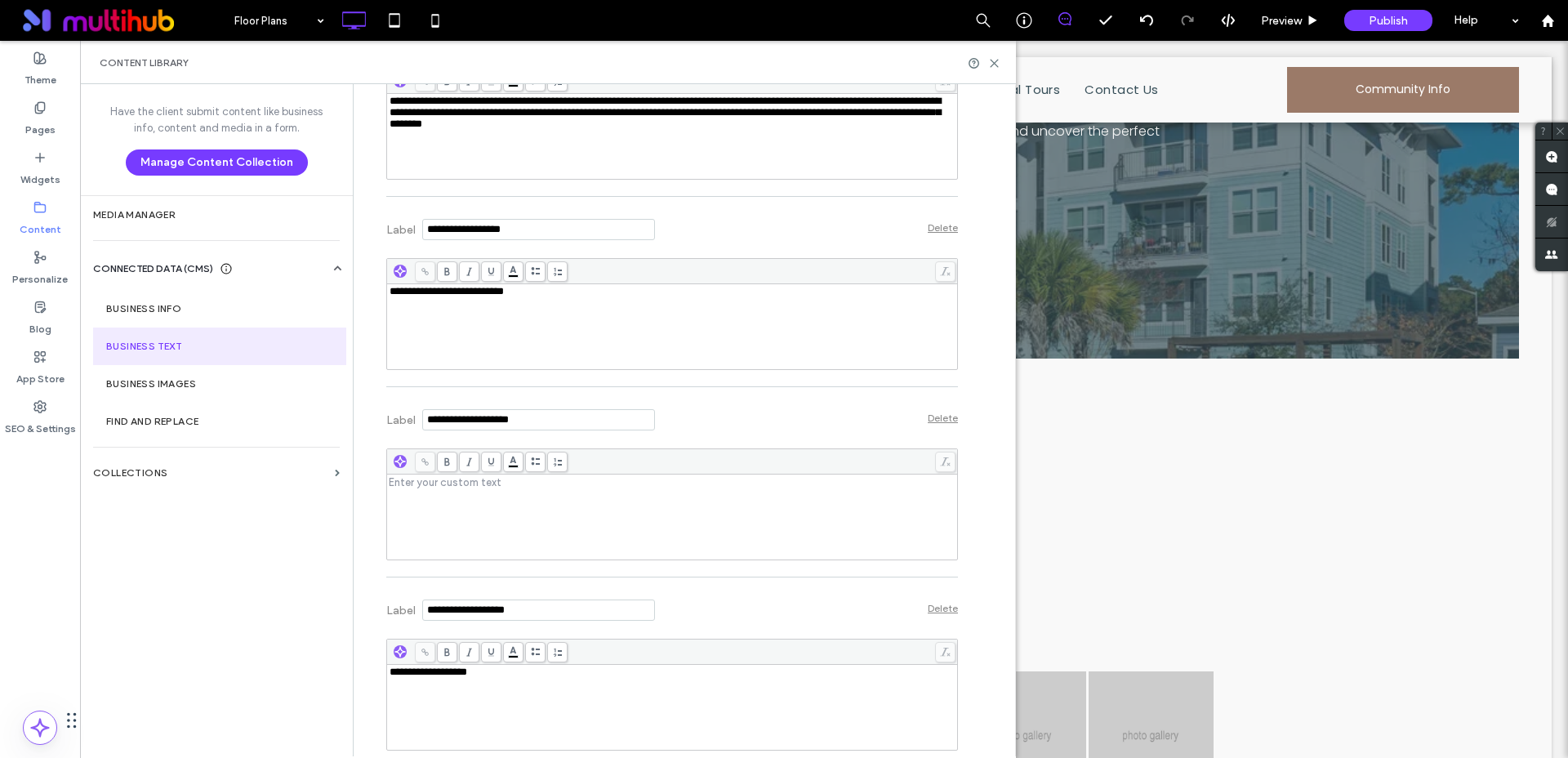
click at [423, 510] on div "Rich Text Editor" at bounding box center [673, 517] width 566 height 82
click at [746, 416] on div "Label Delete" at bounding box center [672, 417] width 571 height 45
click at [995, 59] on icon at bounding box center [994, 63] width 13 height 13
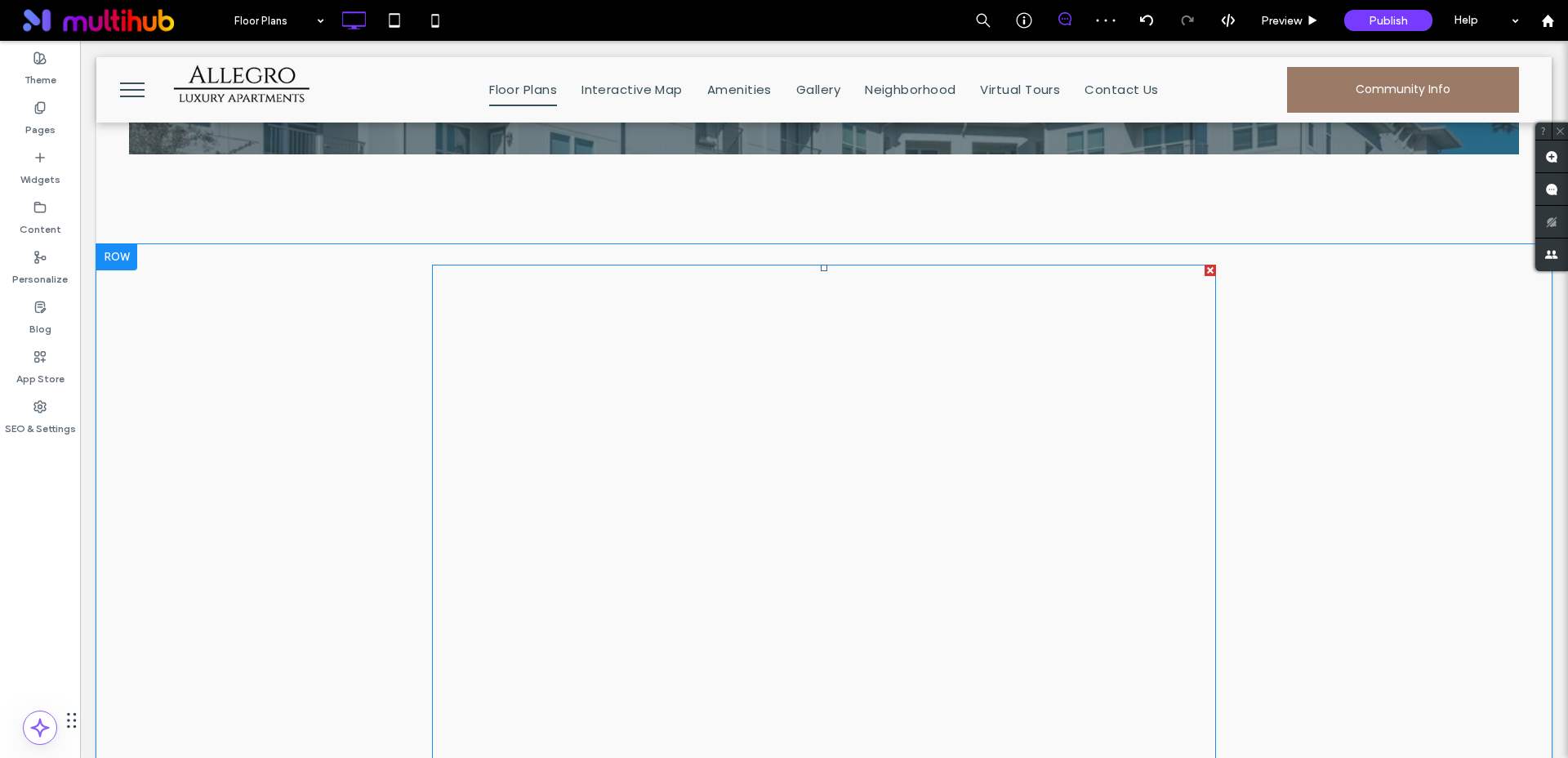
scroll to position [556, 0]
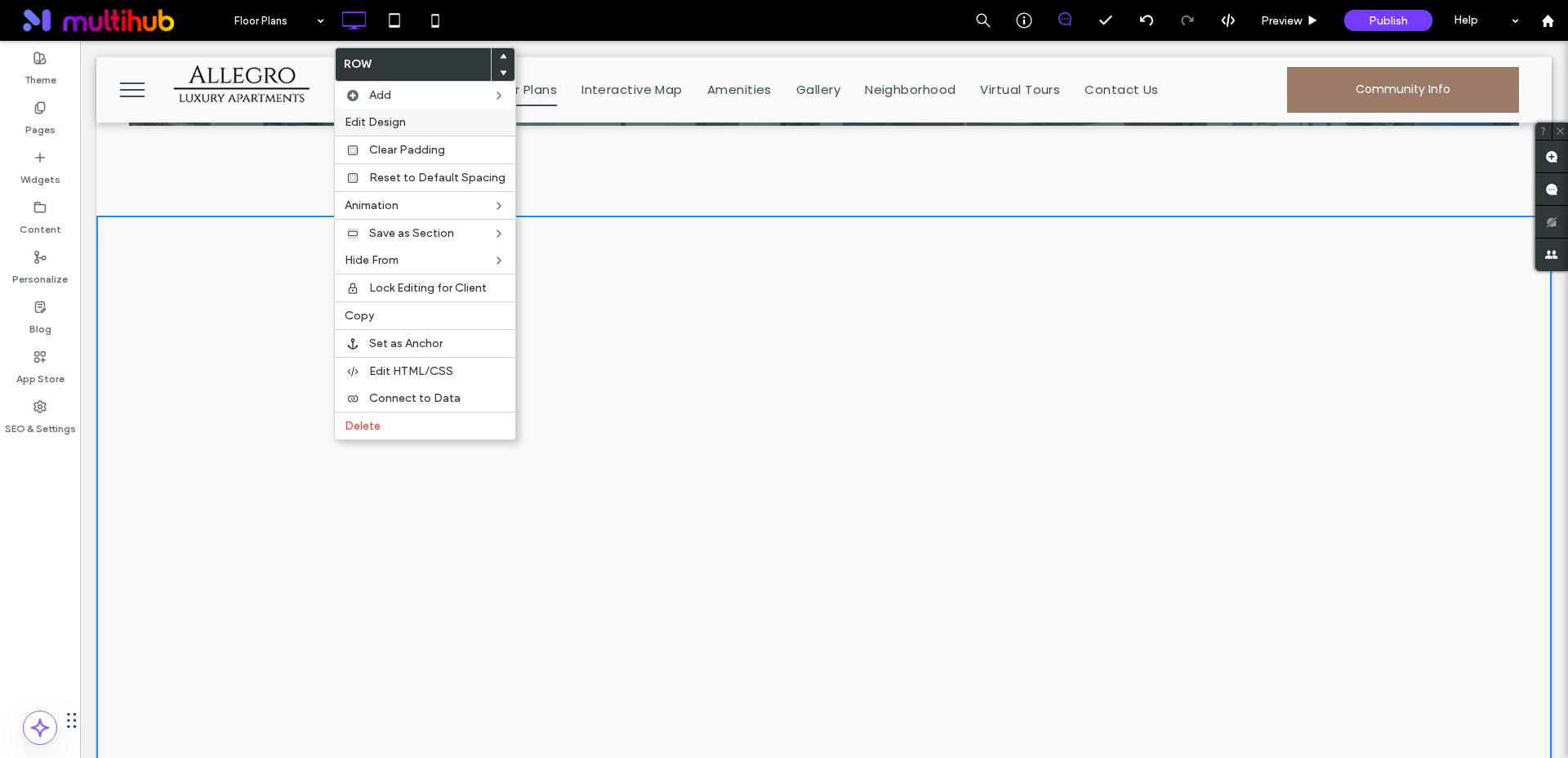
click at [366, 118] on span "Edit Design" at bounding box center [375, 122] width 61 height 14
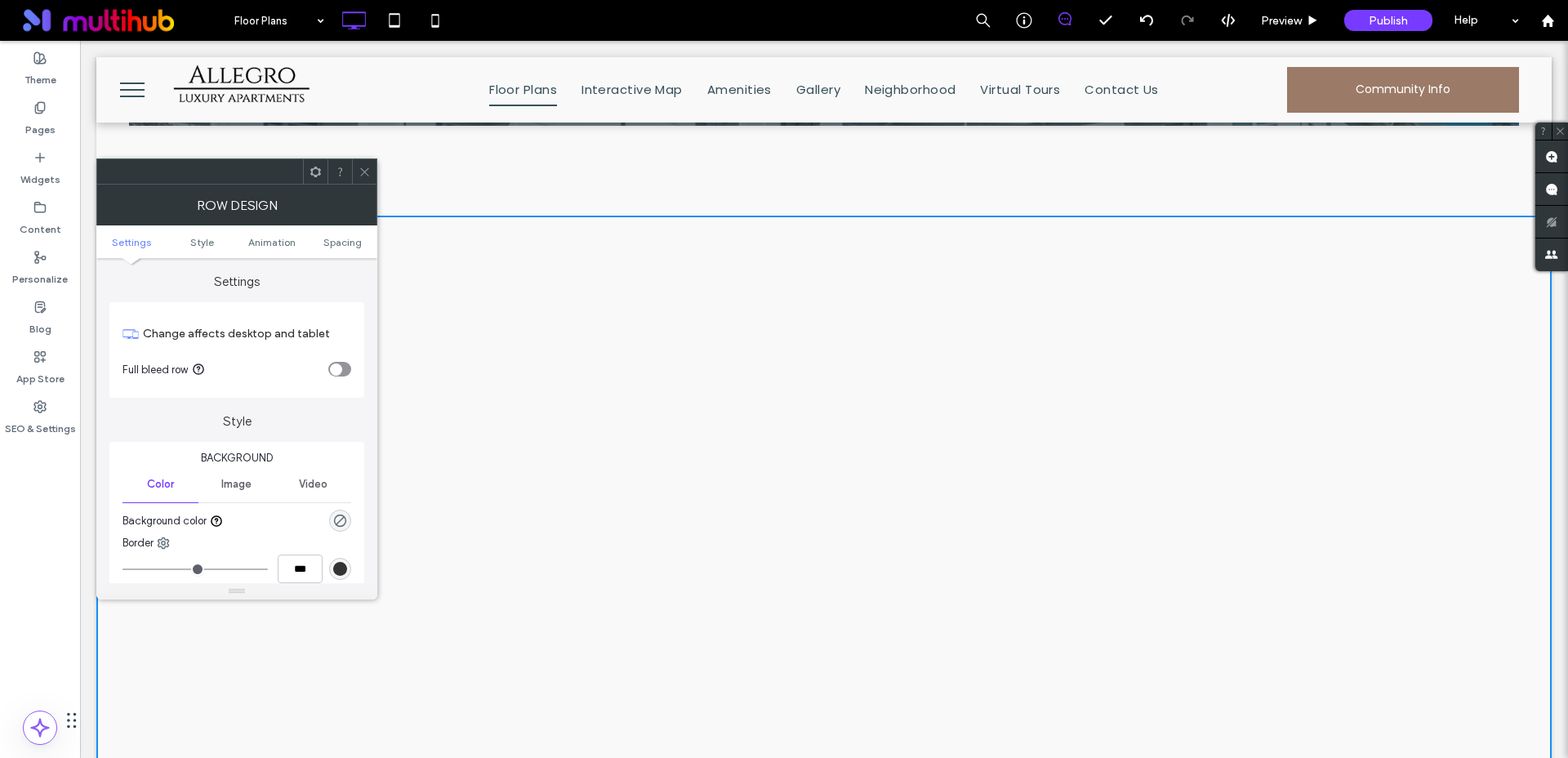
click at [341, 376] on div "toggle" at bounding box center [339, 369] width 23 height 15
click at [368, 172] on icon at bounding box center [365, 172] width 13 height 13
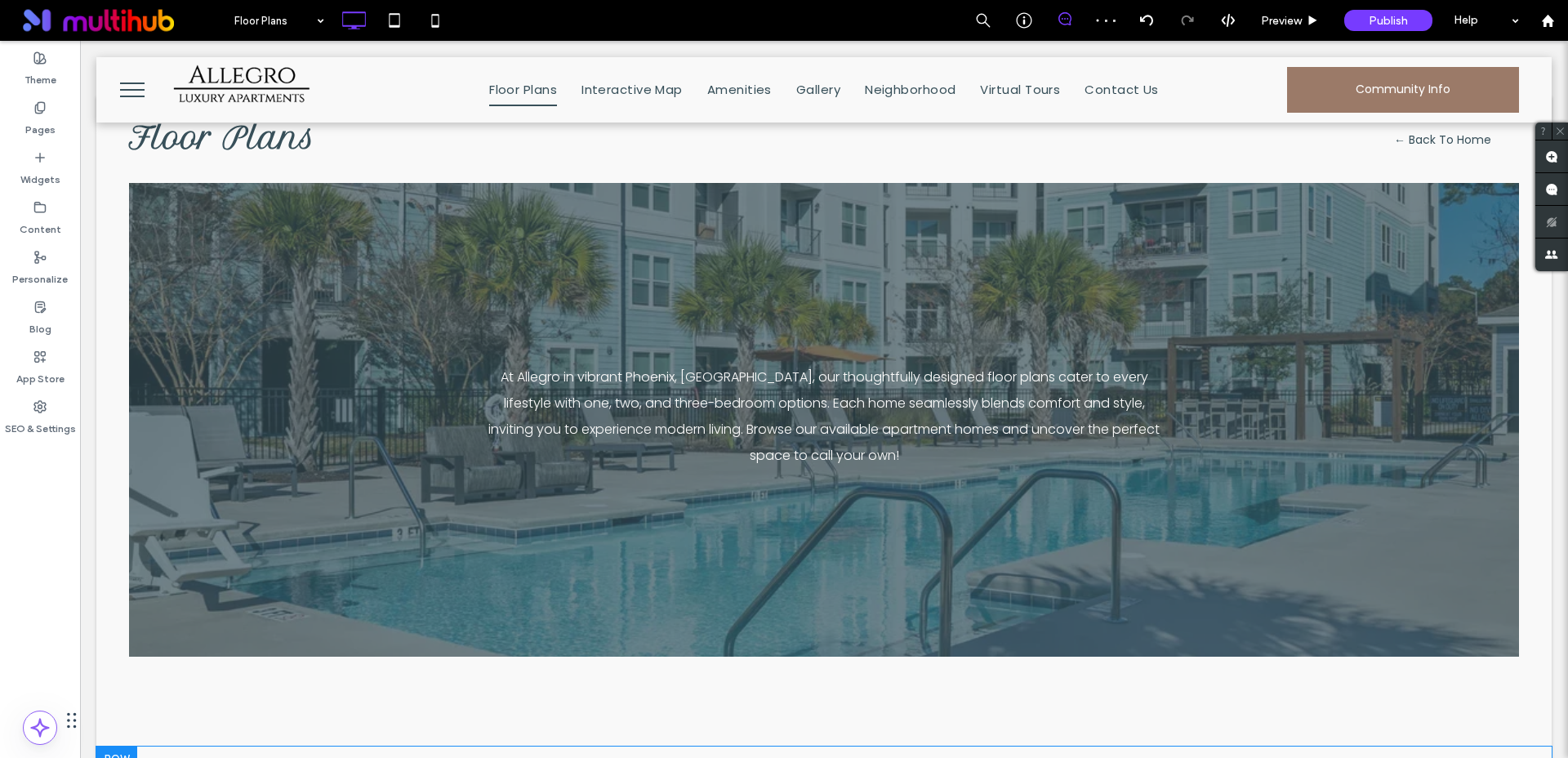
scroll to position [20, 0]
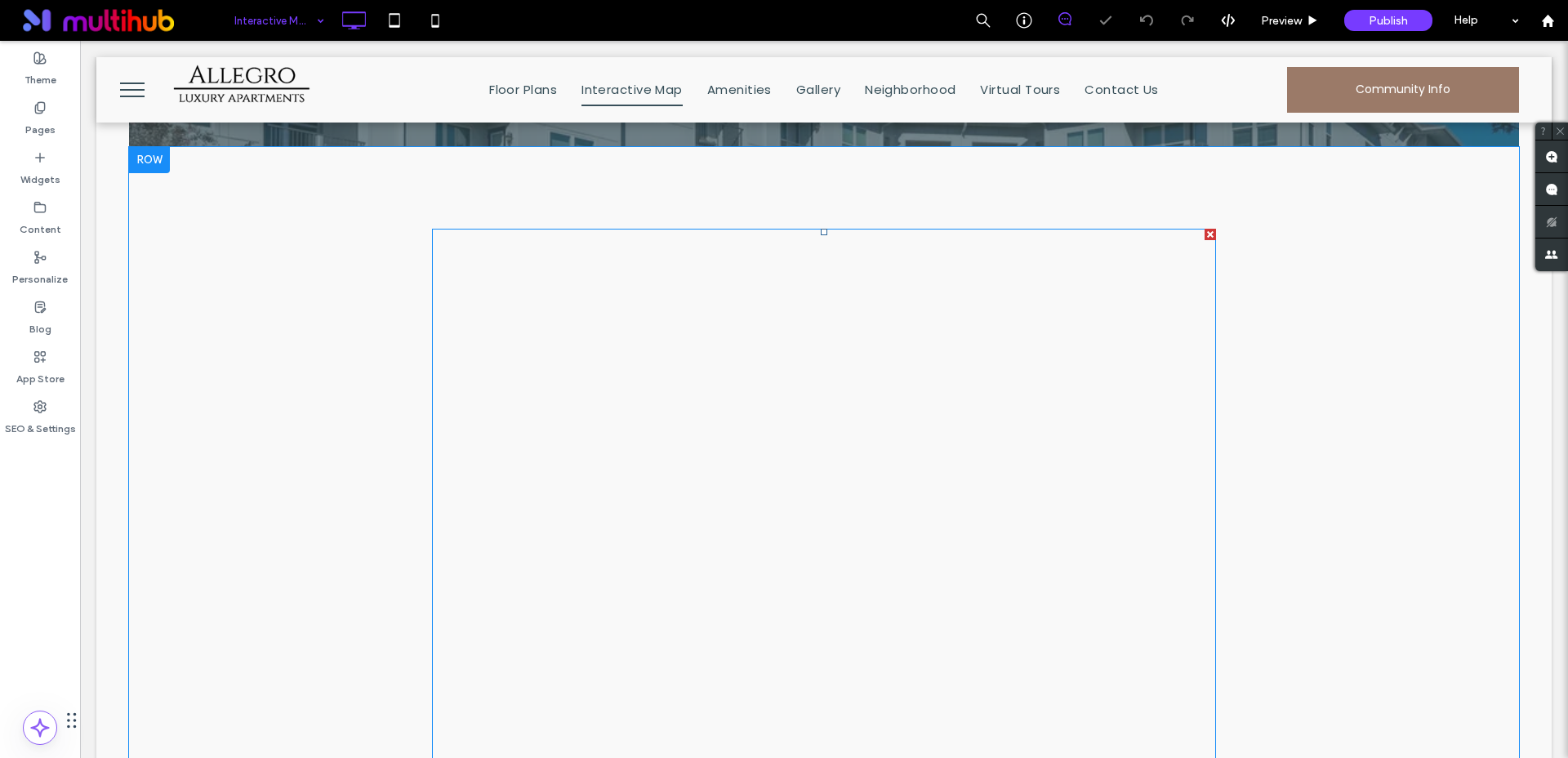
scroll to position [551, 0]
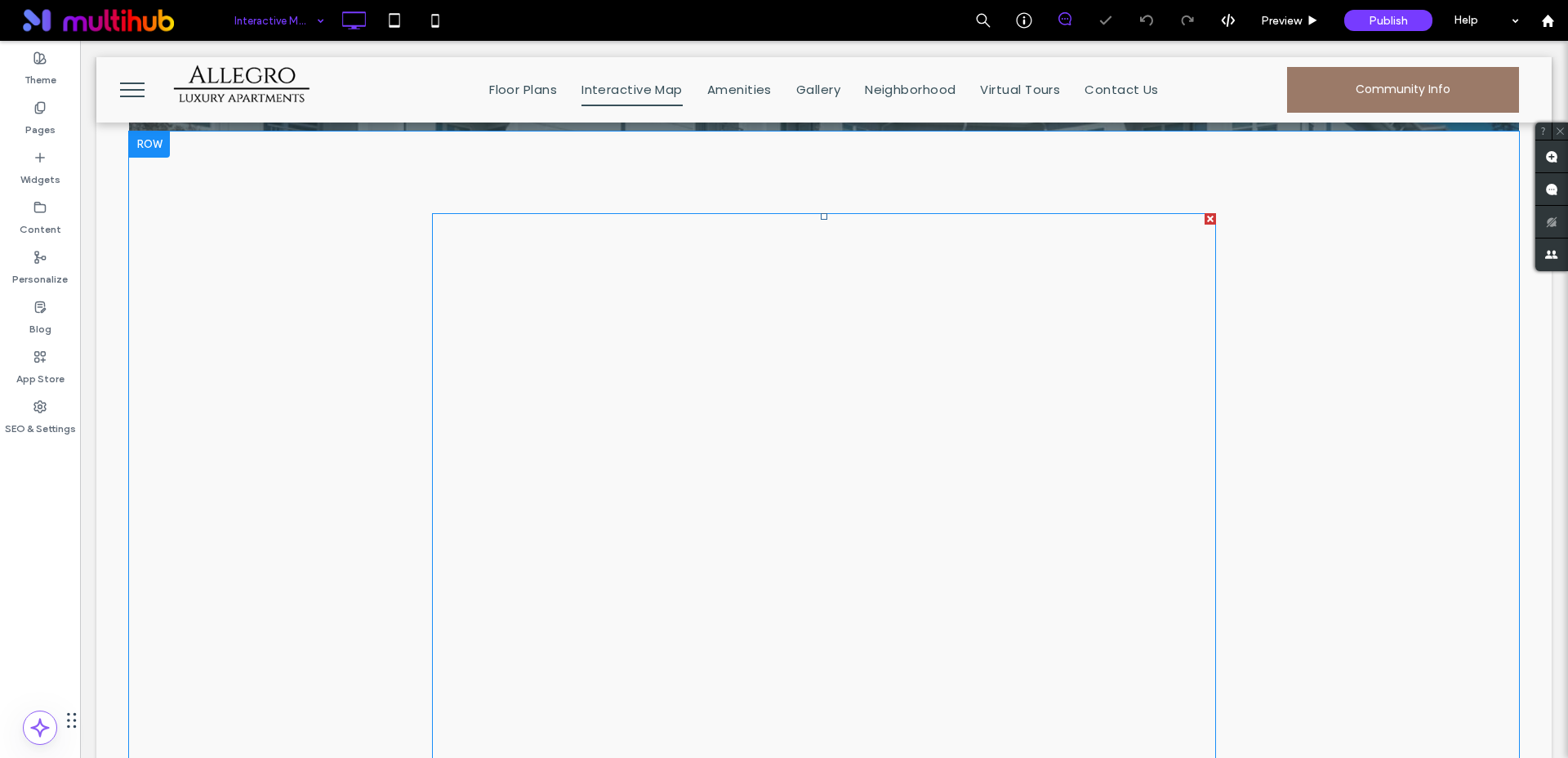
click at [532, 477] on span at bounding box center [823, 540] width 784 height 653
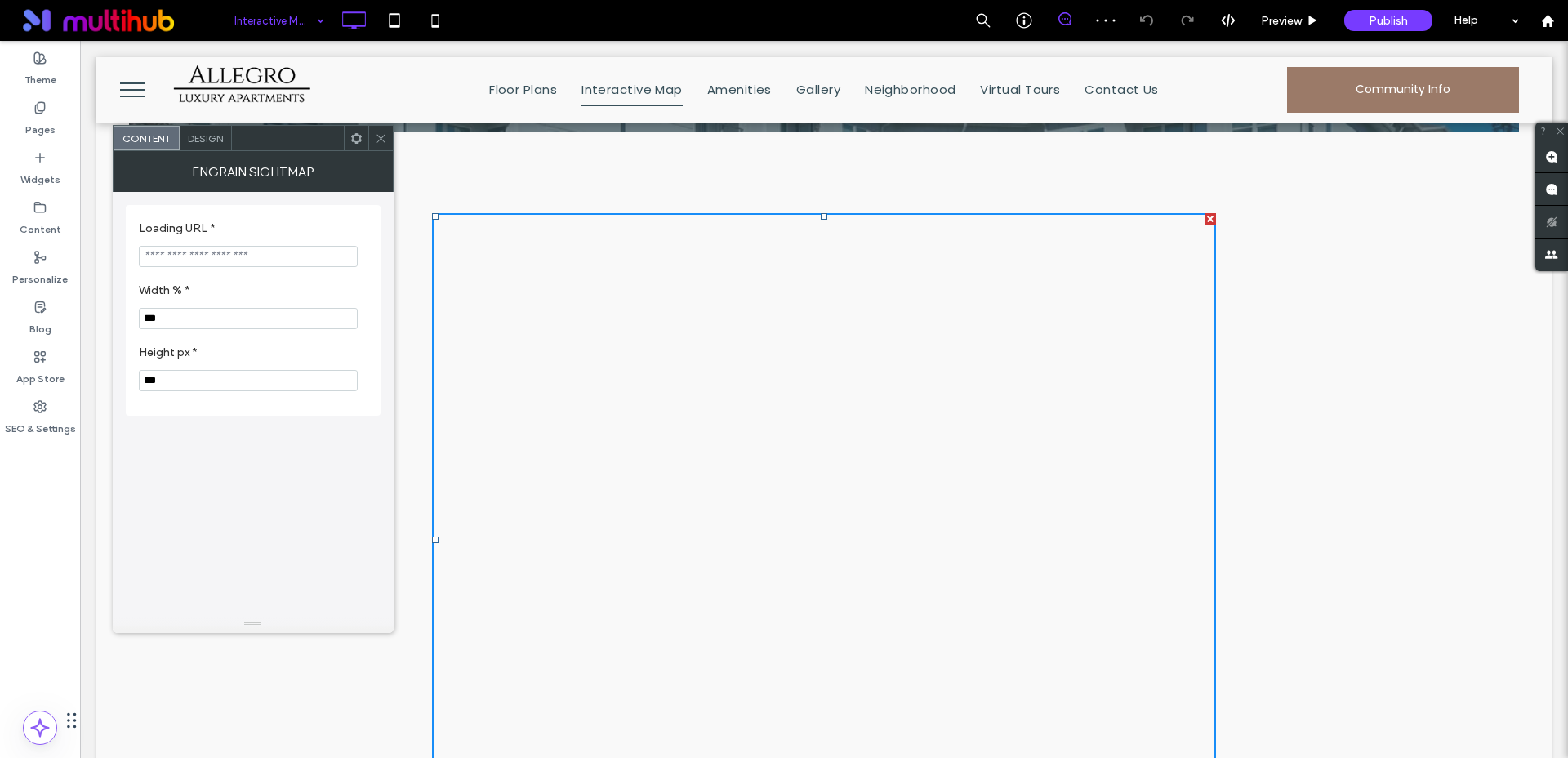
click at [377, 141] on use at bounding box center [381, 138] width 8 height 8
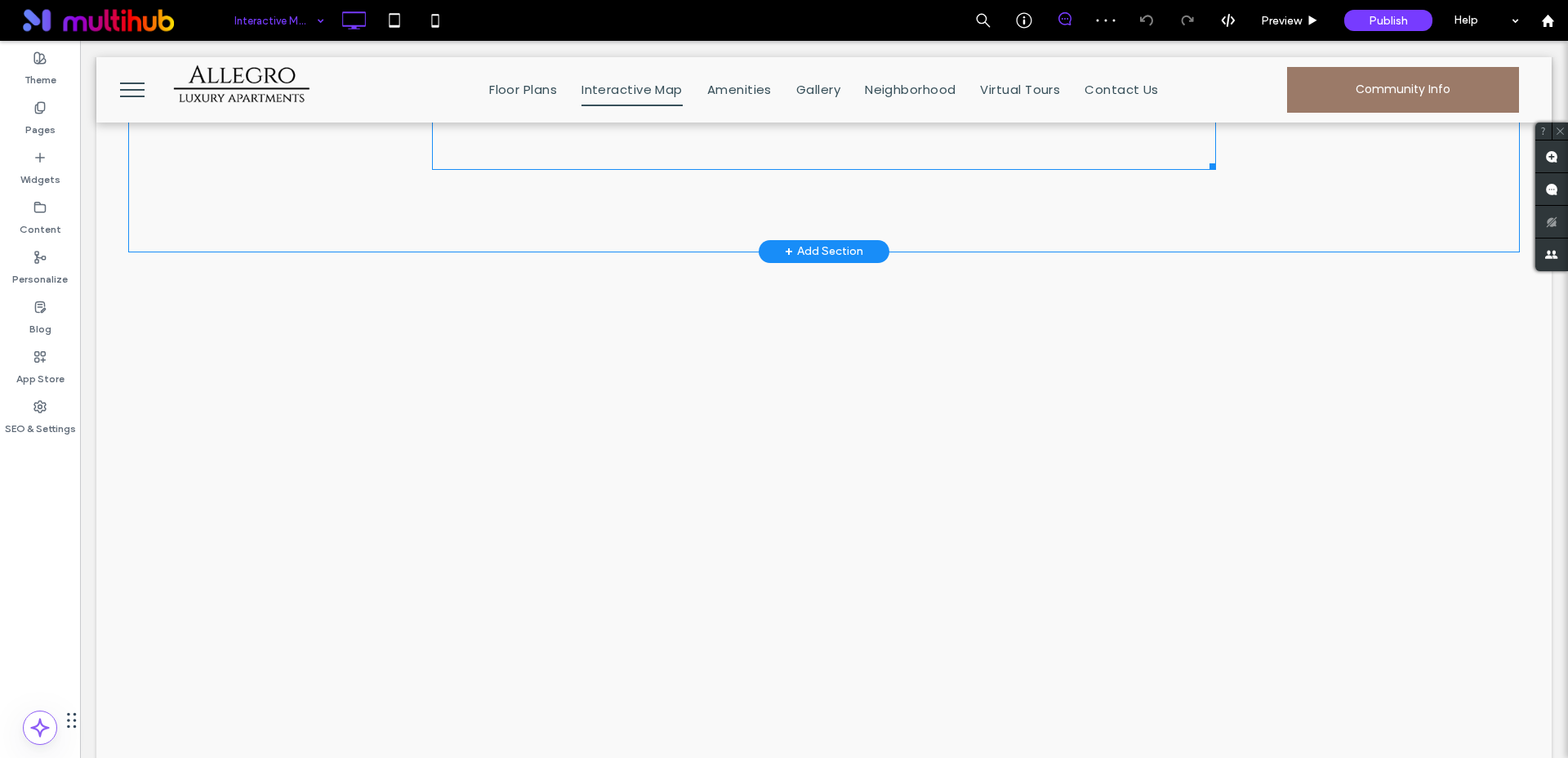
scroll to position [1254, 0]
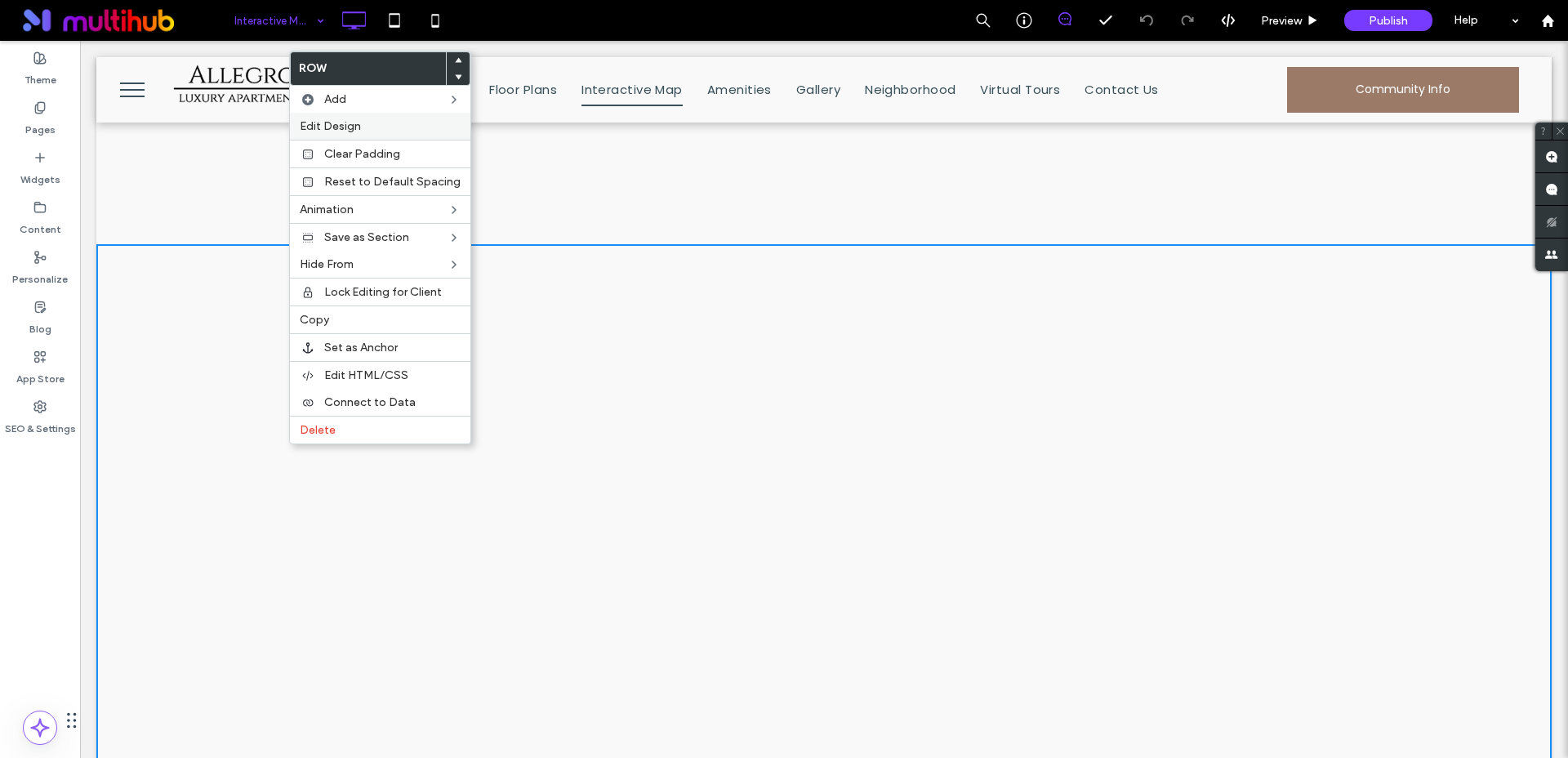
click at [374, 125] on label "Edit Design" at bounding box center [380, 126] width 161 height 14
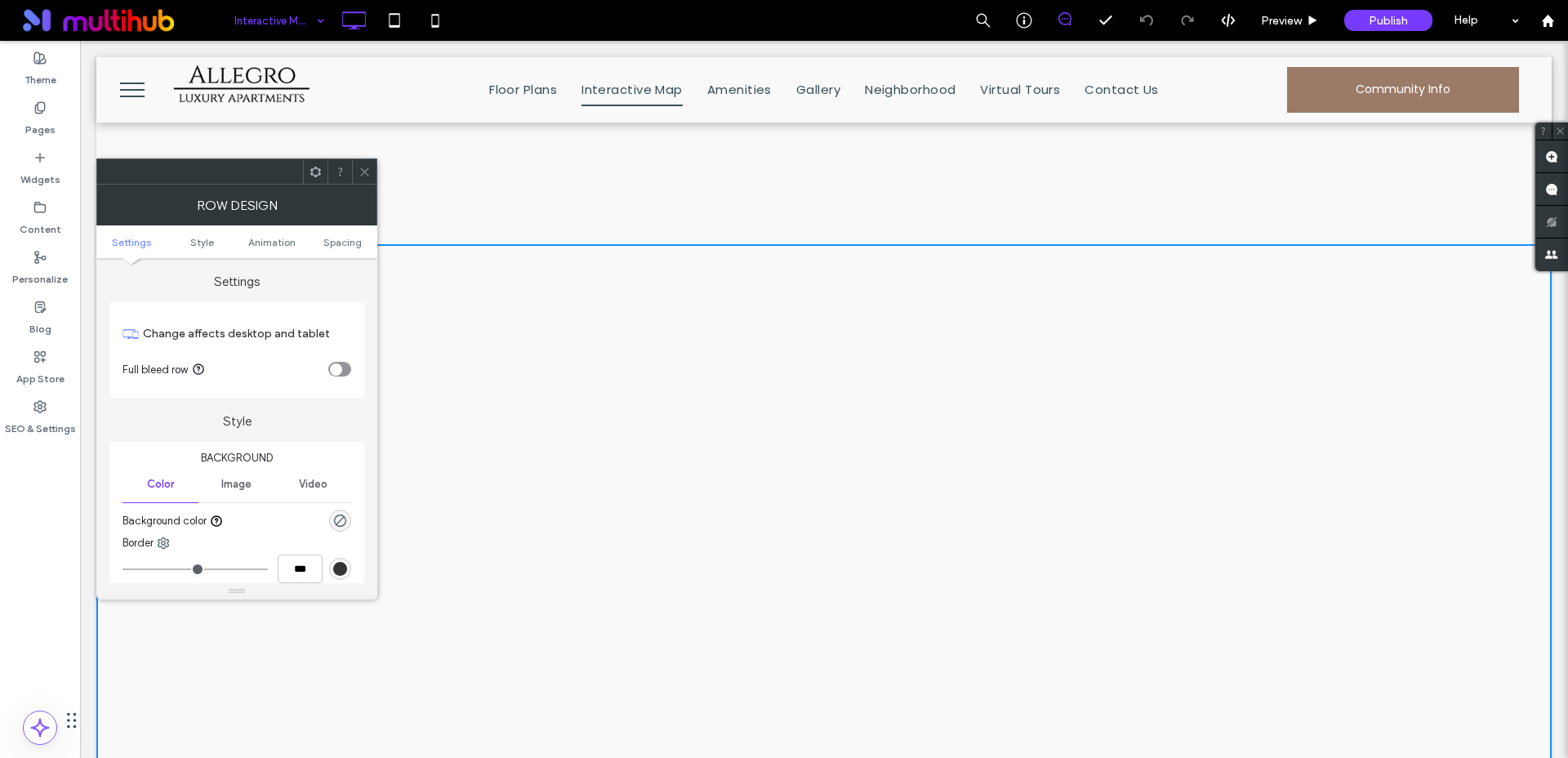
click at [345, 371] on div "toggle" at bounding box center [339, 369] width 23 height 15
click at [368, 174] on icon at bounding box center [365, 172] width 13 height 13
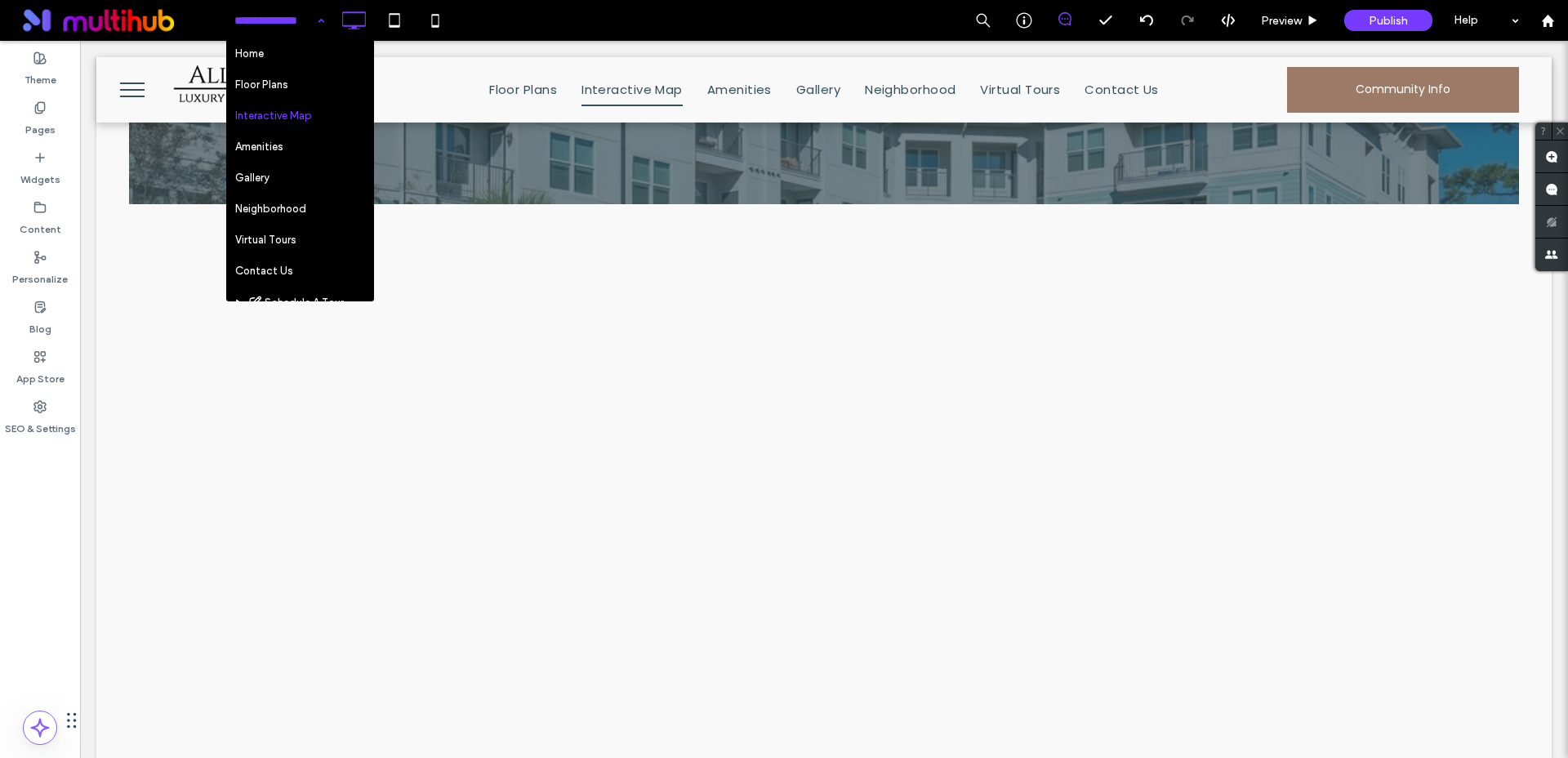
scroll to position [0, 0]
